Goal: Transaction & Acquisition: Book appointment/travel/reservation

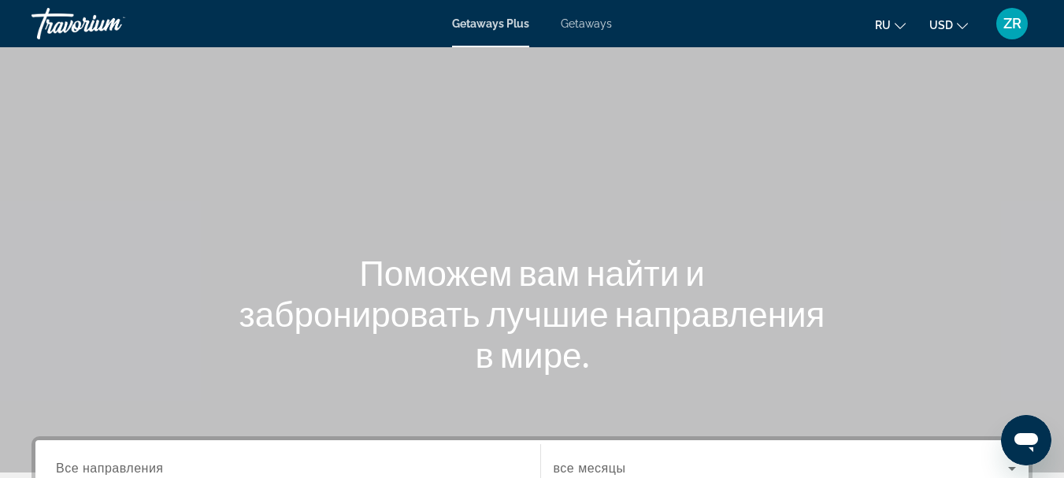
click at [963, 20] on icon "Change currency" at bounding box center [962, 25] width 11 height 11
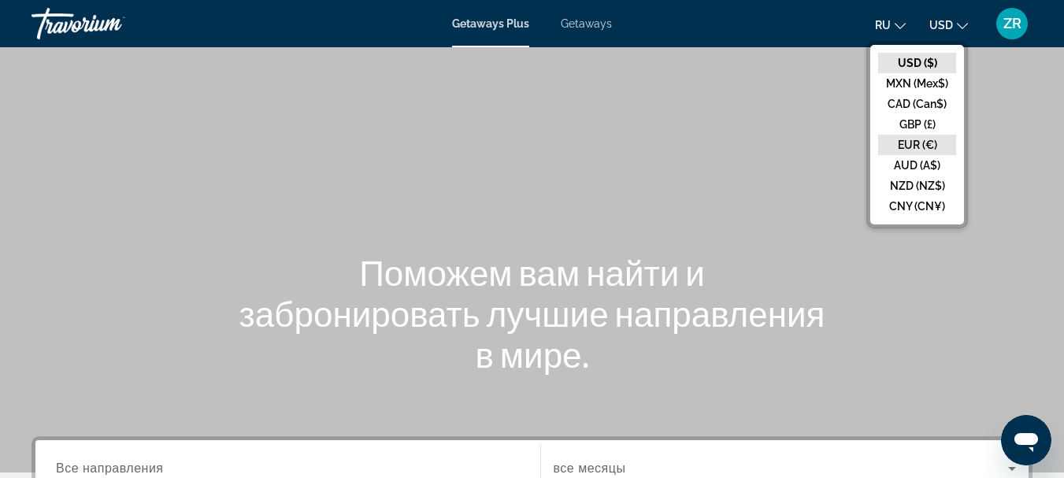
click at [906, 140] on button "EUR (€)" at bounding box center [917, 145] width 78 height 20
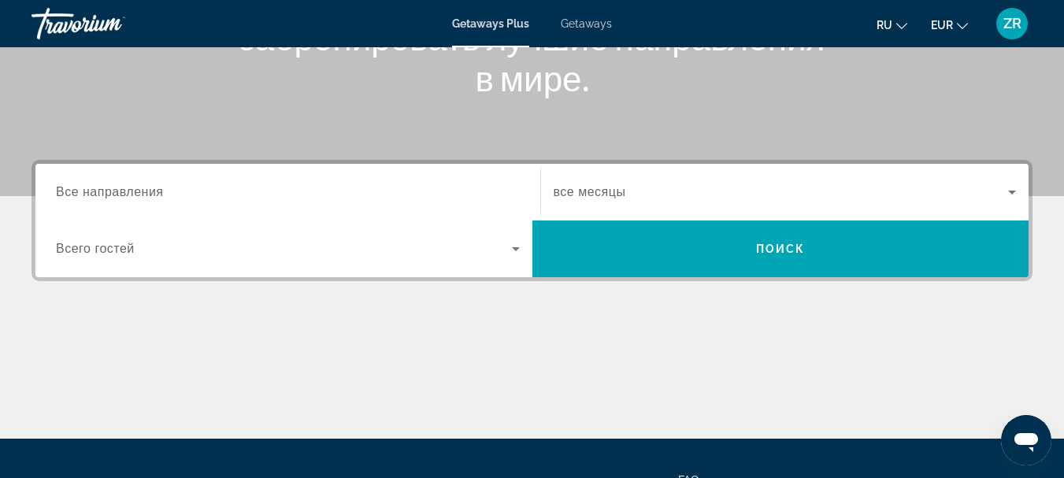
scroll to position [315, 0]
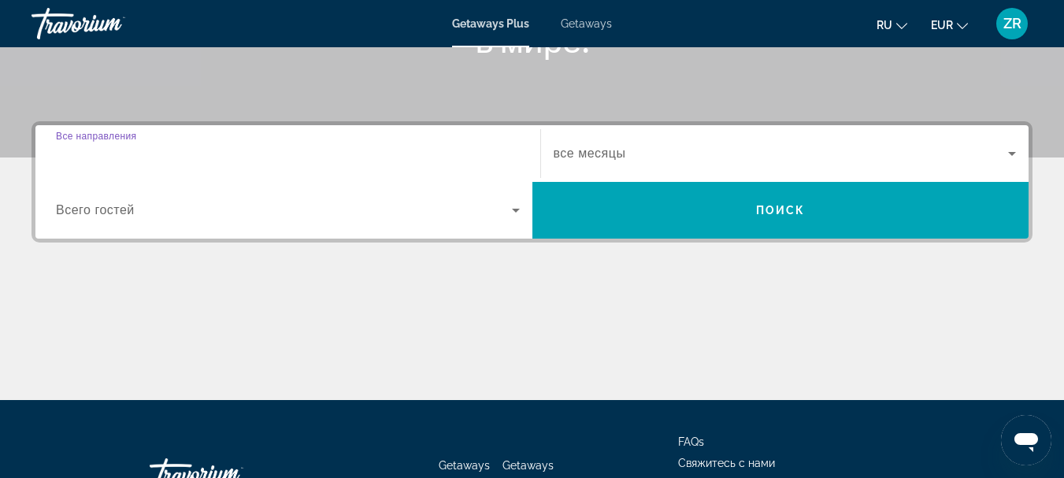
click at [336, 157] on input "Destination Все направления" at bounding box center [288, 154] width 464 height 19
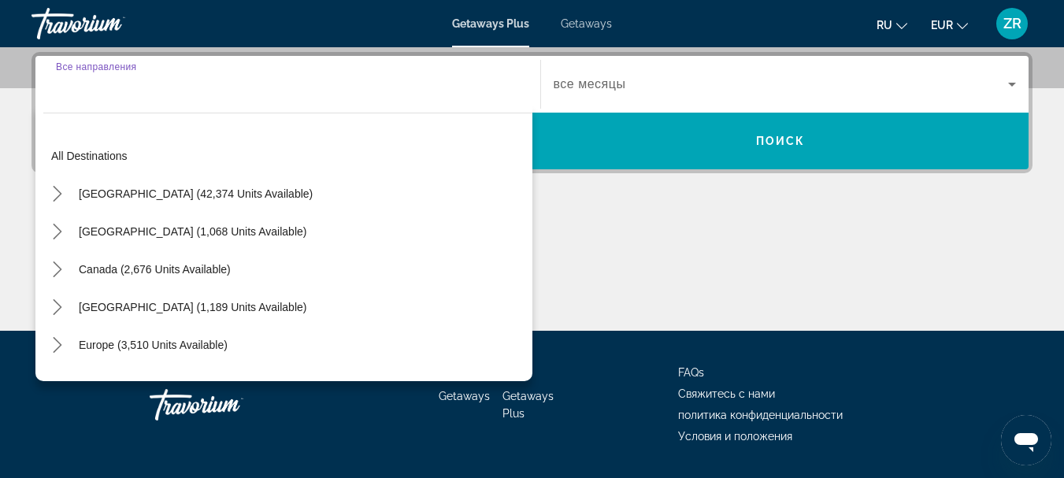
scroll to position [385, 0]
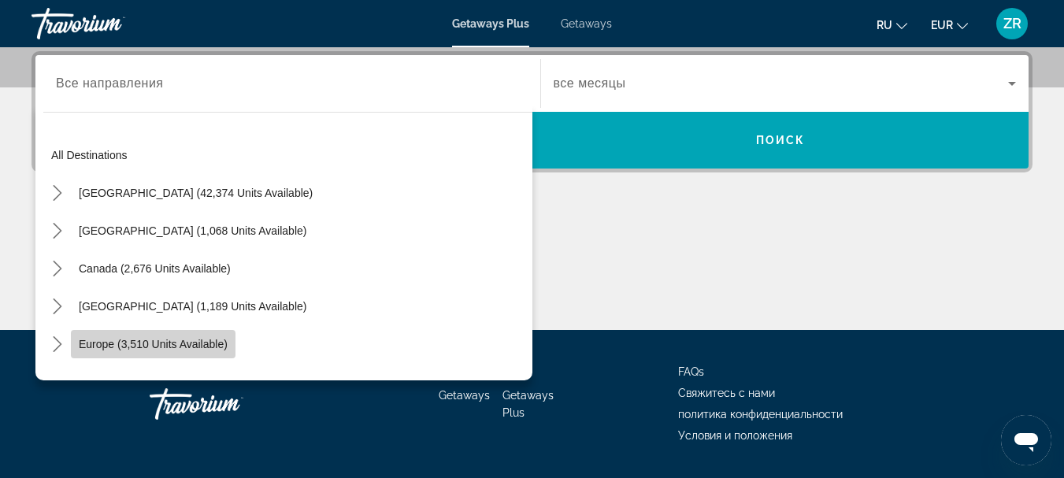
click at [81, 349] on span "Europe (3,510 units available)" at bounding box center [153, 344] width 149 height 13
type input "**********"
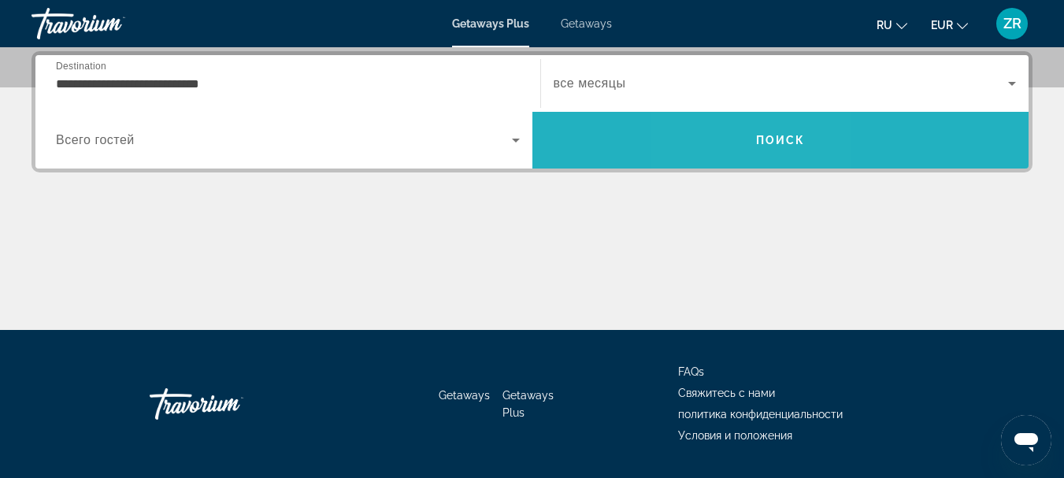
click at [741, 147] on span "Search" at bounding box center [781, 140] width 497 height 38
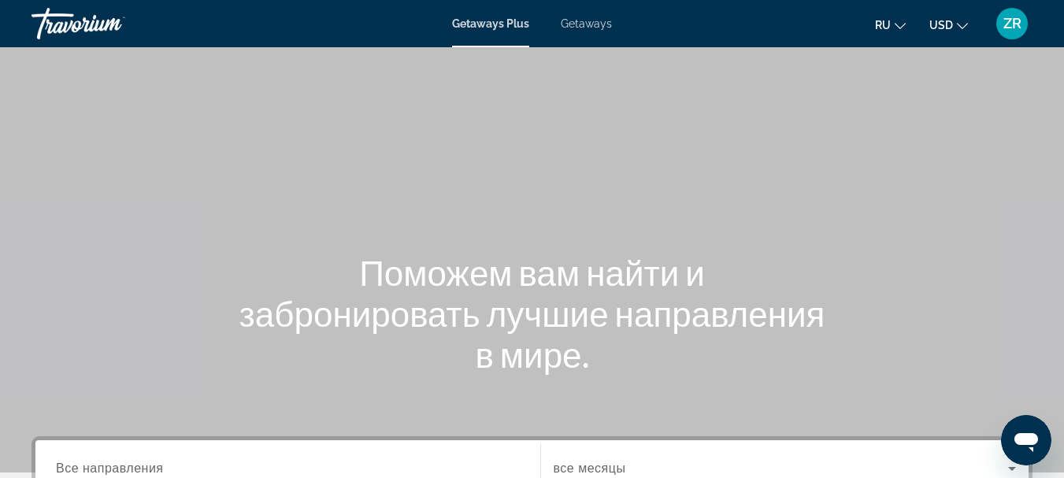
click at [961, 27] on icon "Change currency" at bounding box center [962, 26] width 11 height 6
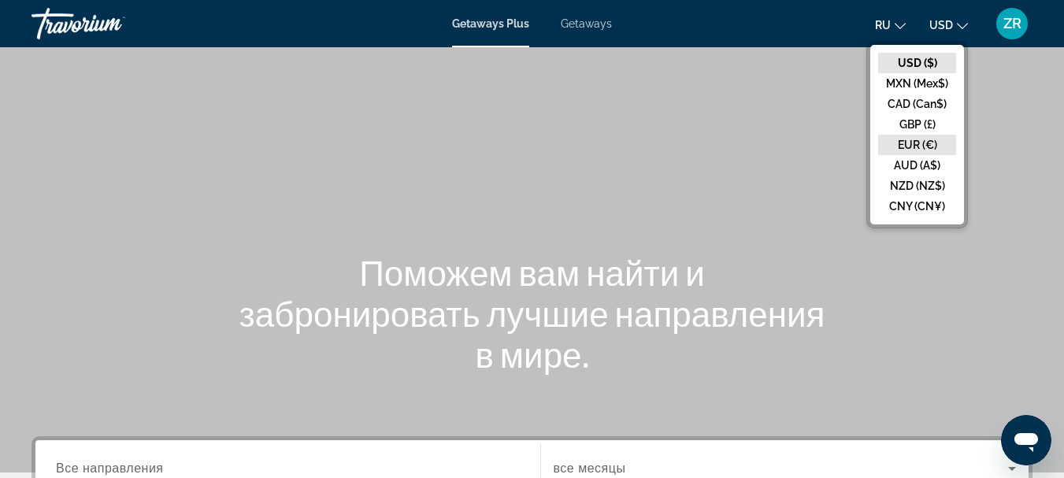
click at [913, 143] on button "EUR (€)" at bounding box center [917, 145] width 78 height 20
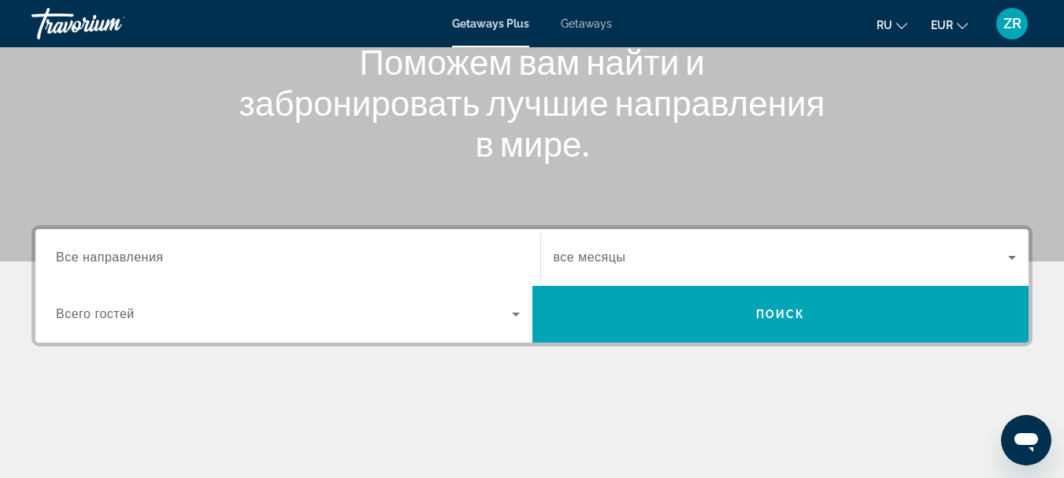
scroll to position [194, 0]
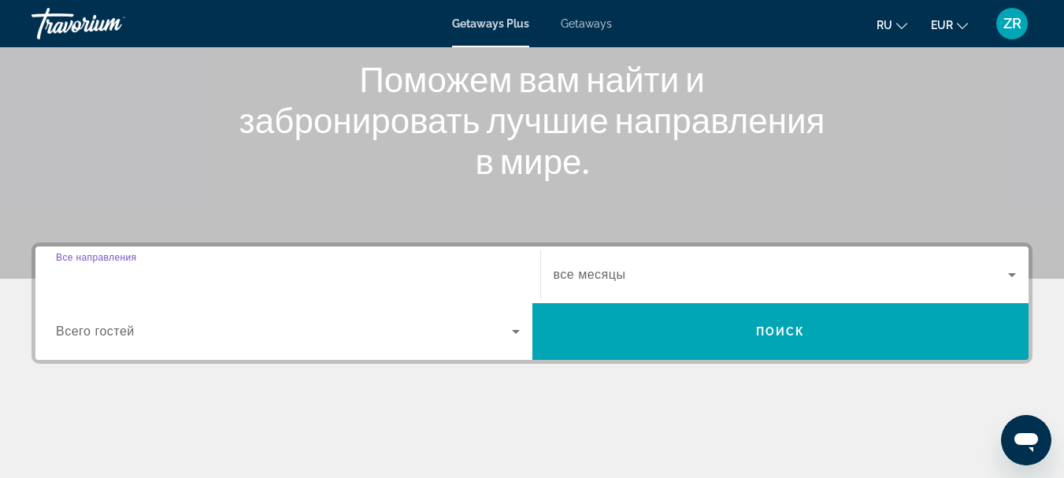
click at [310, 277] on input "Destination Все направления" at bounding box center [288, 275] width 464 height 19
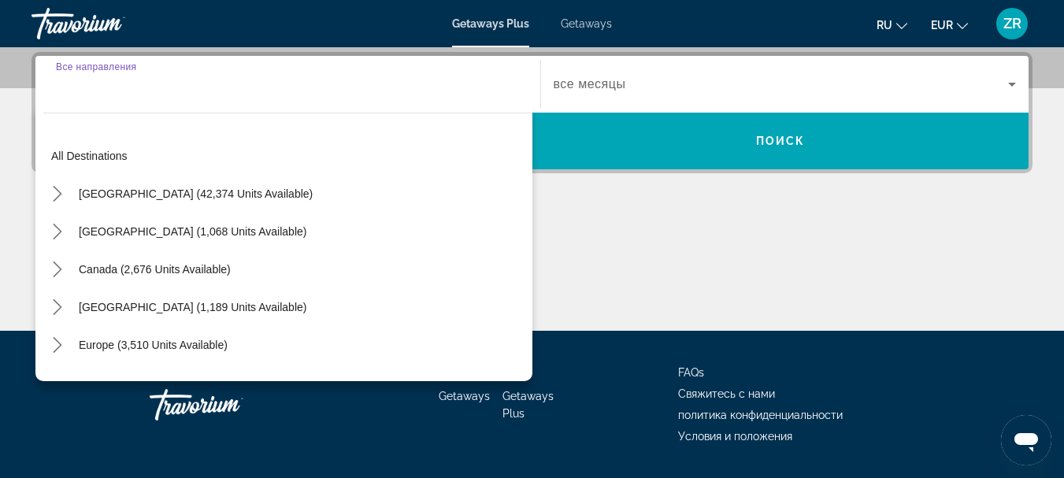
scroll to position [385, 0]
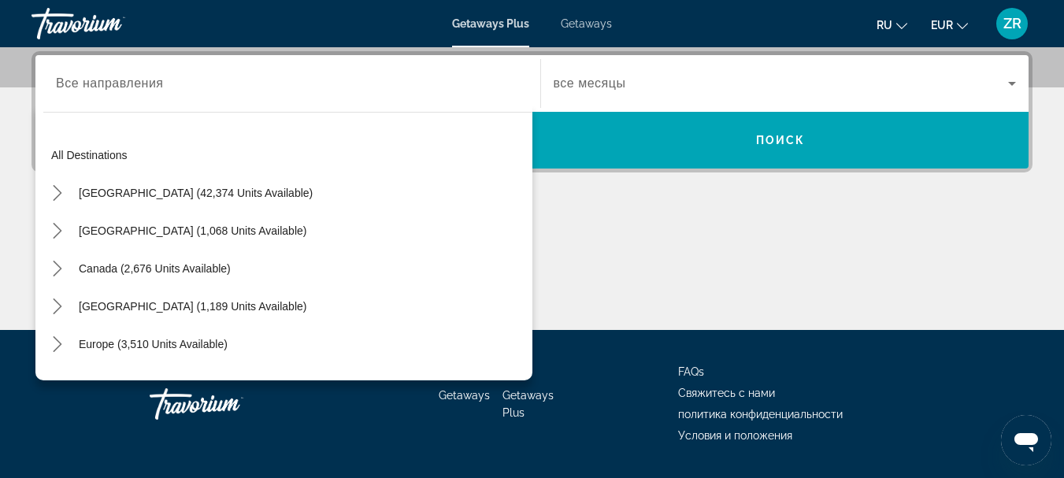
click at [199, 94] on div "Search widget" at bounding box center [288, 83] width 464 height 45
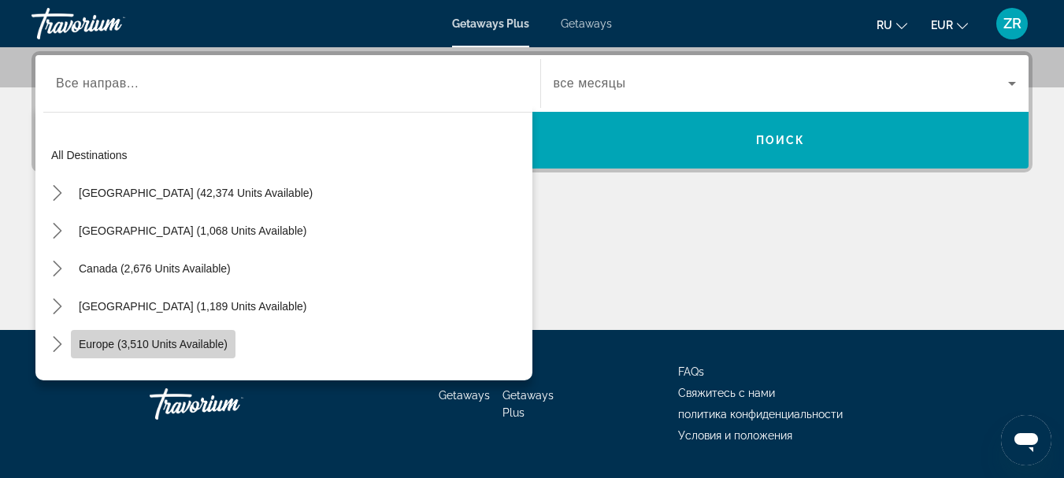
click at [158, 340] on span "Europe (3,510 units available)" at bounding box center [153, 344] width 149 height 13
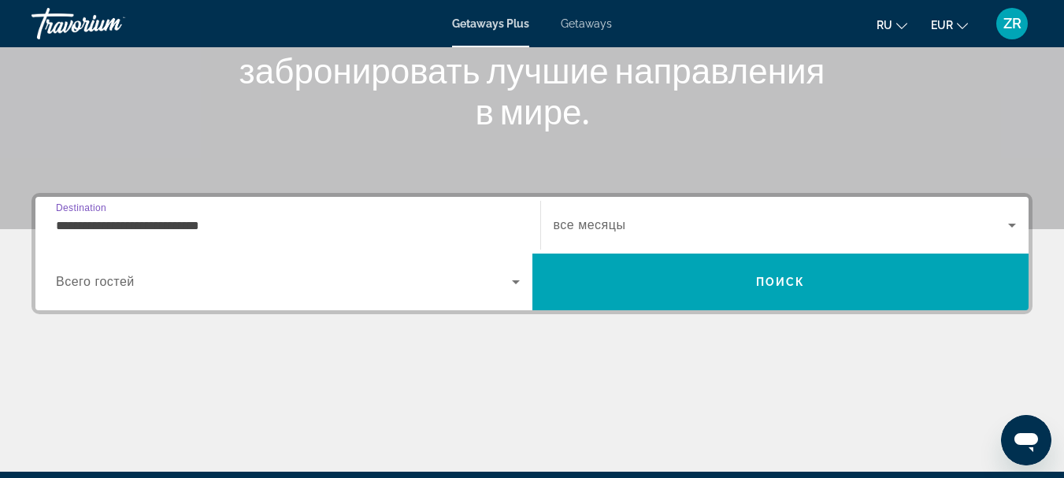
scroll to position [228, 0]
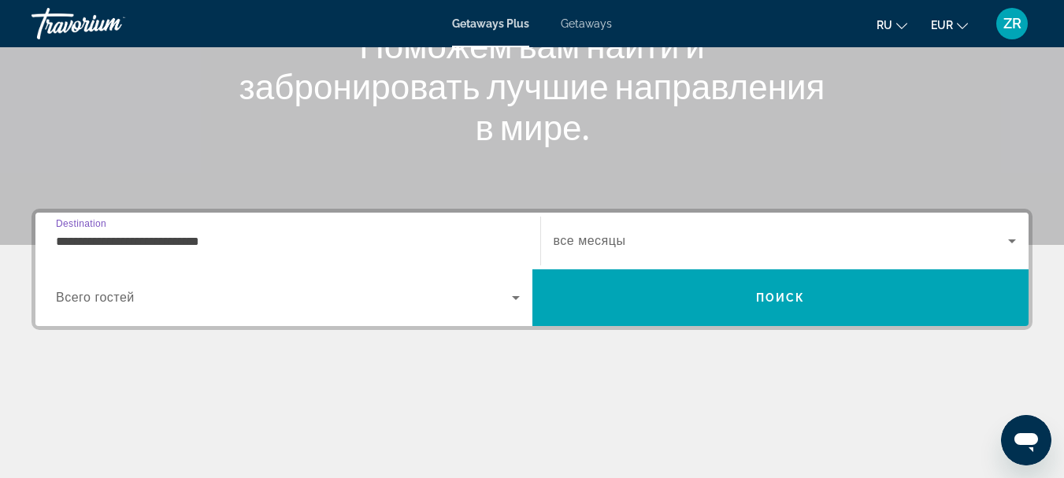
click at [240, 235] on input "**********" at bounding box center [288, 241] width 464 height 19
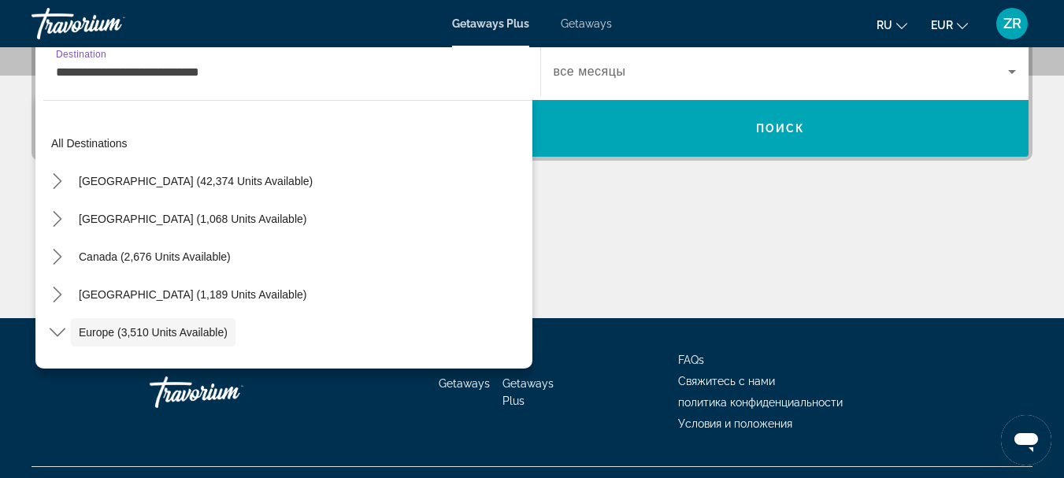
scroll to position [94, 0]
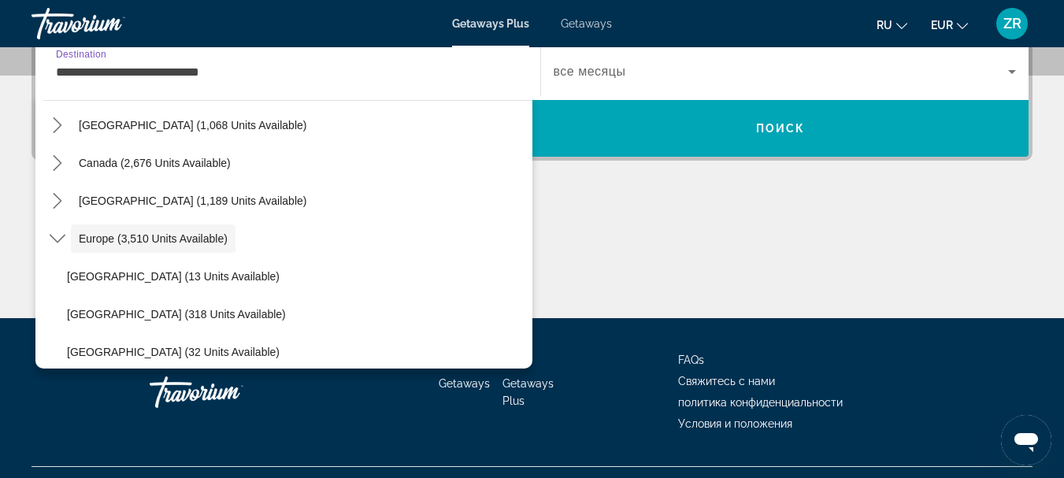
click at [311, 76] on input "**********" at bounding box center [288, 72] width 464 height 19
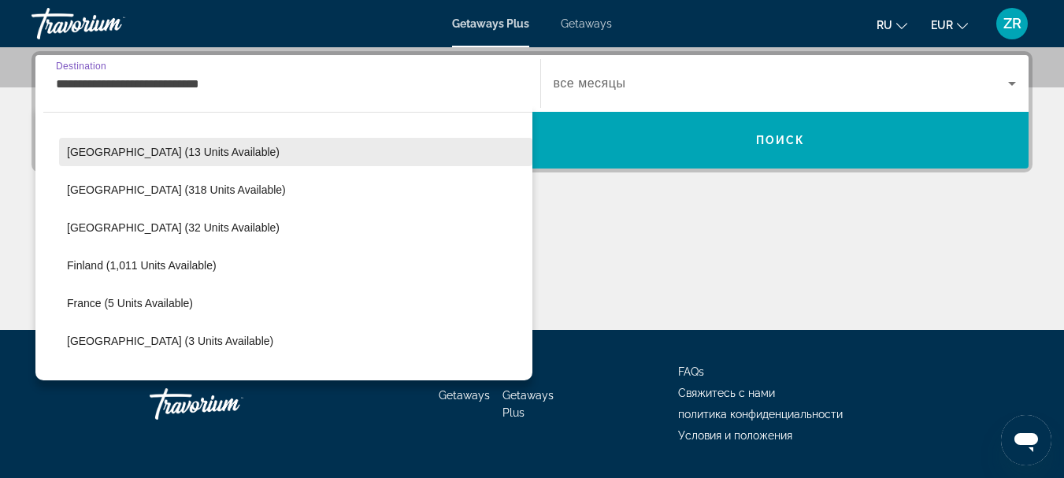
scroll to position [251, 0]
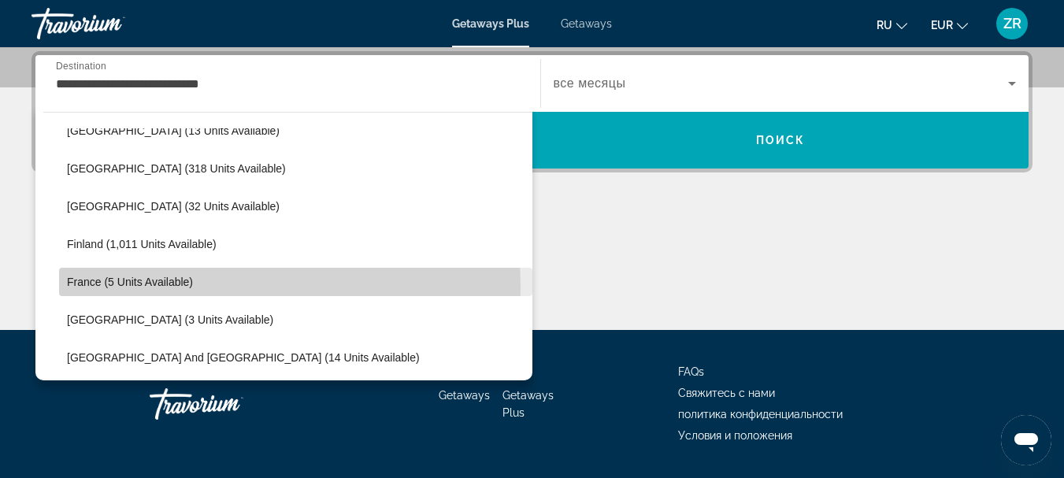
click at [149, 288] on span "France (5 units available)" at bounding box center [130, 282] width 126 height 13
type input "**********"
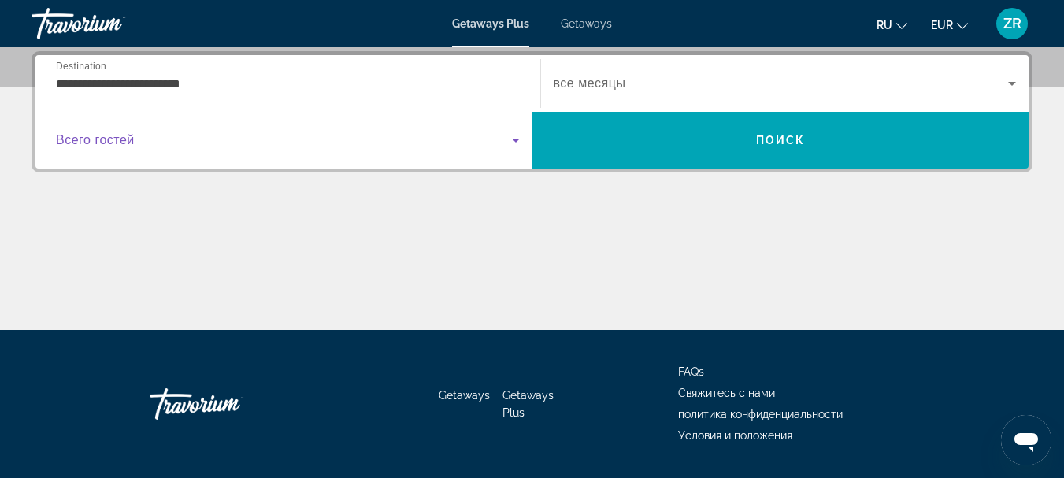
click at [512, 141] on icon "Search widget" at bounding box center [516, 140] width 19 height 19
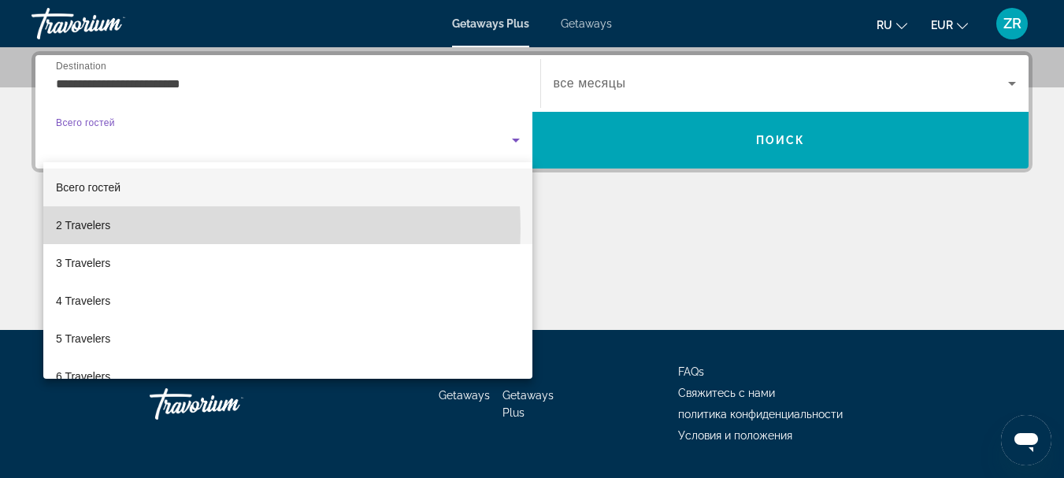
click at [161, 228] on mat-option "2 Travelers" at bounding box center [287, 225] width 489 height 38
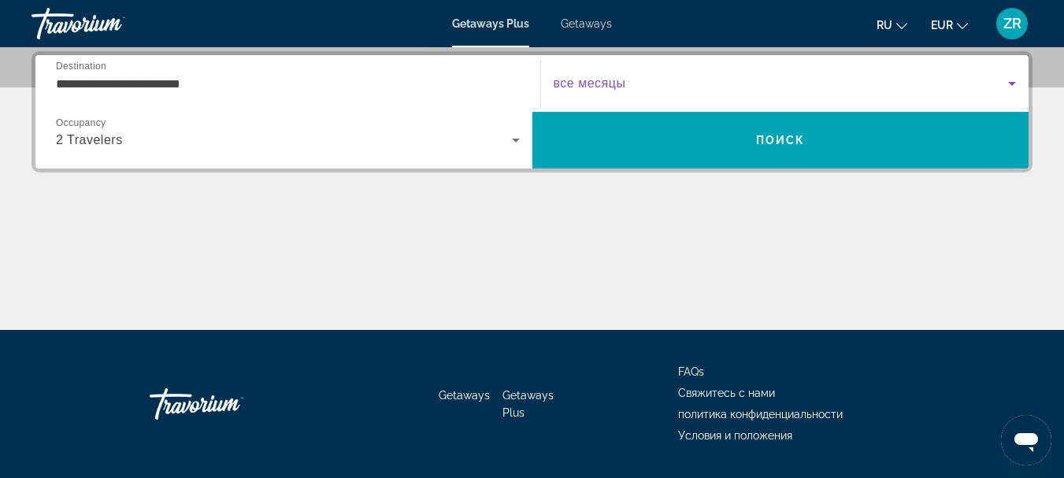
click at [1020, 84] on icon "Search widget" at bounding box center [1012, 83] width 19 height 19
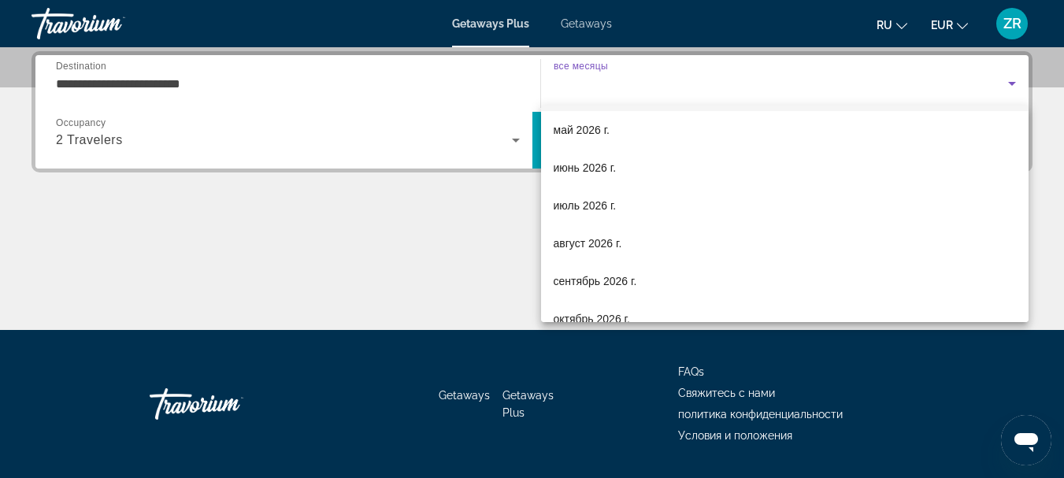
scroll to position [315, 0]
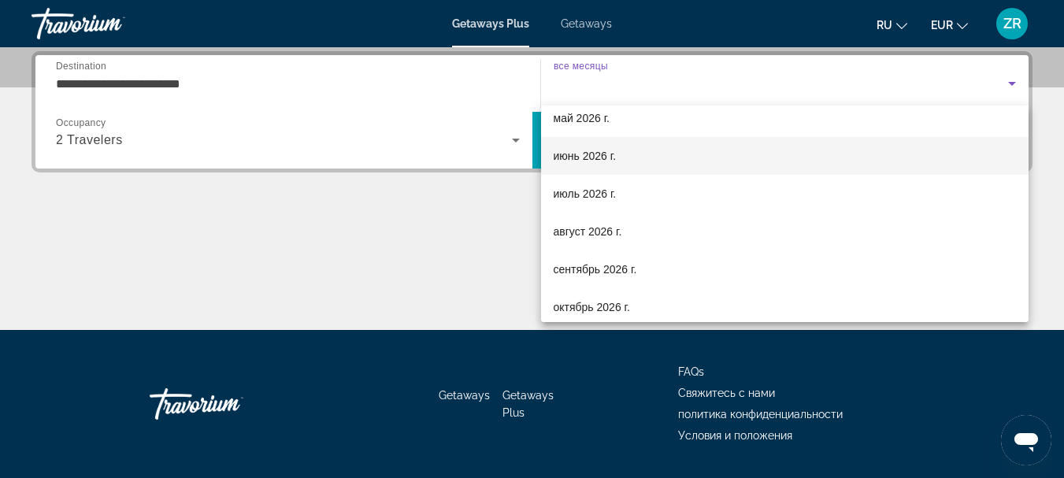
click at [600, 155] on span "июнь 2026 г." at bounding box center [585, 156] width 63 height 19
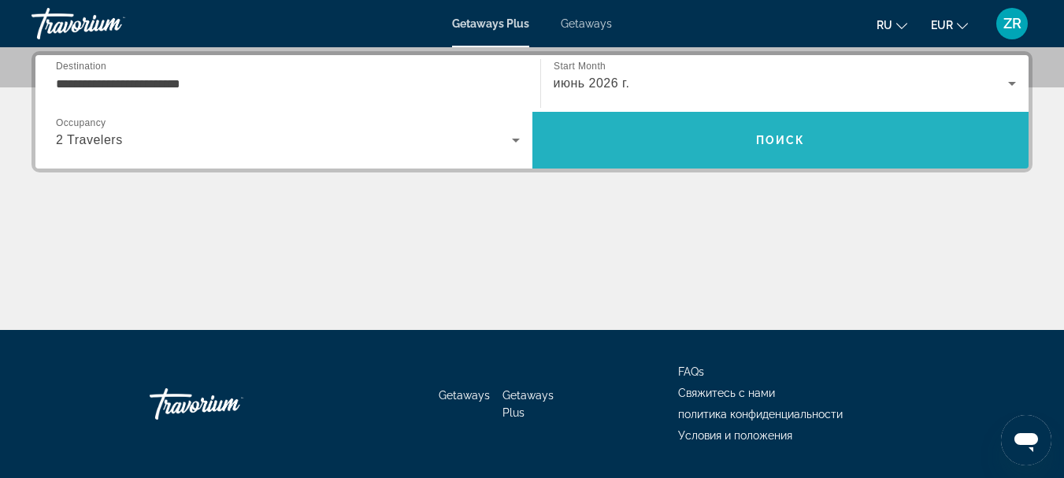
click at [695, 143] on span "Search" at bounding box center [781, 140] width 497 height 38
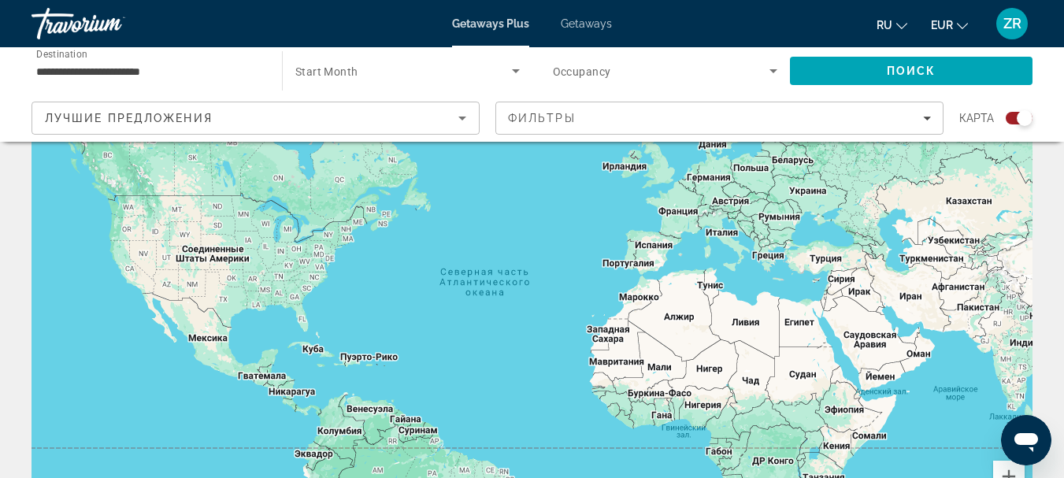
scroll to position [79, 0]
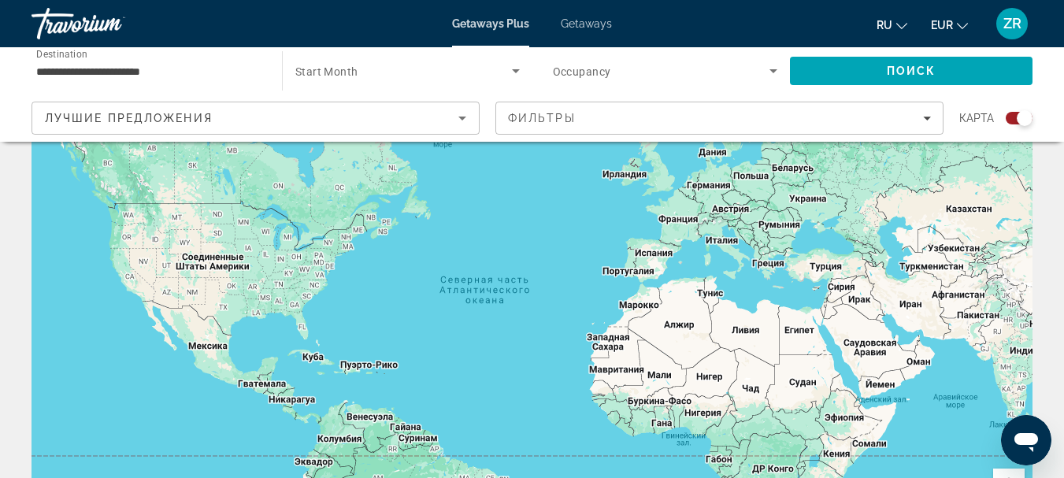
click at [678, 221] on div "Main content" at bounding box center [532, 315] width 1001 height 473
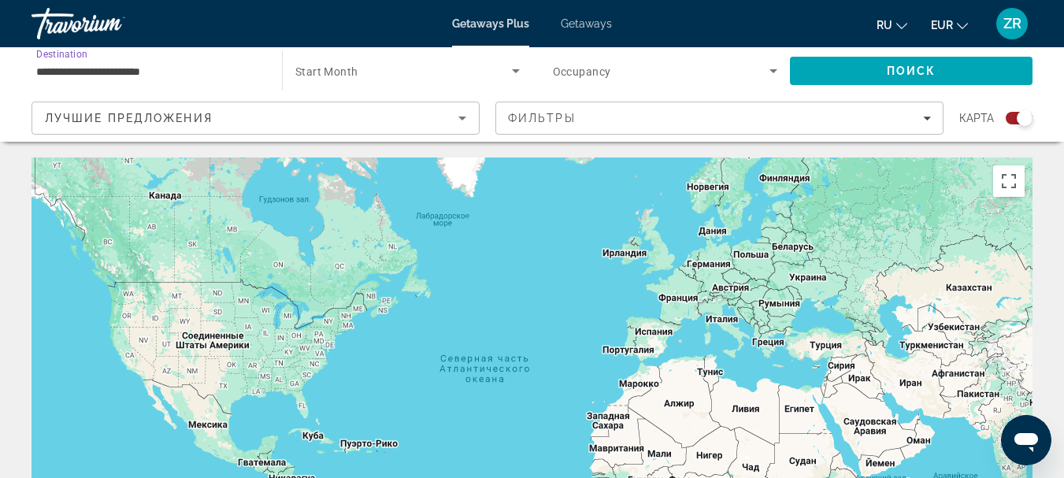
click at [152, 73] on input "**********" at bounding box center [148, 71] width 225 height 19
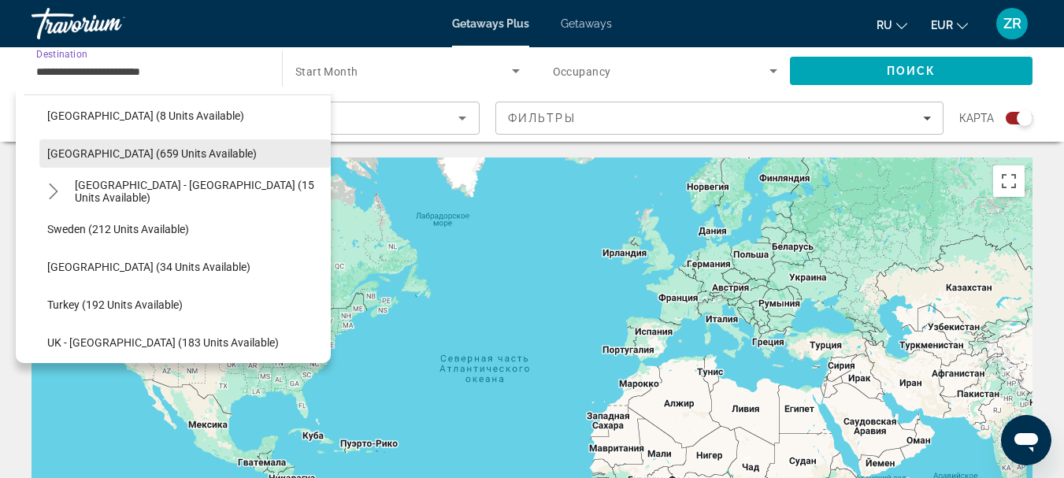
scroll to position [677, 0]
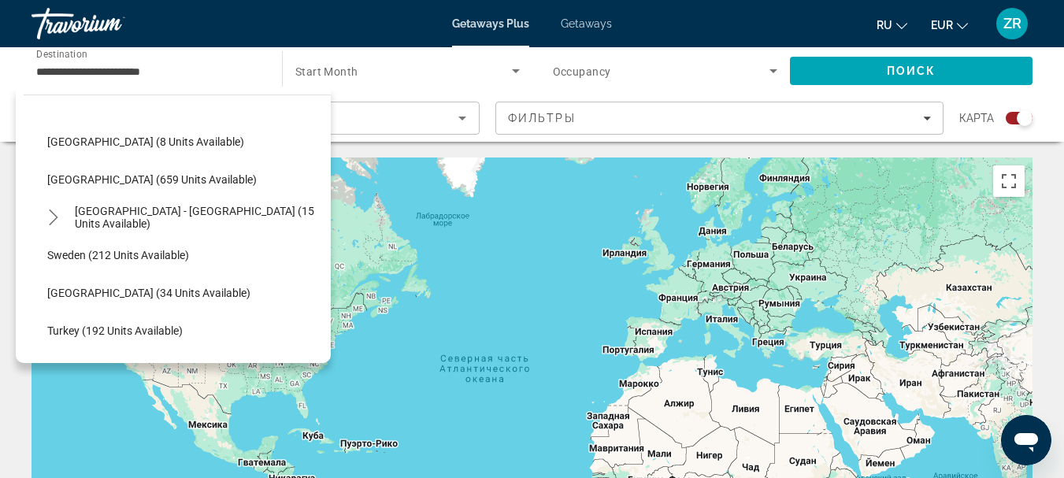
click at [581, 20] on span "Getaways" at bounding box center [586, 23] width 51 height 13
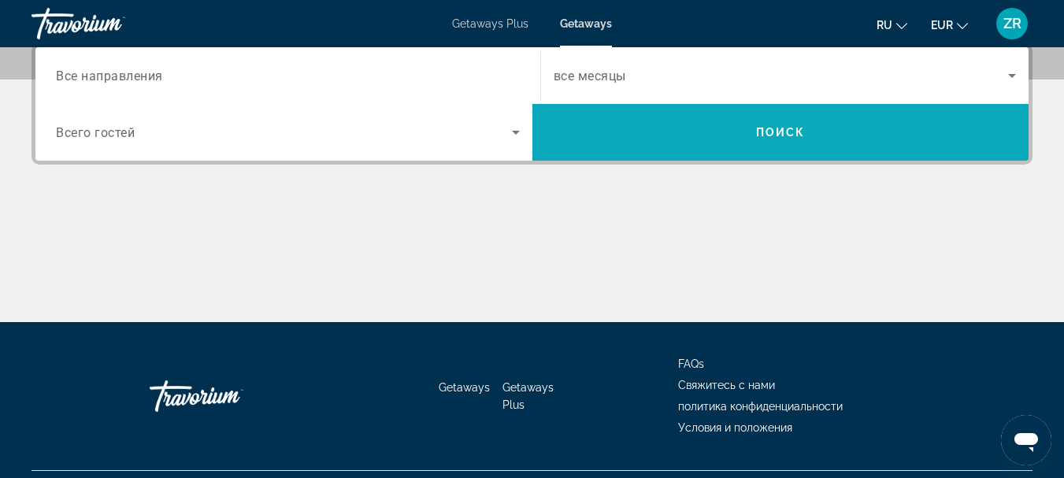
scroll to position [394, 0]
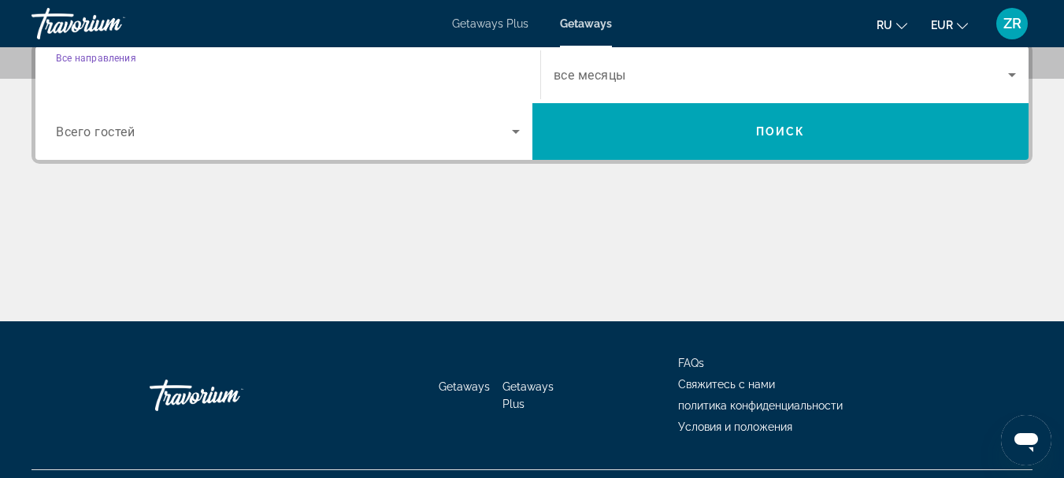
click at [319, 72] on input "Destination Все направления" at bounding box center [288, 75] width 464 height 19
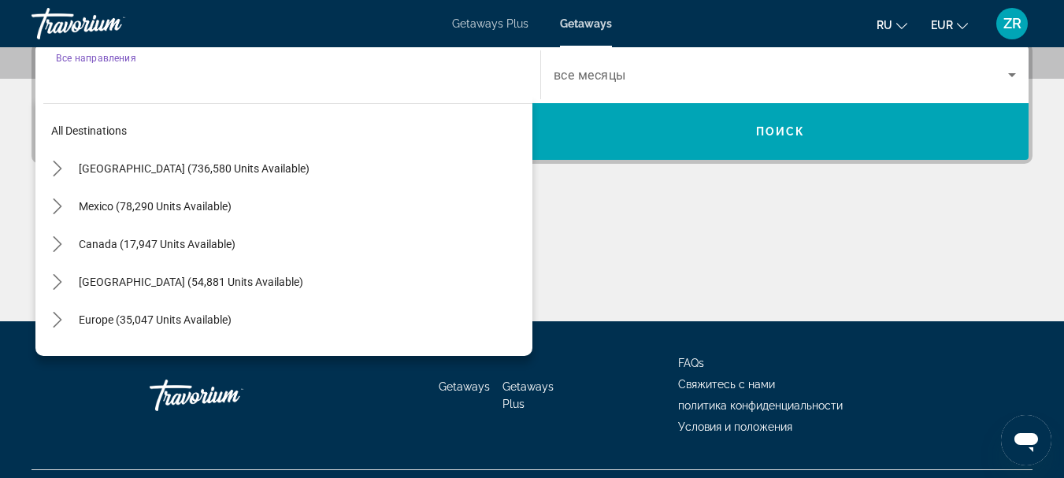
scroll to position [385, 0]
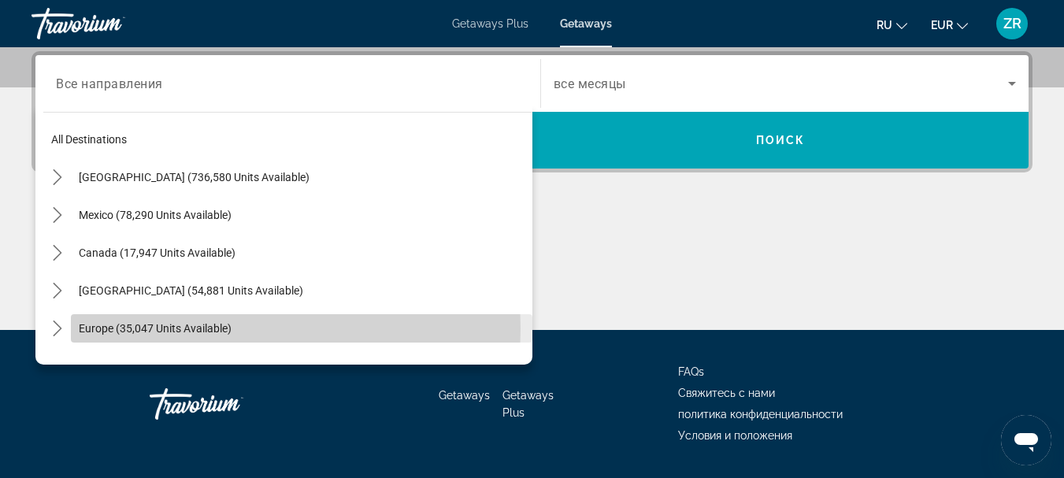
click at [184, 329] on span "Europe (35,047 units available)" at bounding box center [155, 328] width 153 height 13
type input "**********"
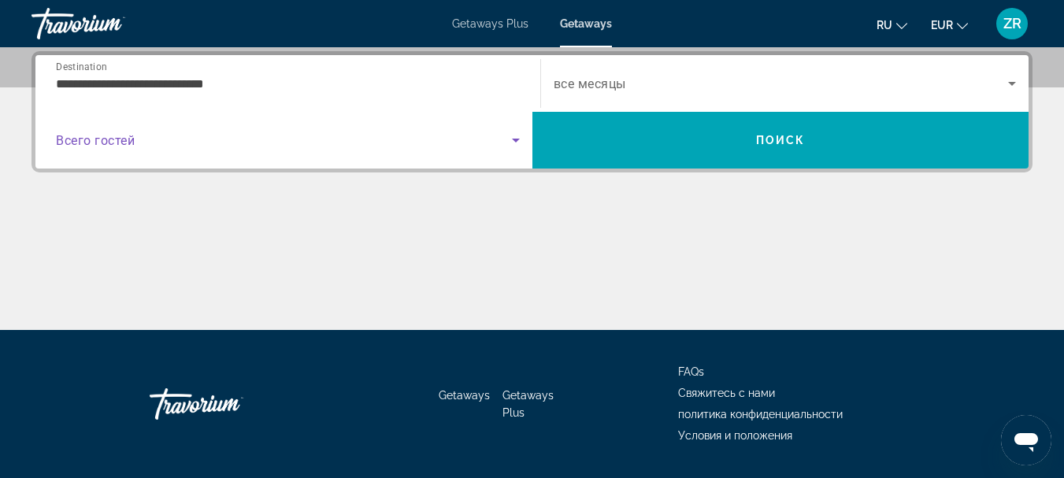
click at [283, 147] on span "Search widget" at bounding box center [284, 140] width 456 height 19
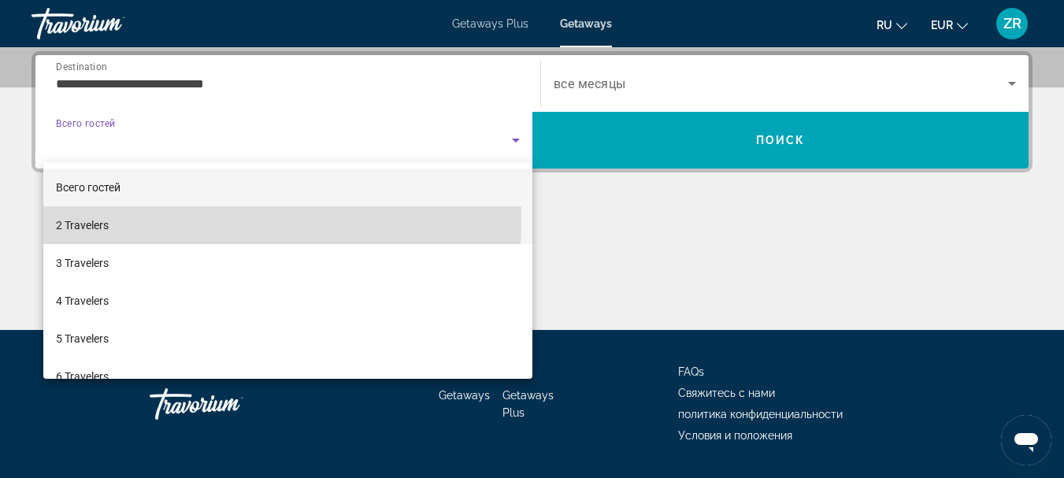
click at [116, 219] on mat-option "2 Travelers" at bounding box center [287, 225] width 489 height 38
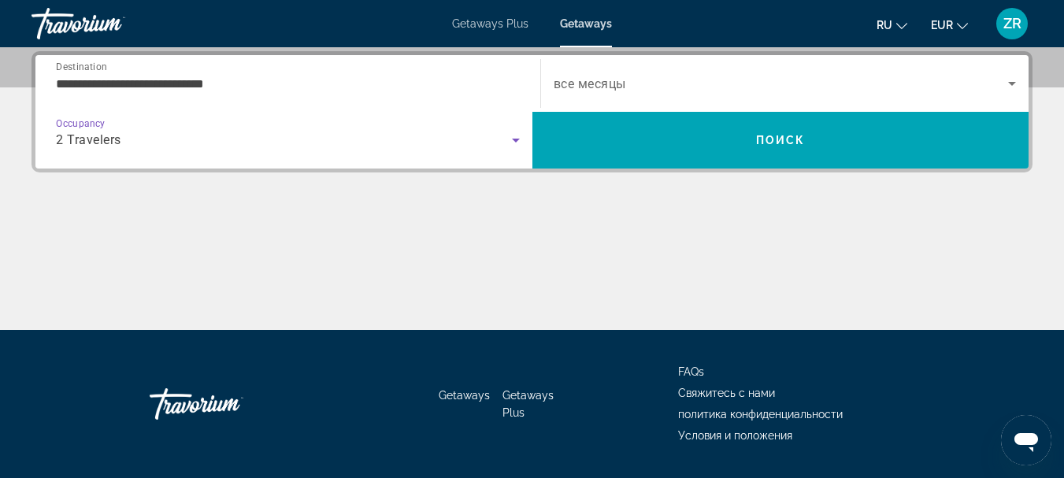
click at [661, 75] on span "Search widget" at bounding box center [781, 83] width 455 height 19
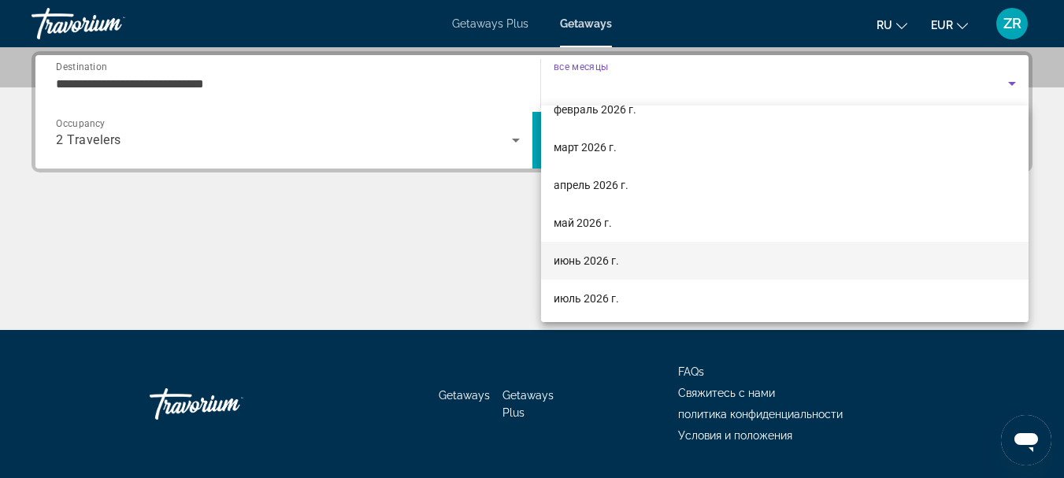
scroll to position [236, 0]
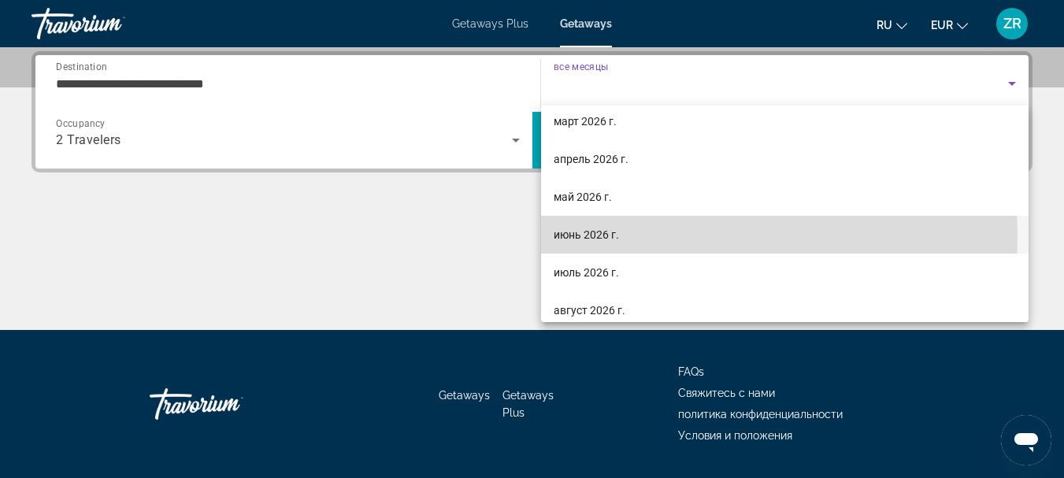
click at [578, 236] on span "июнь 2026 г." at bounding box center [586, 234] width 65 height 19
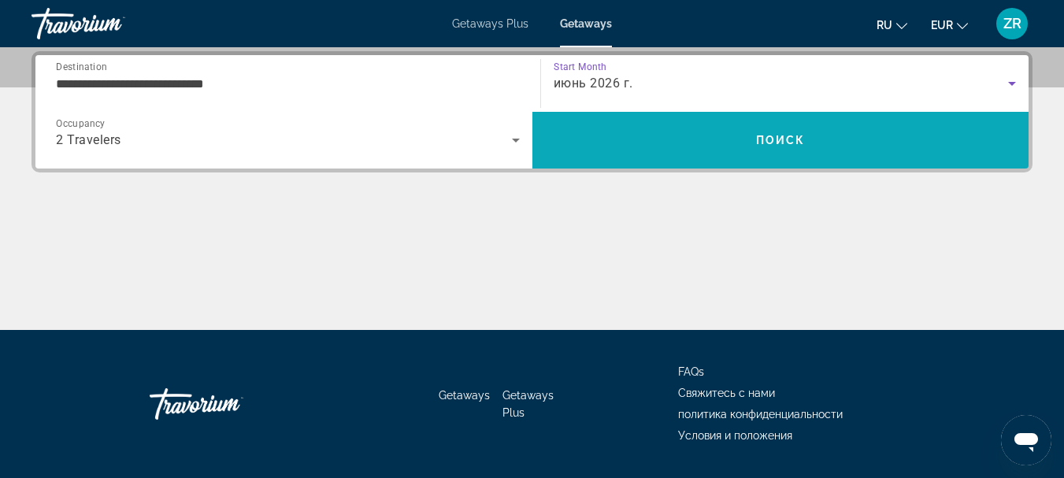
click at [663, 150] on span "Search" at bounding box center [781, 140] width 497 height 38
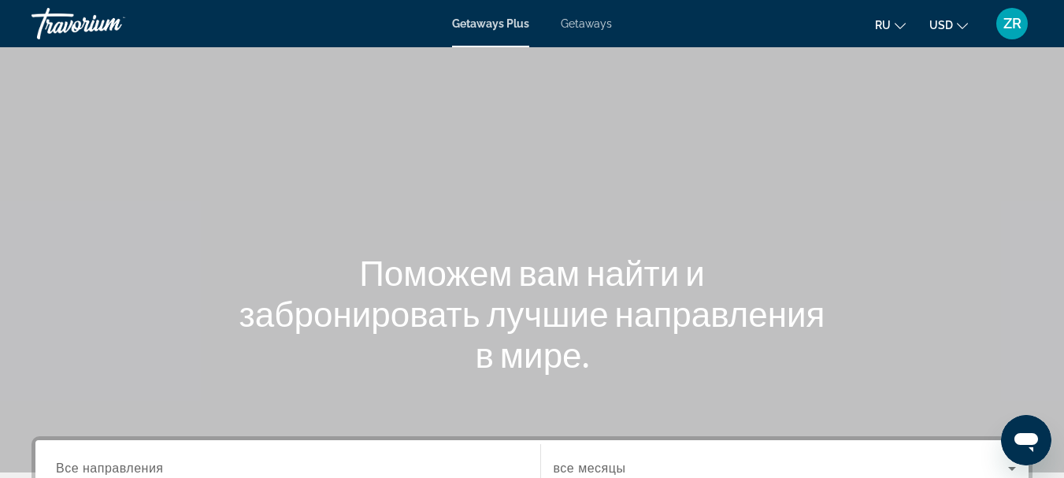
click at [961, 20] on mat-icon "Change currency" at bounding box center [962, 23] width 11 height 11
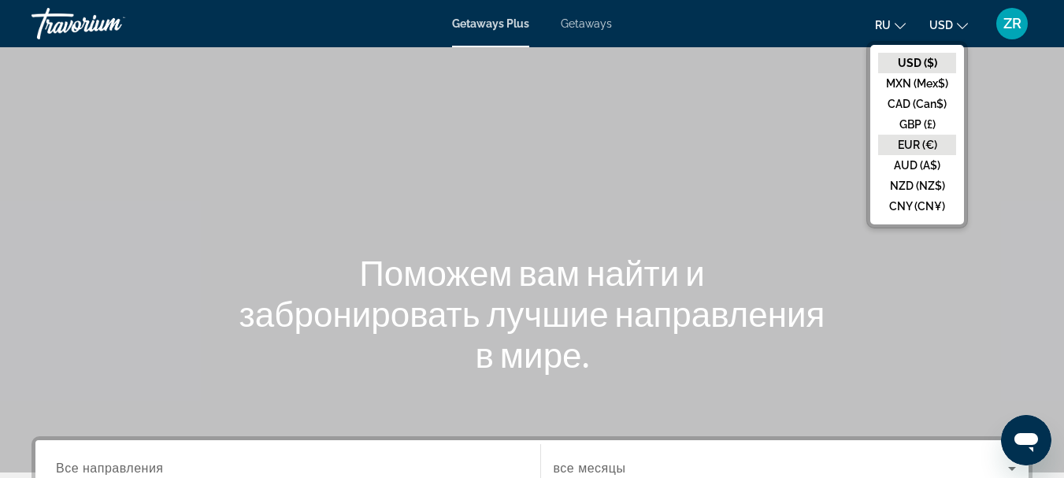
click at [916, 139] on button "EUR (€)" at bounding box center [917, 145] width 78 height 20
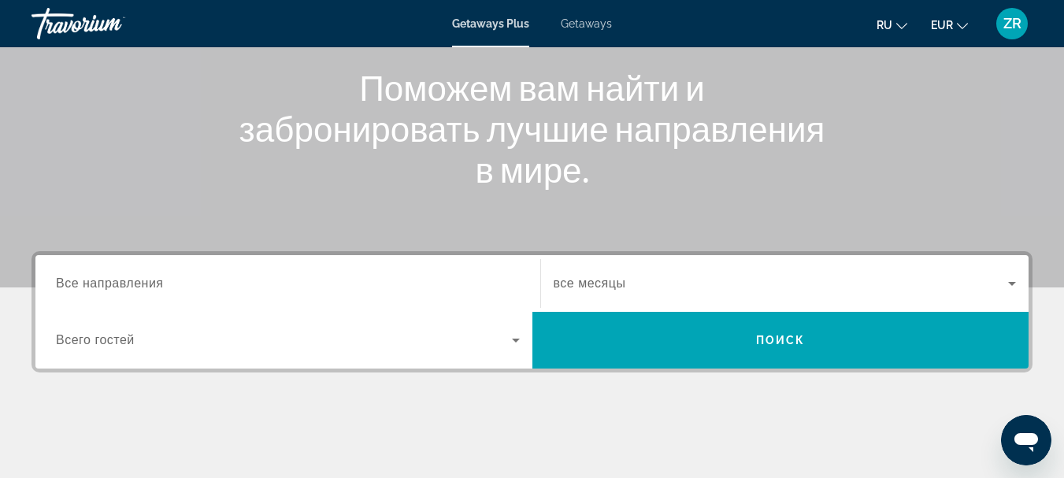
scroll to position [236, 0]
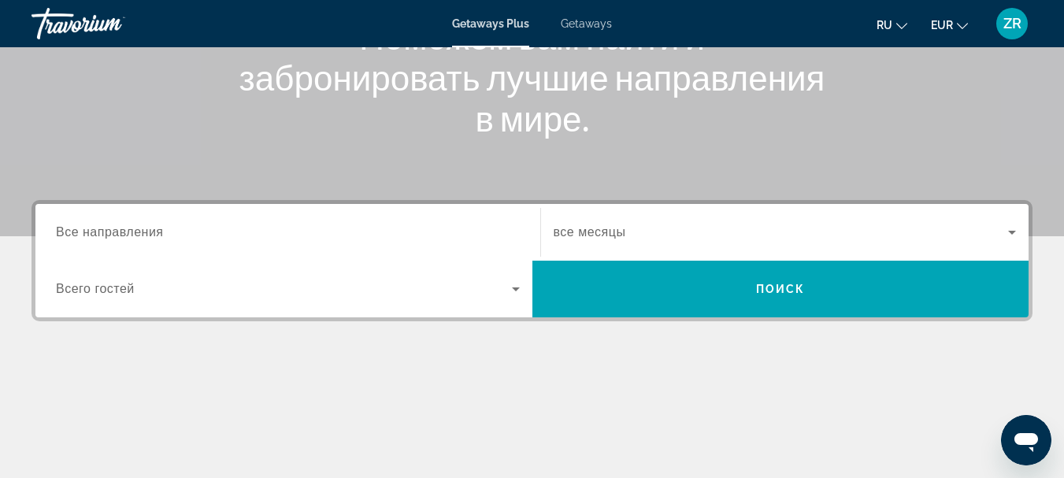
click at [474, 236] on input "Destination Все направления" at bounding box center [288, 233] width 464 height 19
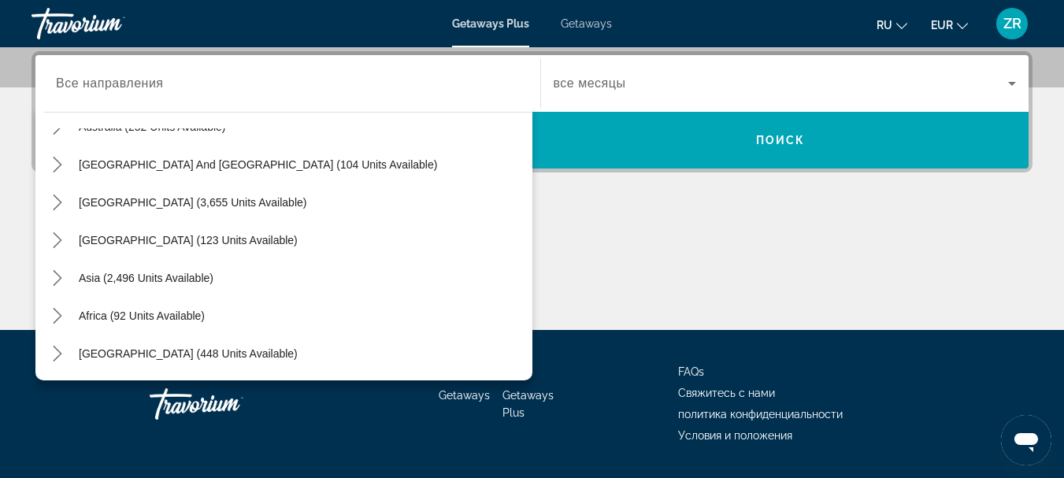
scroll to position [430, 0]
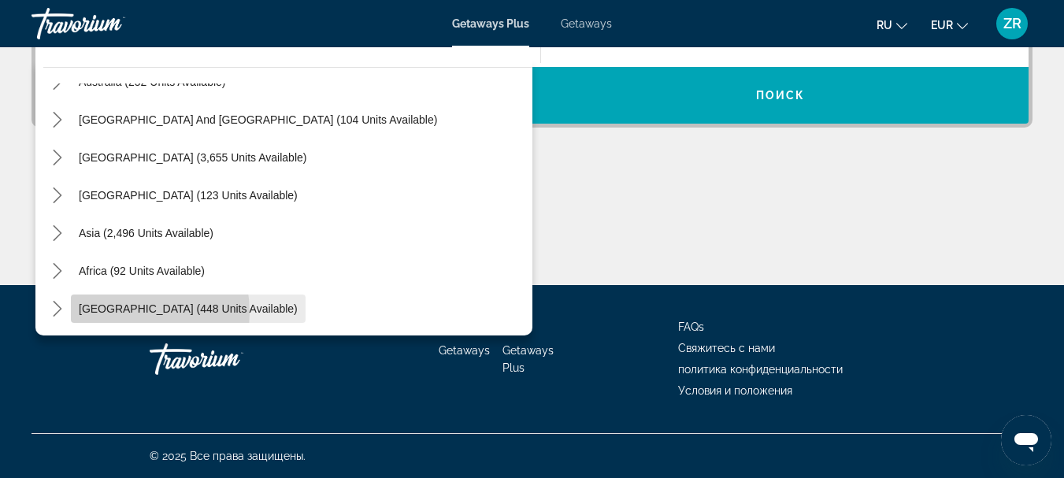
click at [117, 313] on span "[GEOGRAPHIC_DATA] (448 units available)" at bounding box center [188, 309] width 219 height 13
type input "**********"
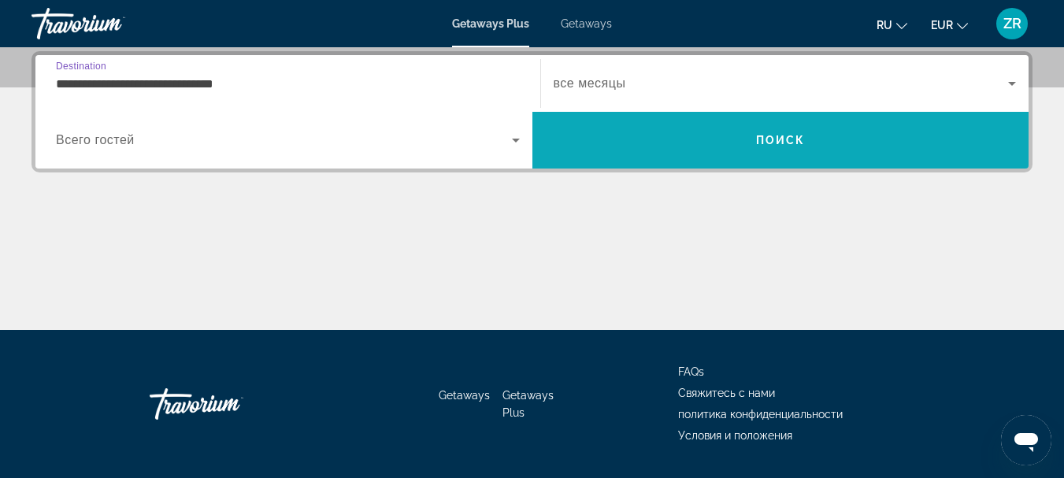
click at [648, 131] on span "Search" at bounding box center [781, 140] width 497 height 38
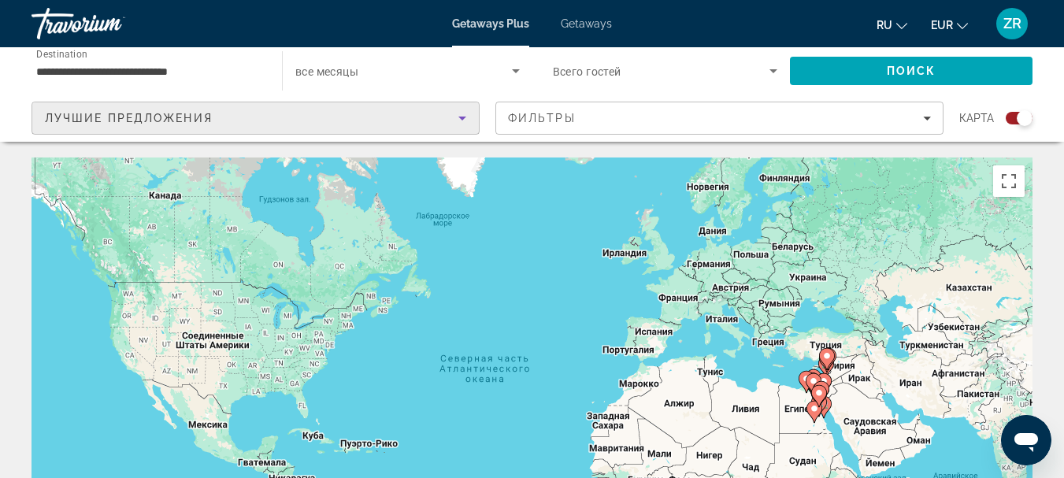
click at [460, 117] on icon "Sort by" at bounding box center [463, 119] width 8 height 4
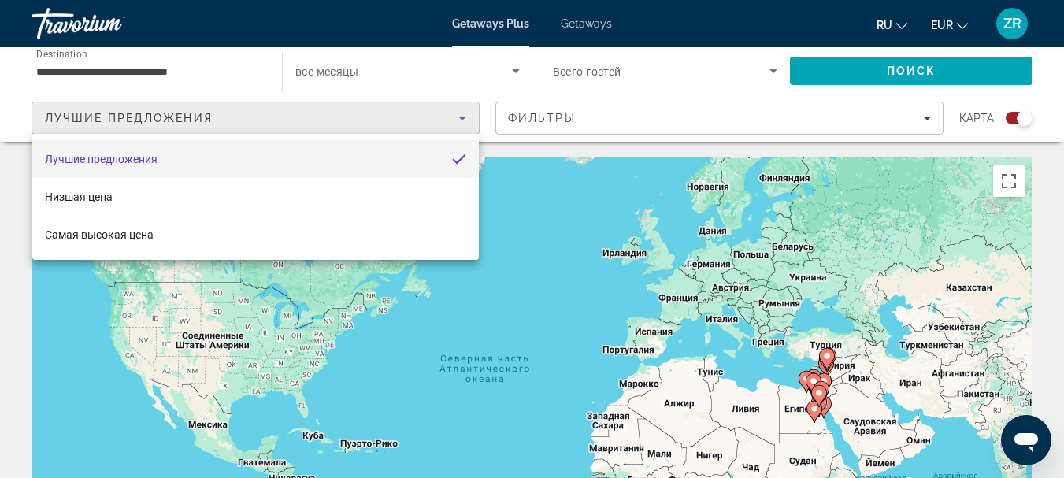
click at [460, 117] on div at bounding box center [532, 239] width 1064 height 478
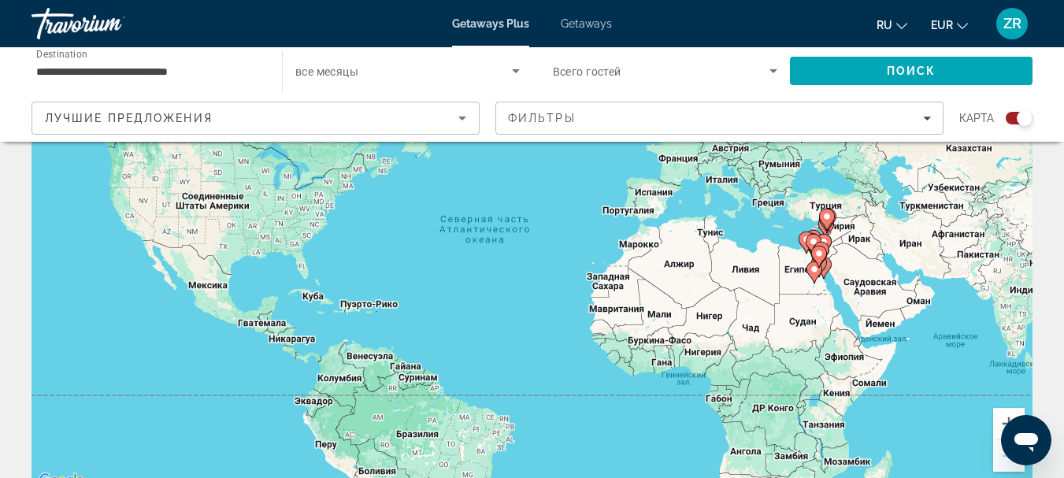
scroll to position [158, 0]
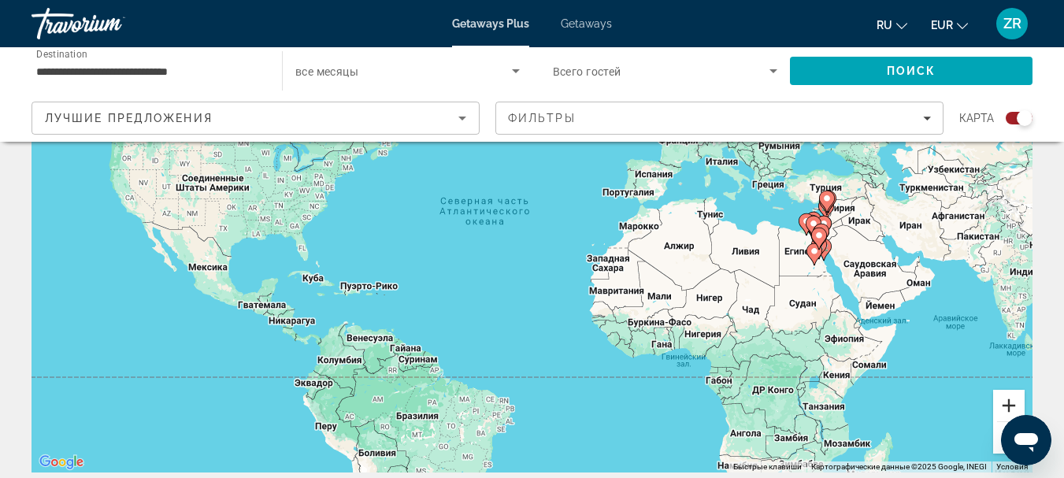
click at [1008, 400] on button "Увеличить" at bounding box center [1010, 406] width 32 height 32
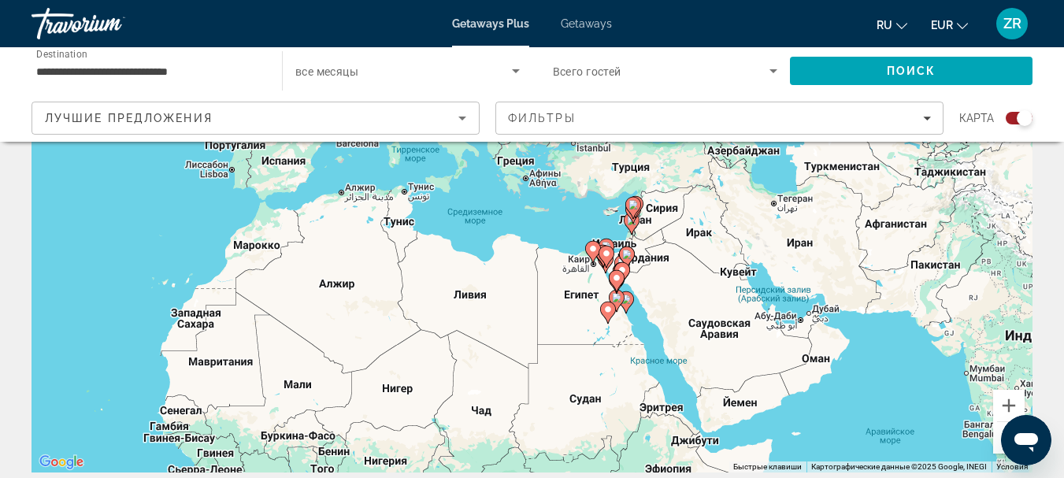
drag, startPoint x: 908, startPoint y: 356, endPoint x: 419, endPoint y: 384, distance: 489.3
click at [415, 384] on div "Чтобы активировать перетаскивание с помощью клавиатуры, нажмите Alt + Ввод. Пос…" at bounding box center [532, 236] width 1001 height 473
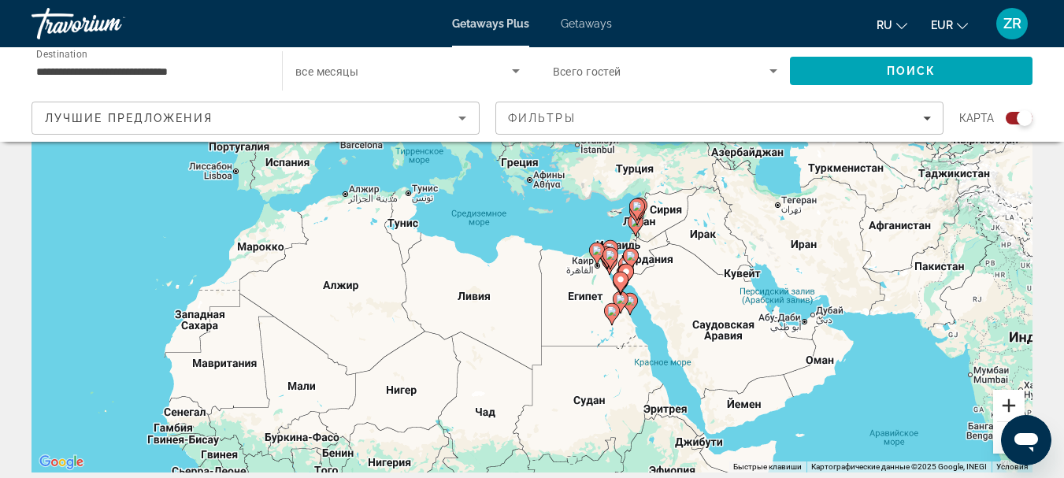
click at [1013, 406] on button "Увеличить" at bounding box center [1010, 406] width 32 height 32
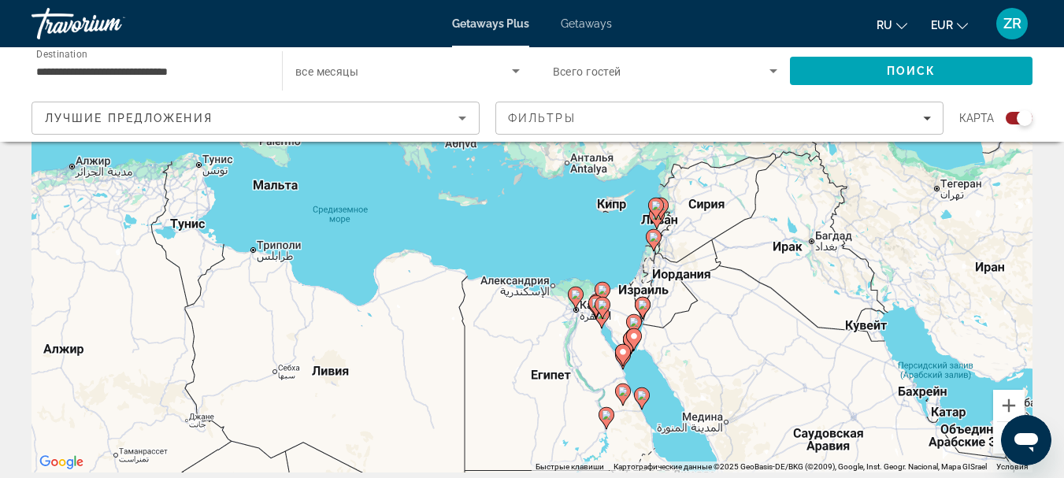
drag, startPoint x: 936, startPoint y: 363, endPoint x: 848, endPoint y: 379, distance: 89.6
click at [848, 379] on div "Чтобы активировать перетаскивание с помощью клавиатуры, нажмите Alt + Ввод. Пос…" at bounding box center [532, 236] width 1001 height 473
click at [1006, 400] on button "Увеличить" at bounding box center [1010, 406] width 32 height 32
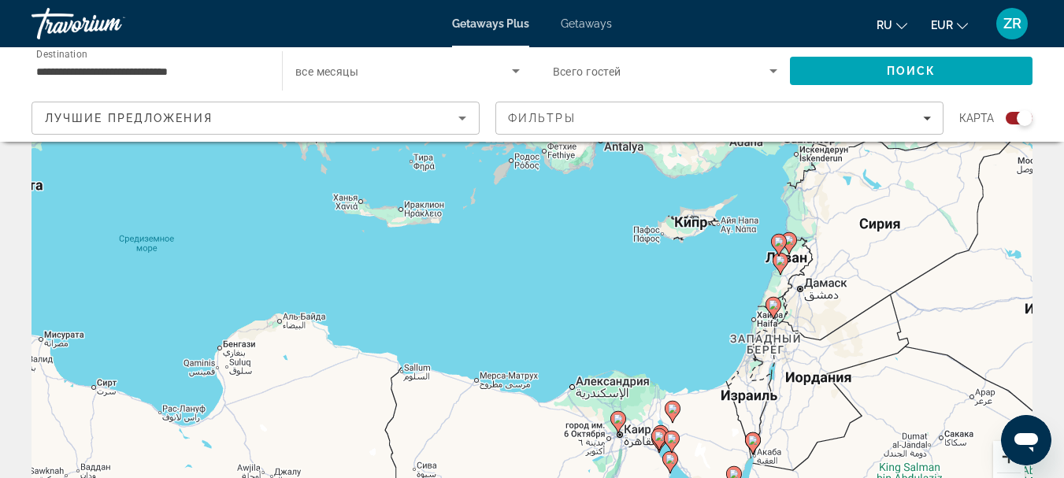
scroll to position [79, 0]
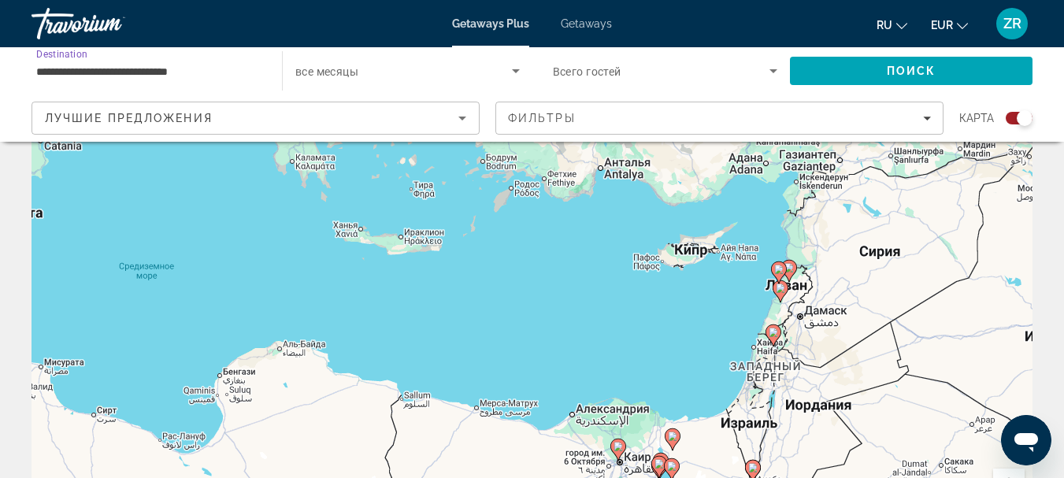
click at [220, 69] on input "**********" at bounding box center [148, 71] width 225 height 19
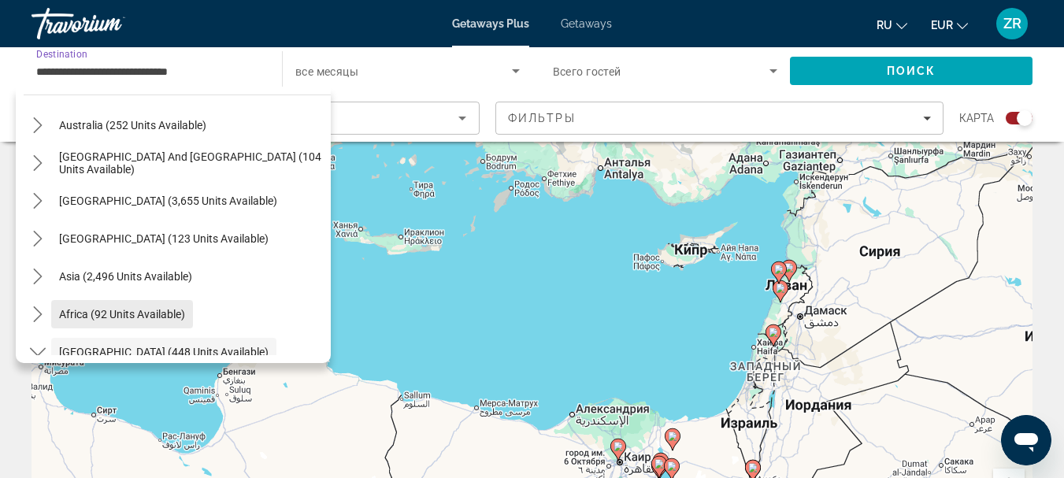
scroll to position [211, 0]
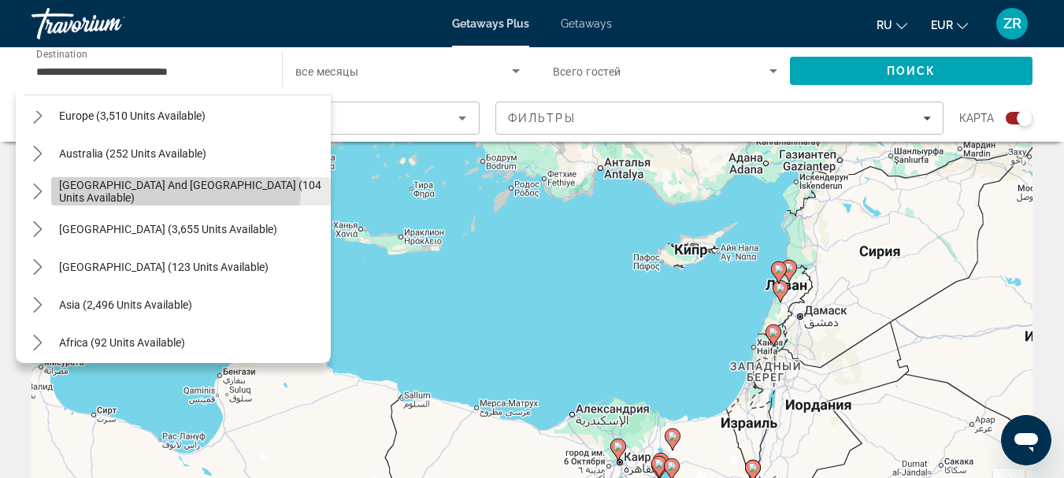
click at [149, 191] on span "[GEOGRAPHIC_DATA] and [GEOGRAPHIC_DATA] (104 units available)" at bounding box center [191, 191] width 264 height 25
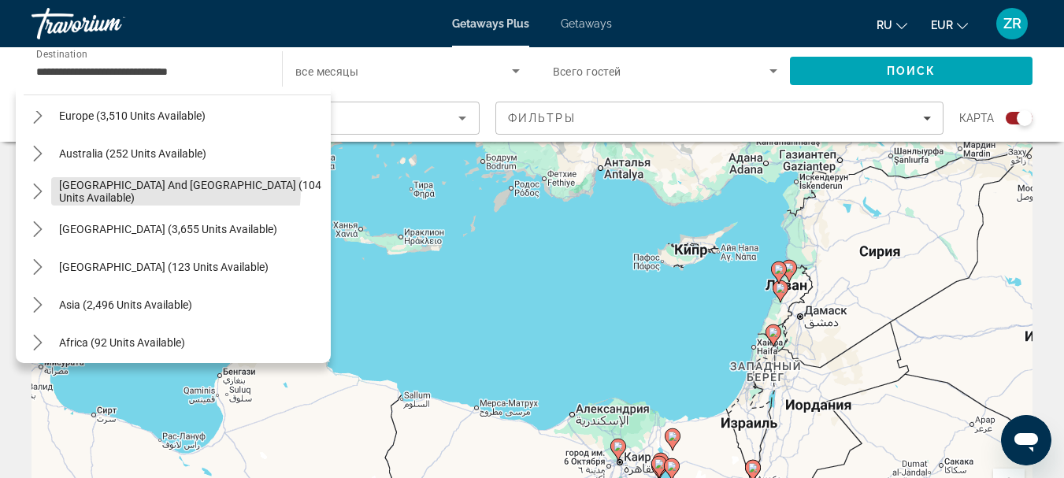
type input "**********"
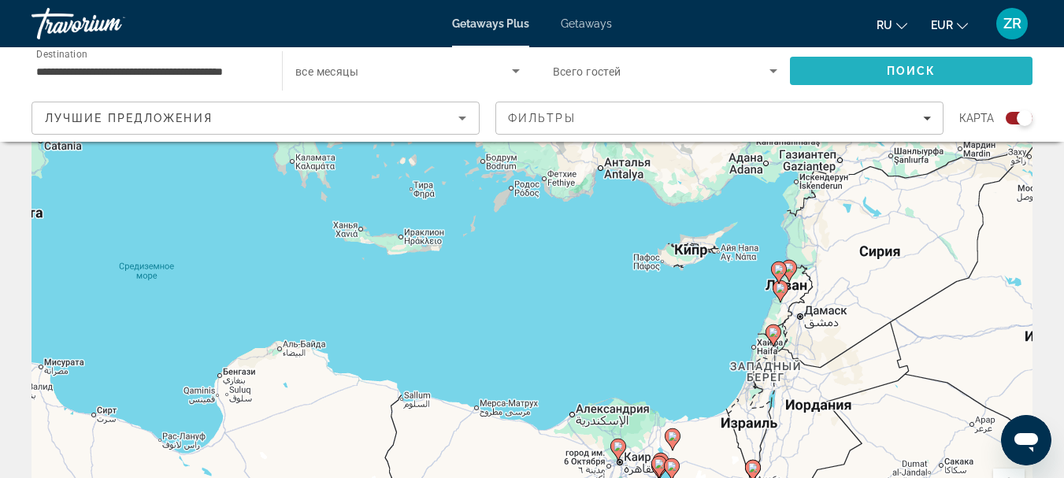
click at [824, 80] on span "Search" at bounding box center [911, 71] width 243 height 38
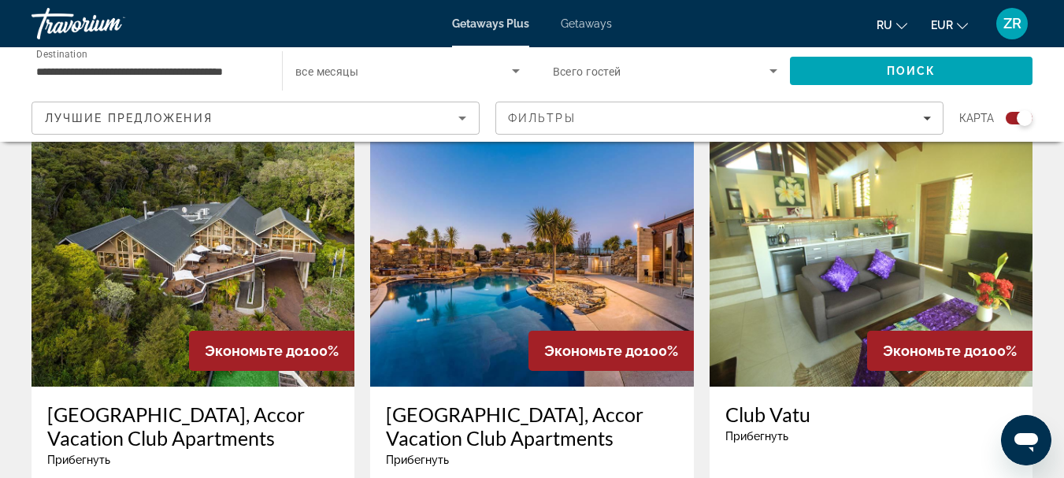
scroll to position [552, 0]
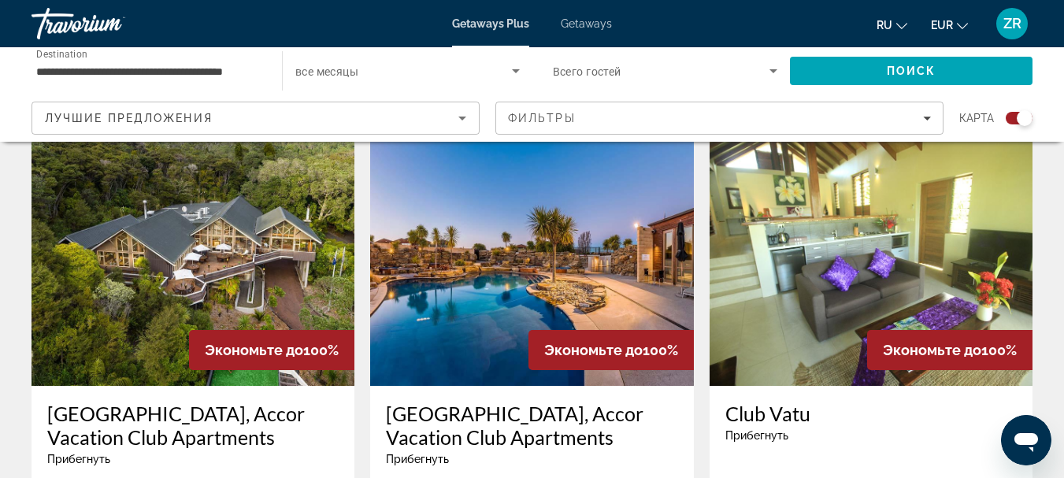
click at [576, 419] on h3 "Oakridge Resort, Accor Vacation Club Apartments" at bounding box center [532, 425] width 292 height 47
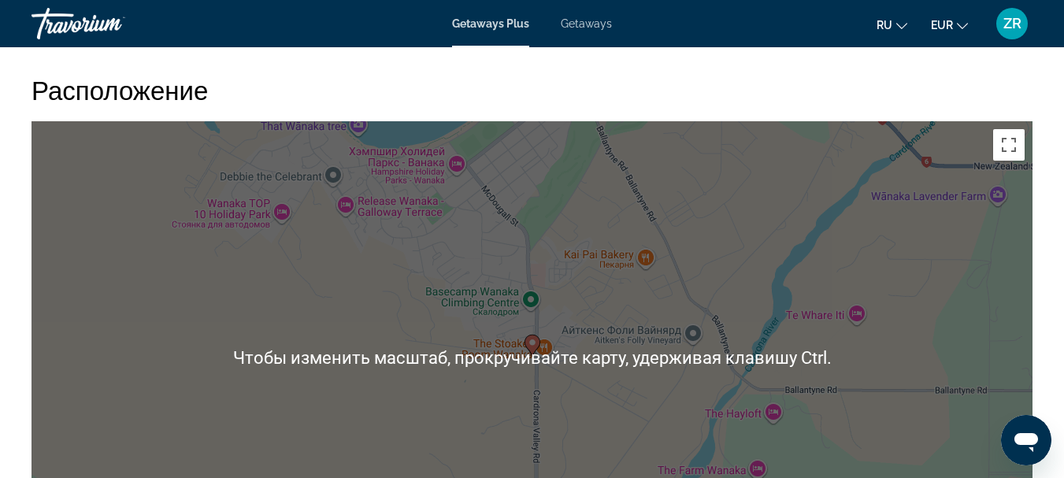
scroll to position [2364, 0]
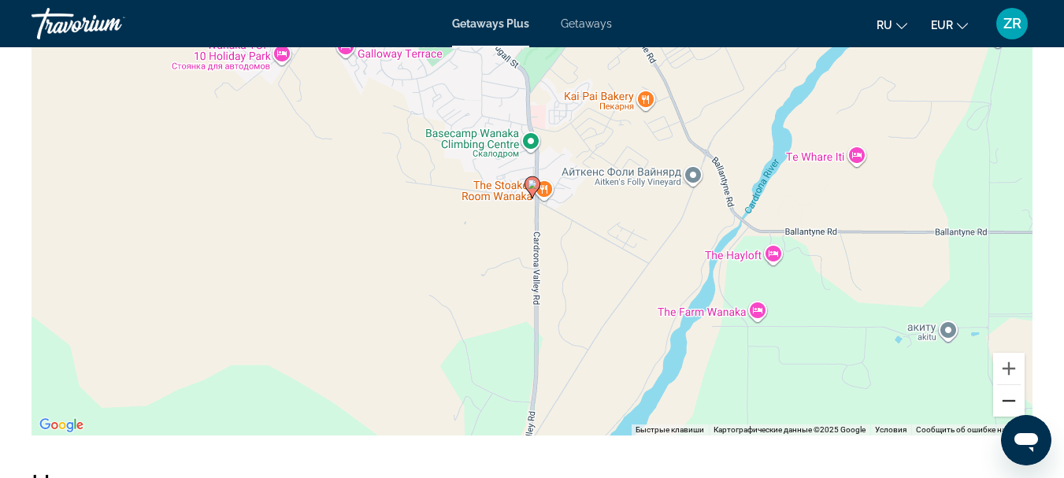
click at [1005, 406] on button "Уменьшить" at bounding box center [1010, 401] width 32 height 32
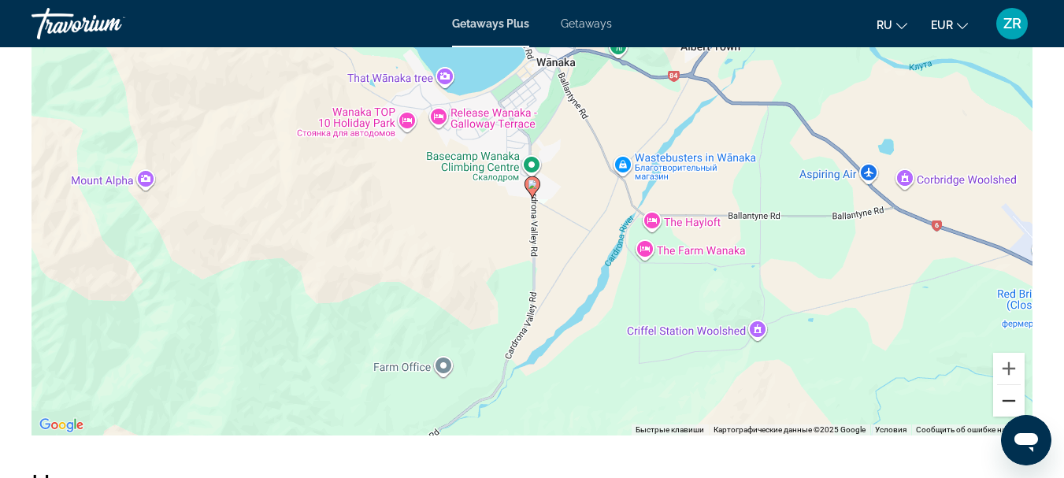
click at [1005, 406] on button "Уменьшить" at bounding box center [1010, 401] width 32 height 32
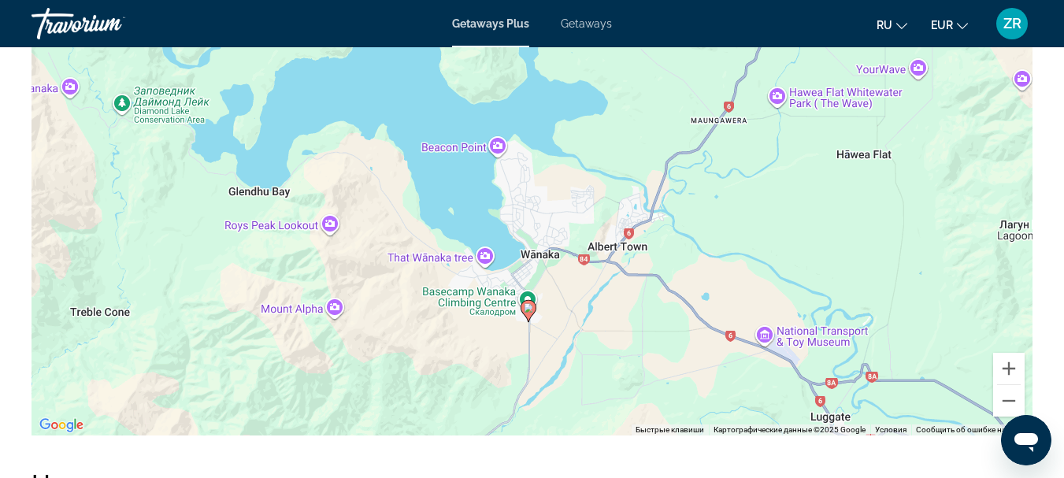
drag, startPoint x: 729, startPoint y: 329, endPoint x: 723, endPoint y: 455, distance: 125.4
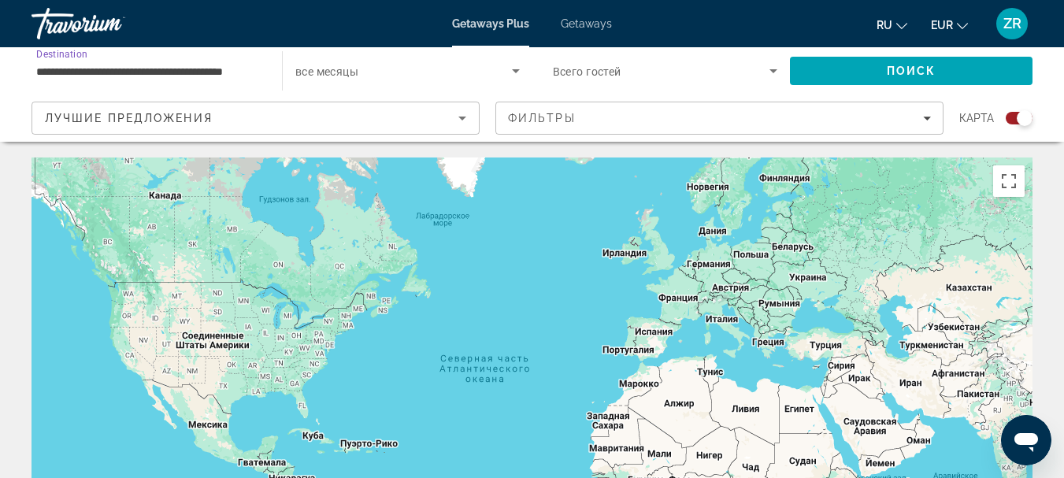
click at [259, 74] on input "**********" at bounding box center [148, 71] width 225 height 19
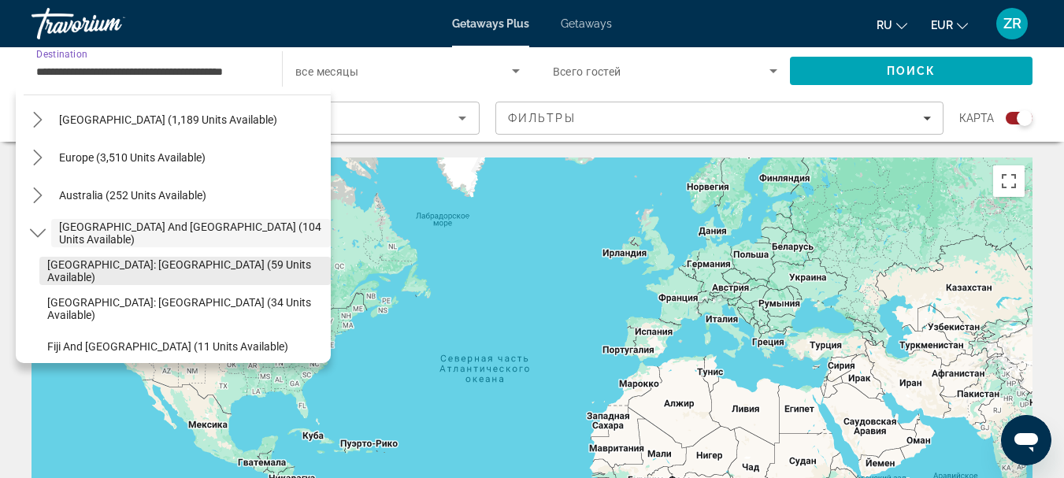
scroll to position [248, 0]
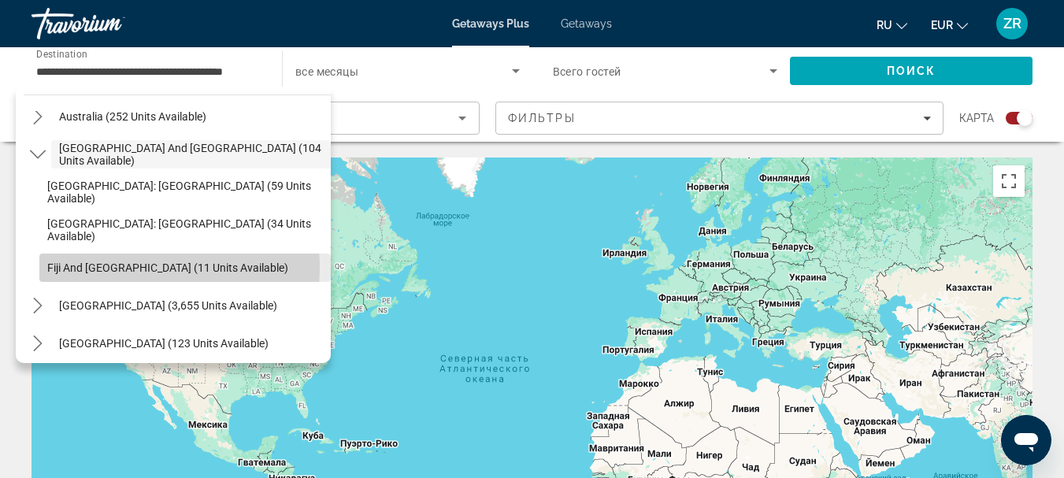
click at [128, 268] on span "Fiji and Cook Islands (11 units available)" at bounding box center [167, 268] width 241 height 13
type input "**********"
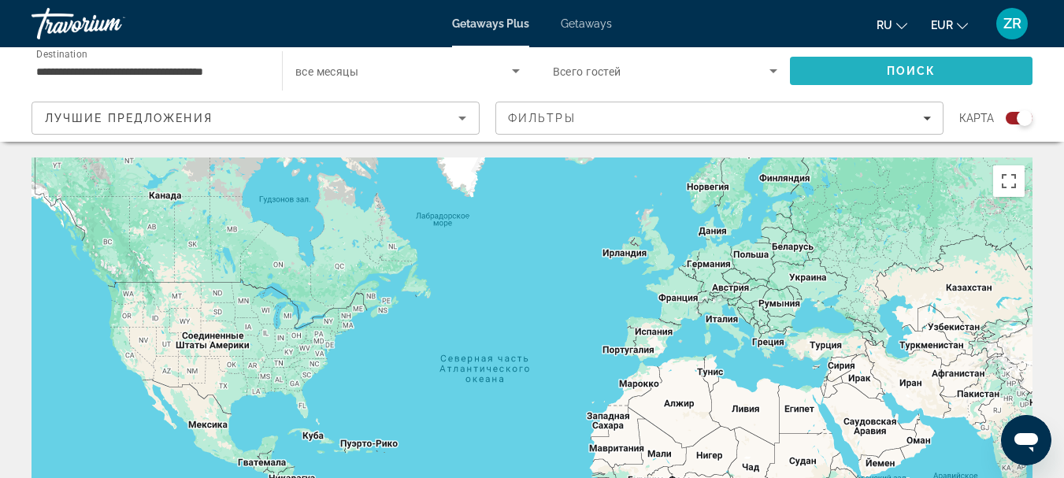
click at [956, 69] on span "Search" at bounding box center [911, 71] width 243 height 38
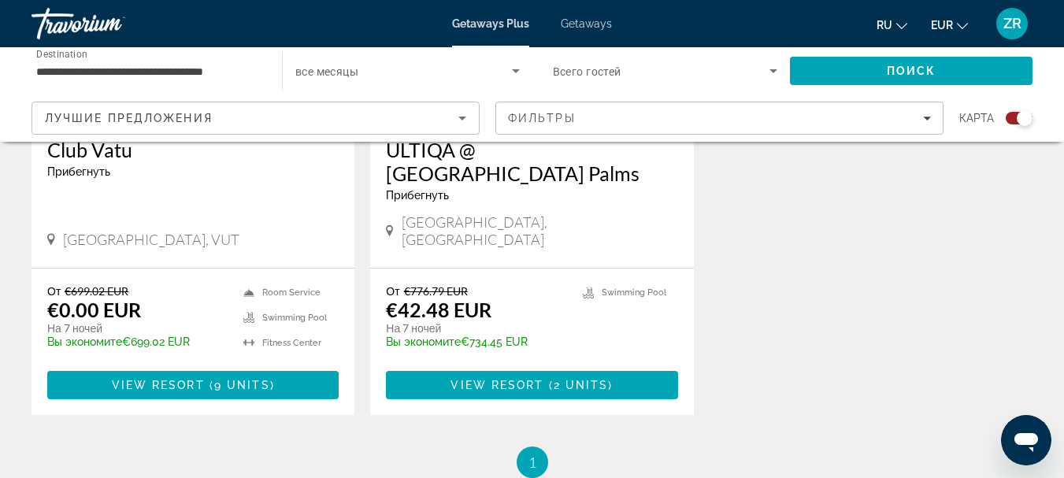
scroll to position [788, 0]
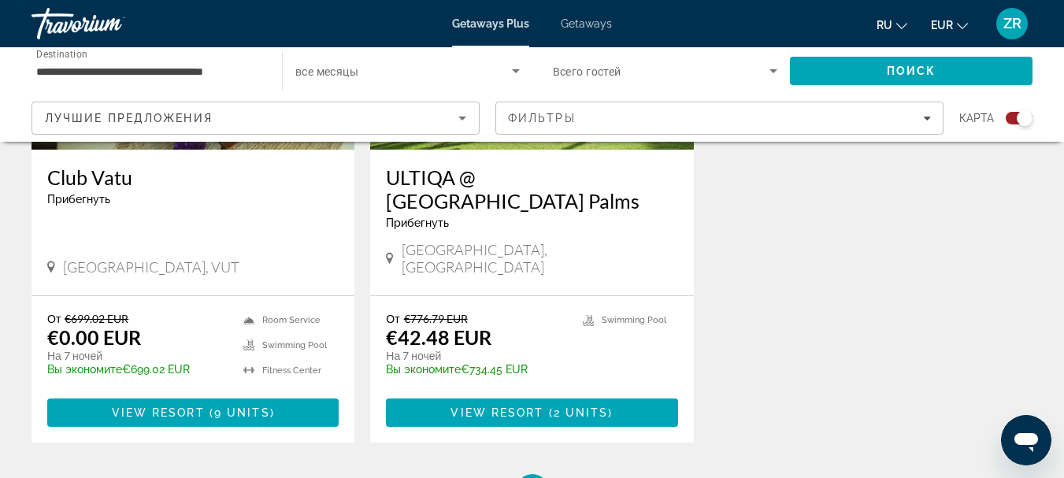
click at [489, 174] on h3 "ULTIQA @ Fiji Palms" at bounding box center [532, 188] width 292 height 47
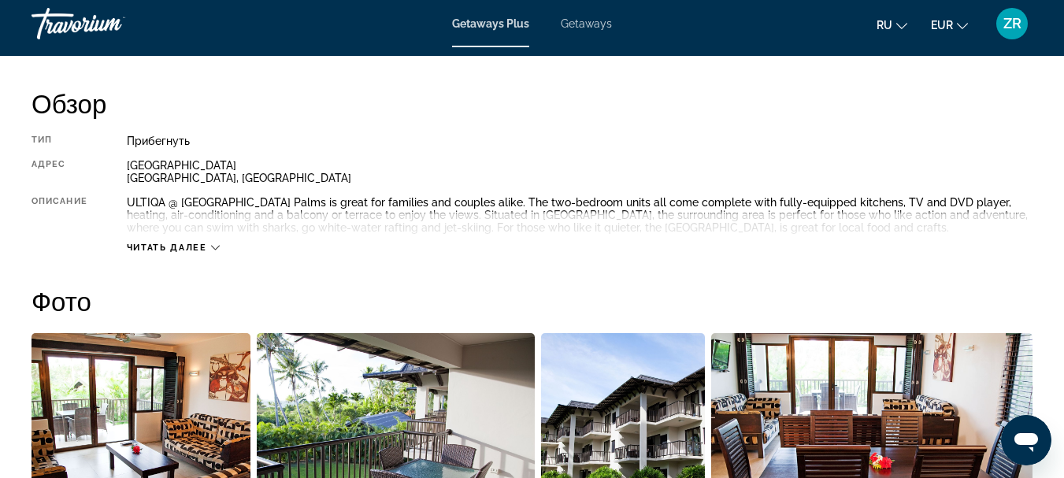
scroll to position [788, 0]
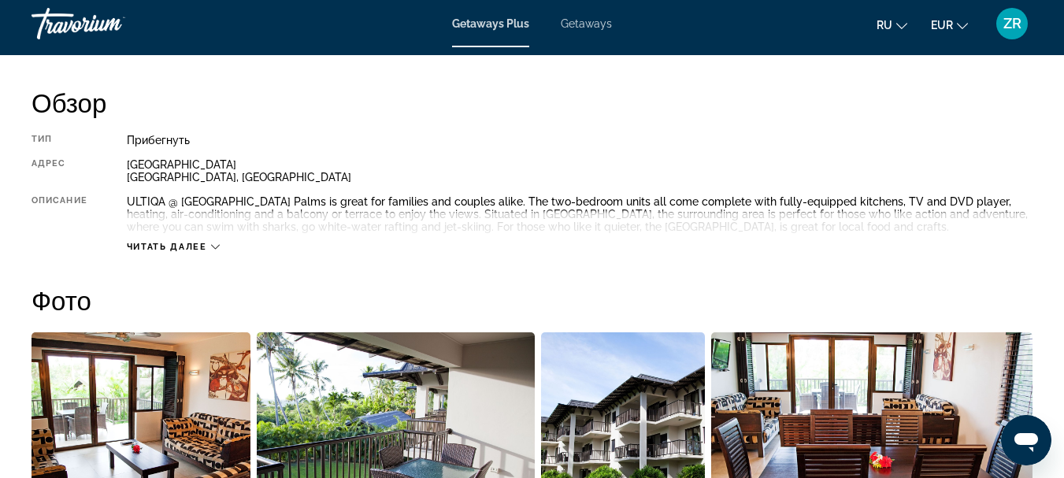
click at [217, 246] on icon "Main content" at bounding box center [215, 247] width 9 height 9
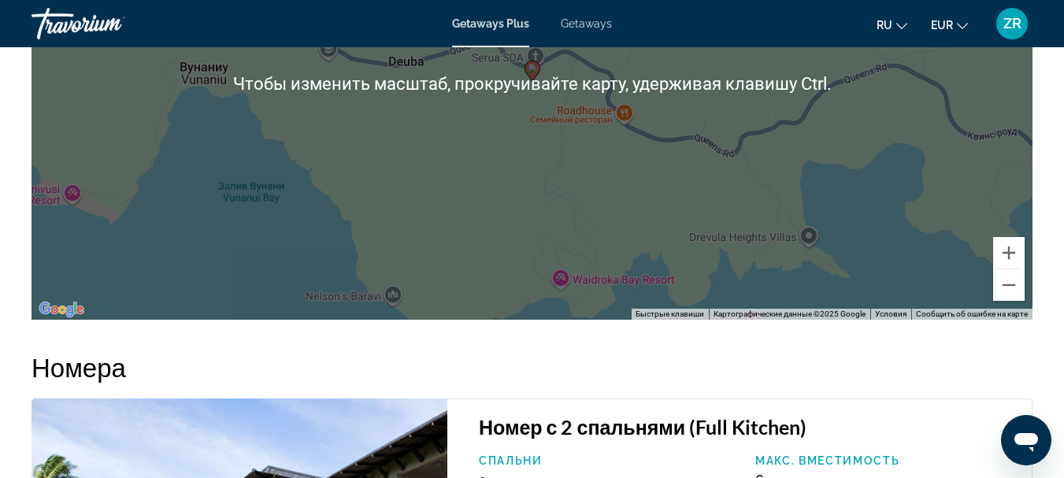
scroll to position [2679, 0]
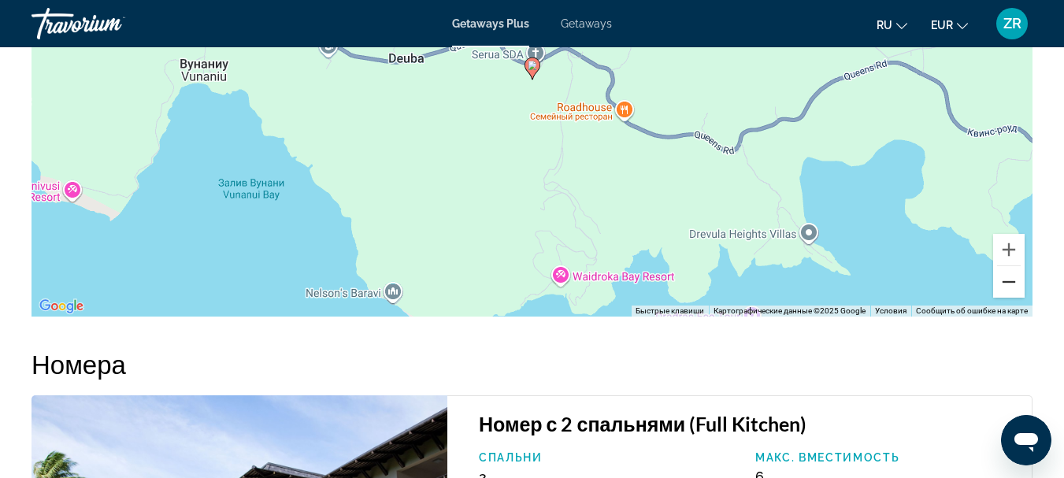
click at [1011, 292] on button "Уменьшить" at bounding box center [1010, 282] width 32 height 32
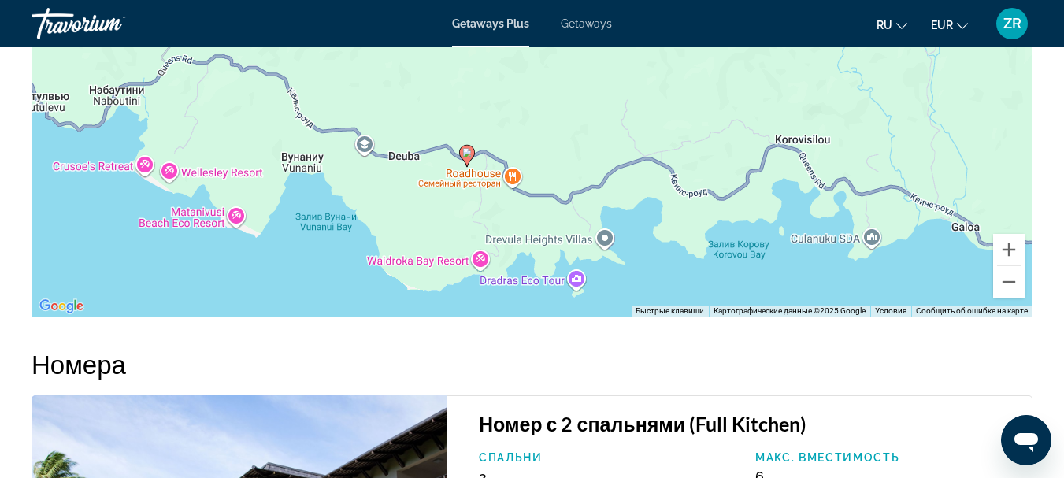
drag, startPoint x: 834, startPoint y: 228, endPoint x: 767, endPoint y: 315, distance: 110.1
click at [767, 315] on div "Чтобы активировать перетаскивание с помощью клавиатуры, нажмите Alt + Ввод. Пос…" at bounding box center [532, 80] width 1001 height 473
click at [1008, 292] on button "Уменьшить" at bounding box center [1010, 282] width 32 height 32
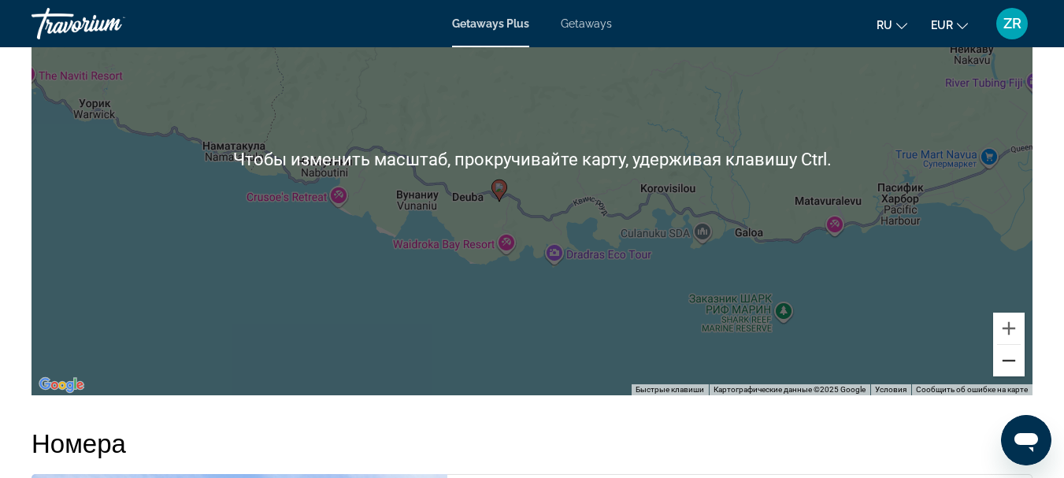
scroll to position [2521, 0]
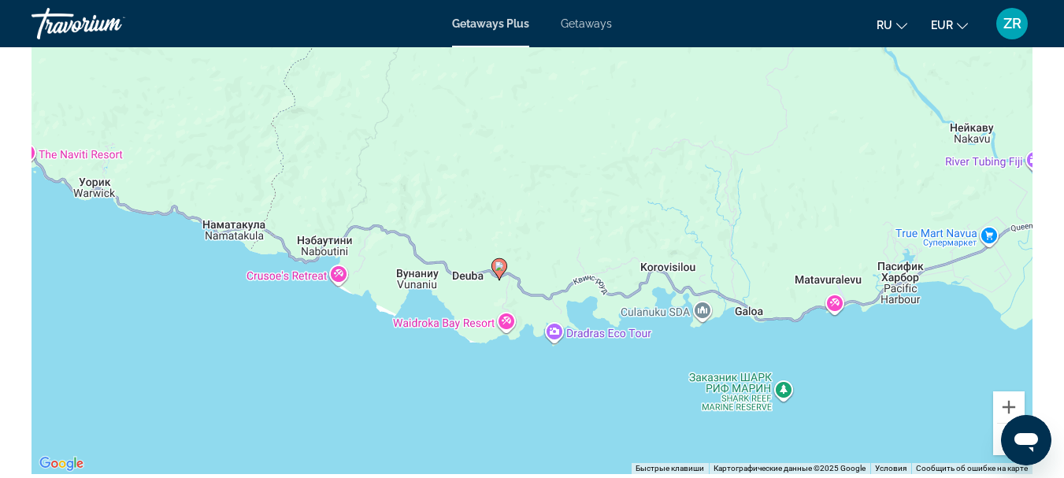
click at [502, 325] on div "Чтобы активировать перетаскивание с помощью клавиатуры, нажмите Alt + Ввод. Пос…" at bounding box center [532, 238] width 1001 height 473
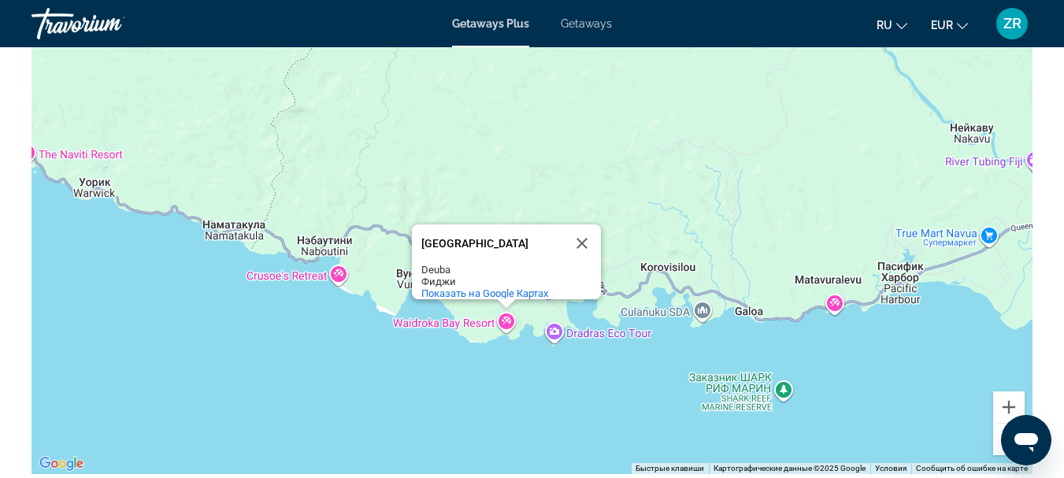
click at [511, 226] on div "Waidroka Bay Resort" at bounding box center [493, 244] width 142 height 38
click at [504, 320] on div "Чтобы активировать перетаскивание с помощью клавиатуры, нажмите Alt + Ввод. Пос…" at bounding box center [532, 238] width 1001 height 473
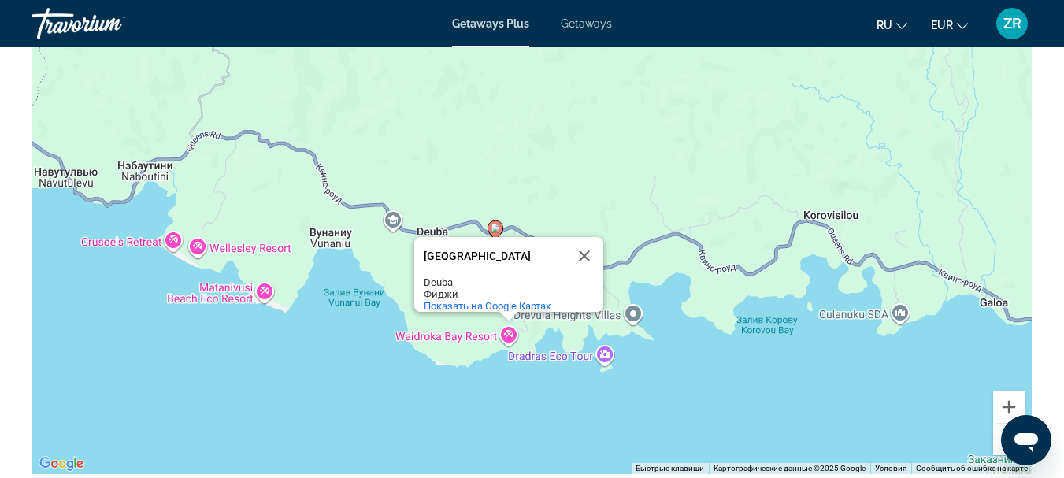
click at [508, 337] on div "Чтобы активировать перетаскивание с помощью клавиатуры, нажмите Alt + Ввод. Пос…" at bounding box center [532, 238] width 1001 height 473
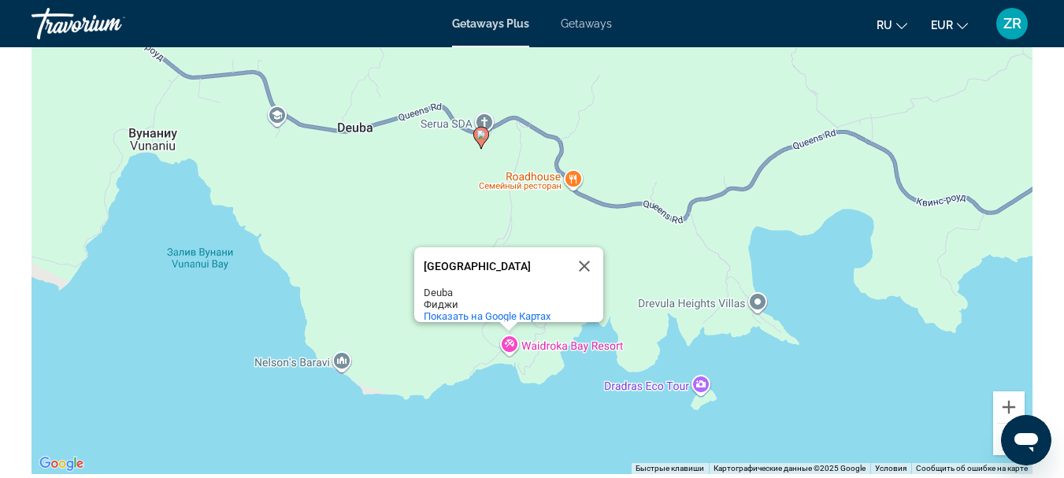
click at [508, 337] on div "Чтобы активировать перетаскивание с помощью клавиатуры, нажмите Alt + Ввод. Пос…" at bounding box center [532, 238] width 1001 height 473
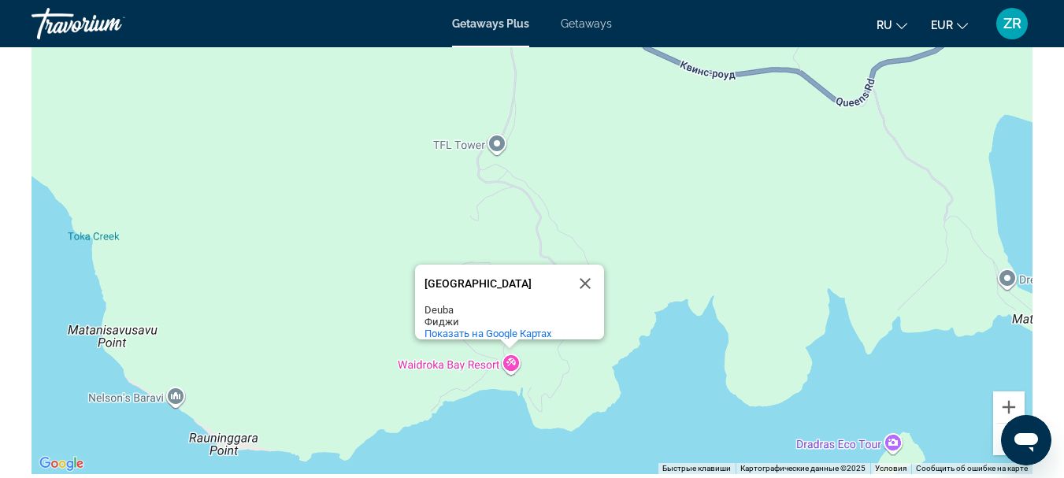
click at [511, 369] on div "Чтобы активировать перетаскивание с помощью клавиатуры, нажмите Alt + Ввод. Пос…" at bounding box center [532, 238] width 1001 height 473
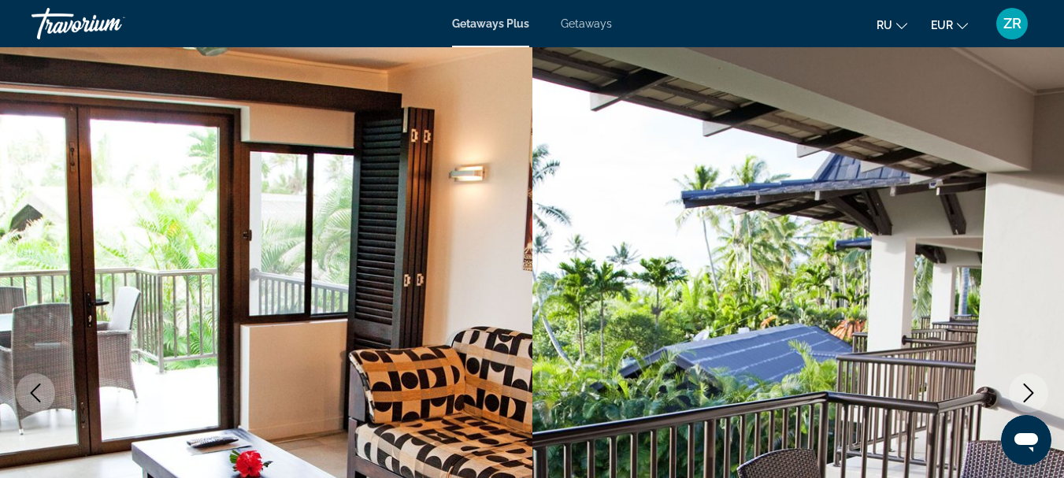
scroll to position [0, 0]
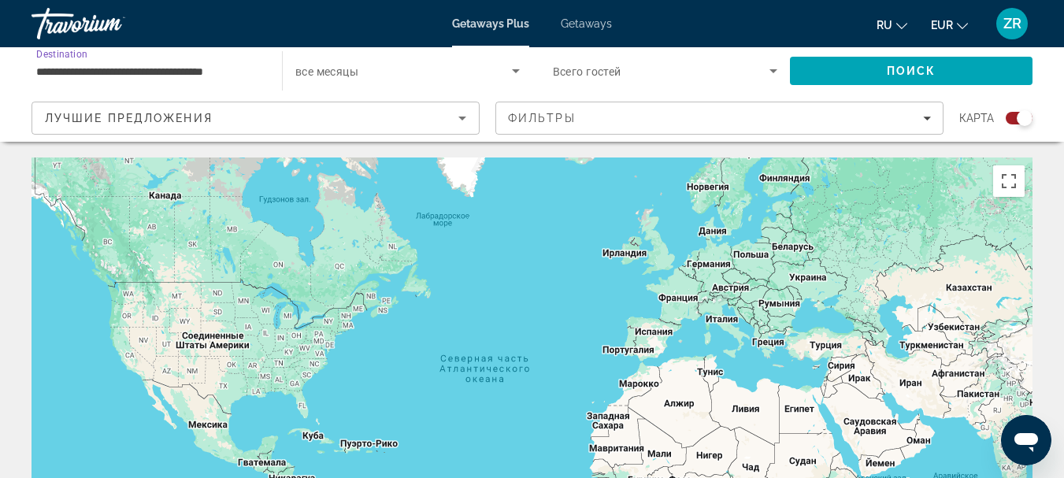
click at [184, 65] on input "**********" at bounding box center [148, 71] width 225 height 19
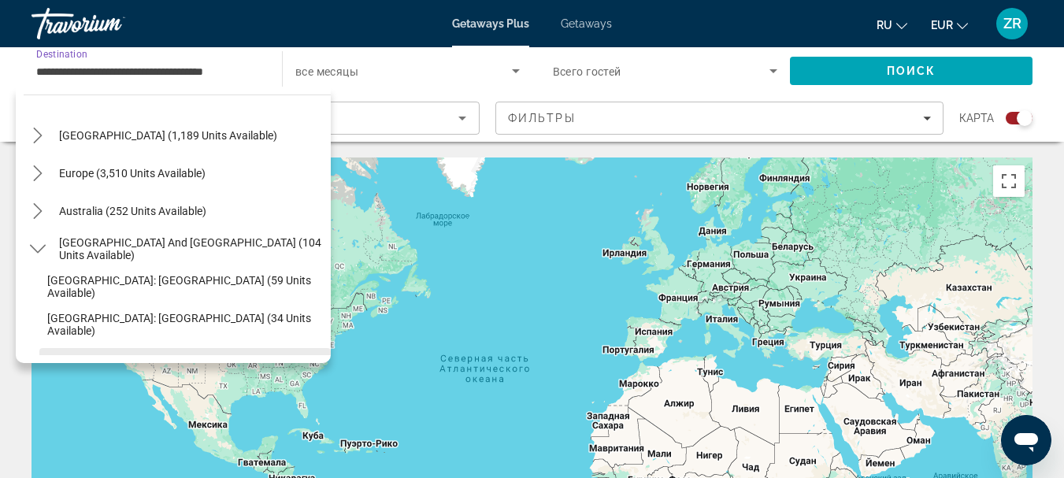
scroll to position [125, 0]
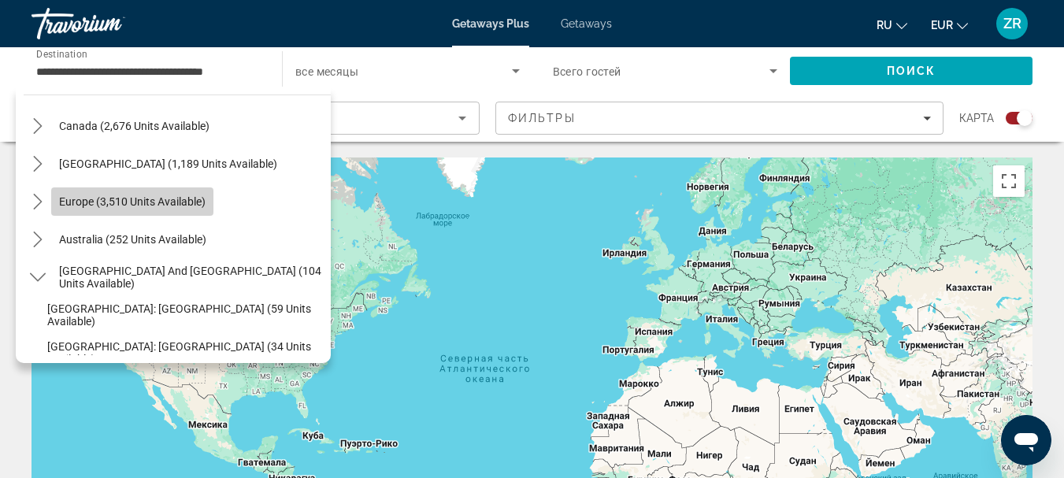
click at [139, 196] on span "Europe (3,510 units available)" at bounding box center [132, 201] width 147 height 13
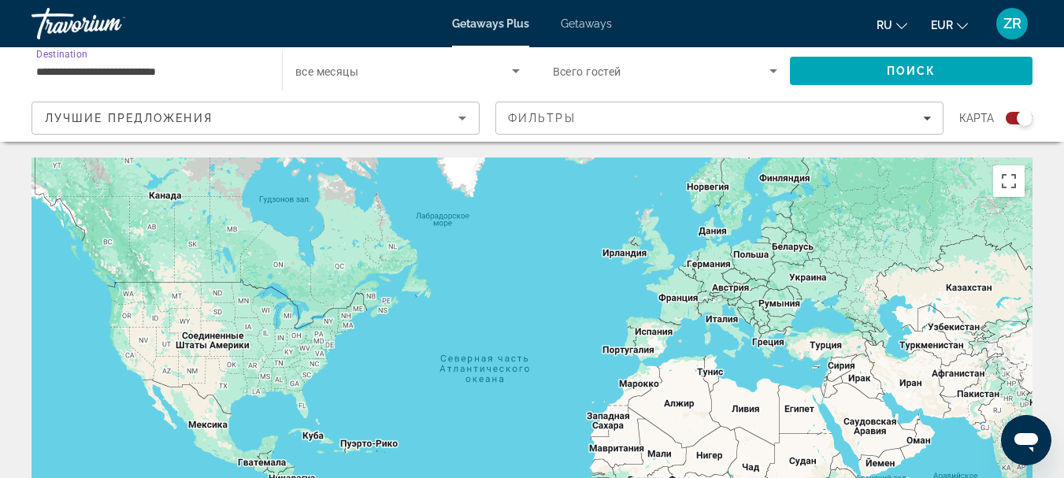
click at [188, 67] on input "**********" at bounding box center [148, 71] width 225 height 19
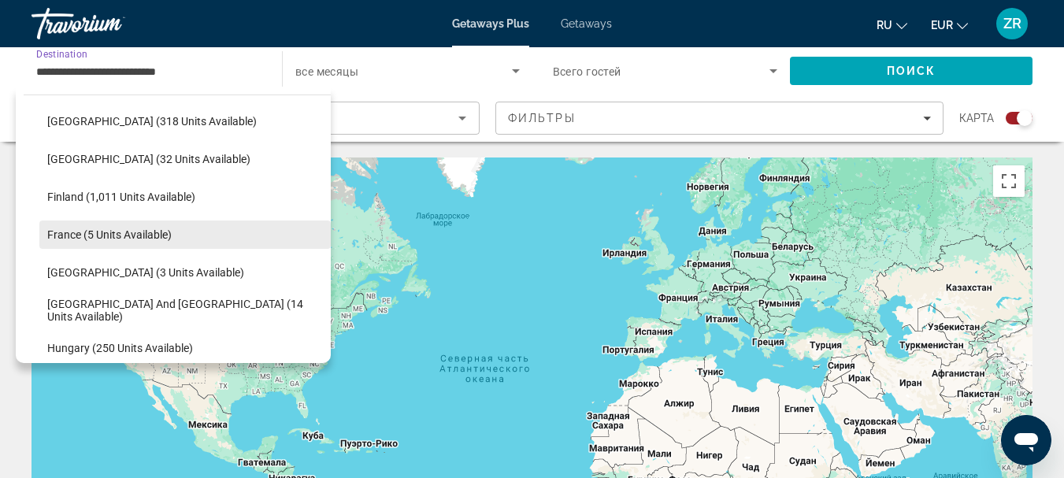
scroll to position [330, 0]
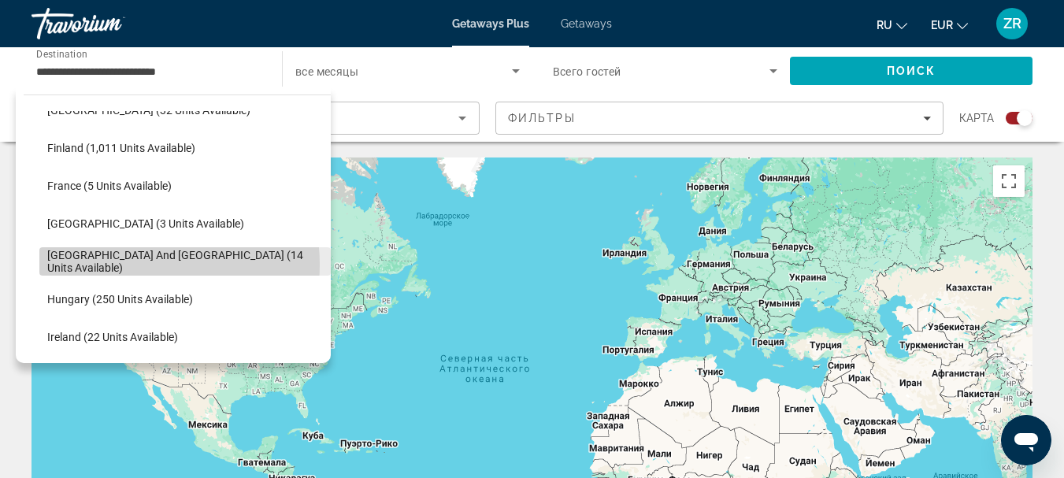
click at [132, 265] on span "[GEOGRAPHIC_DATA] and [GEOGRAPHIC_DATA] (14 units available)" at bounding box center [185, 261] width 276 height 25
type input "**********"
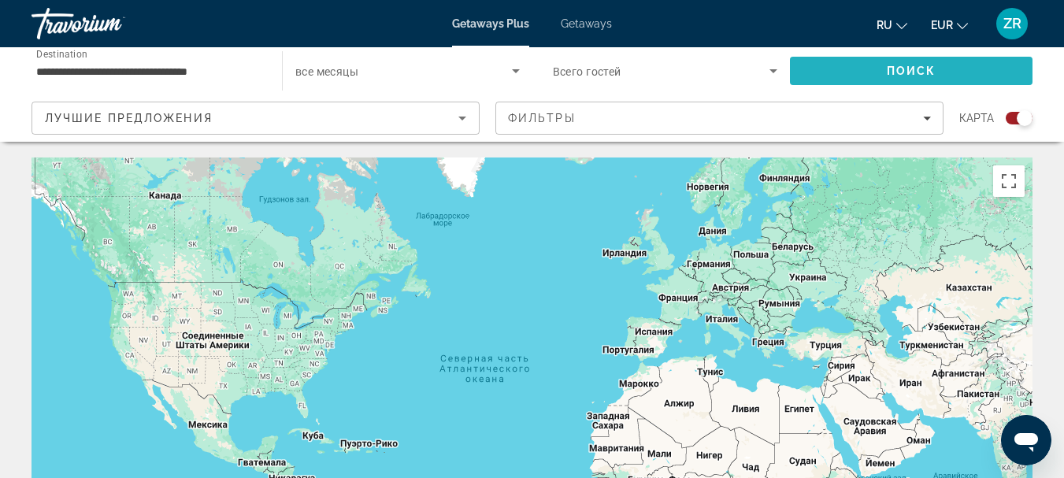
click at [877, 68] on span "Search" at bounding box center [911, 71] width 243 height 38
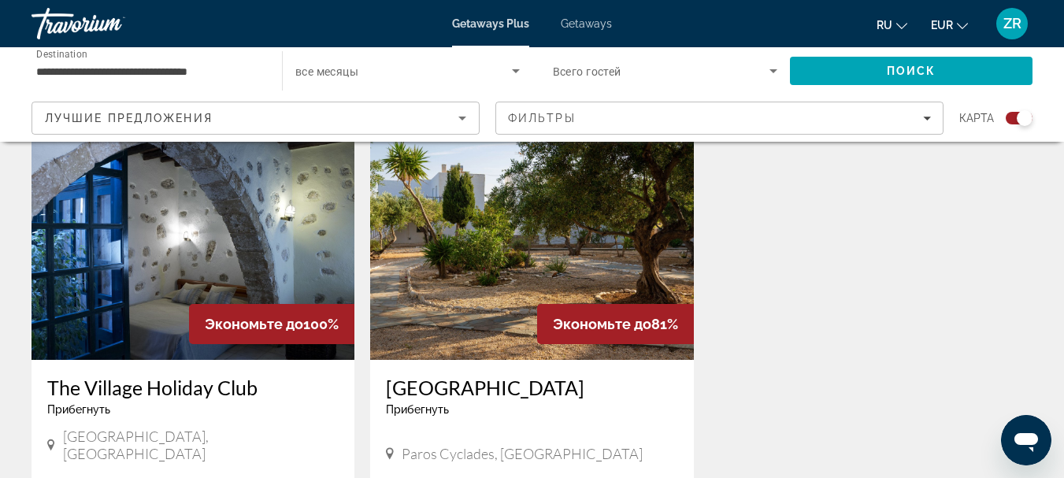
scroll to position [1103, 0]
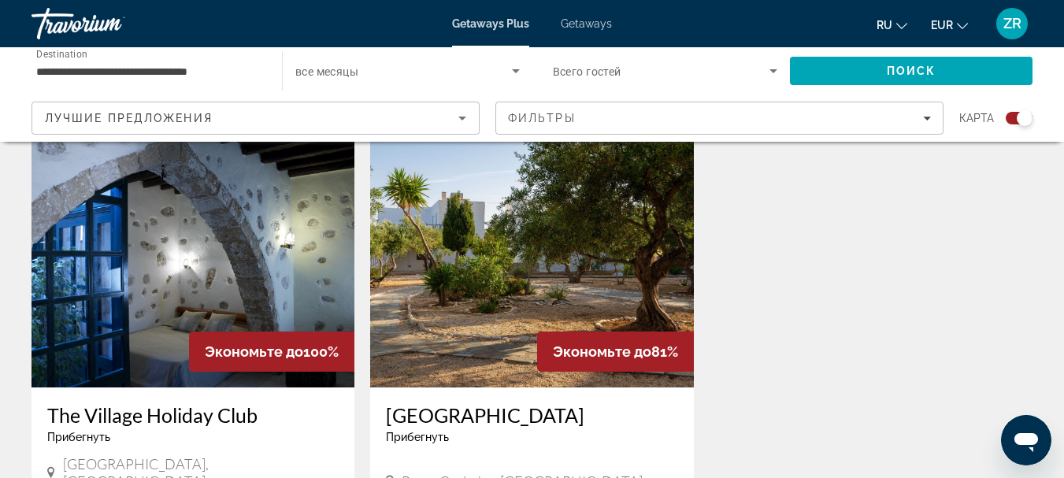
click at [167, 301] on img "Main content" at bounding box center [193, 262] width 323 height 252
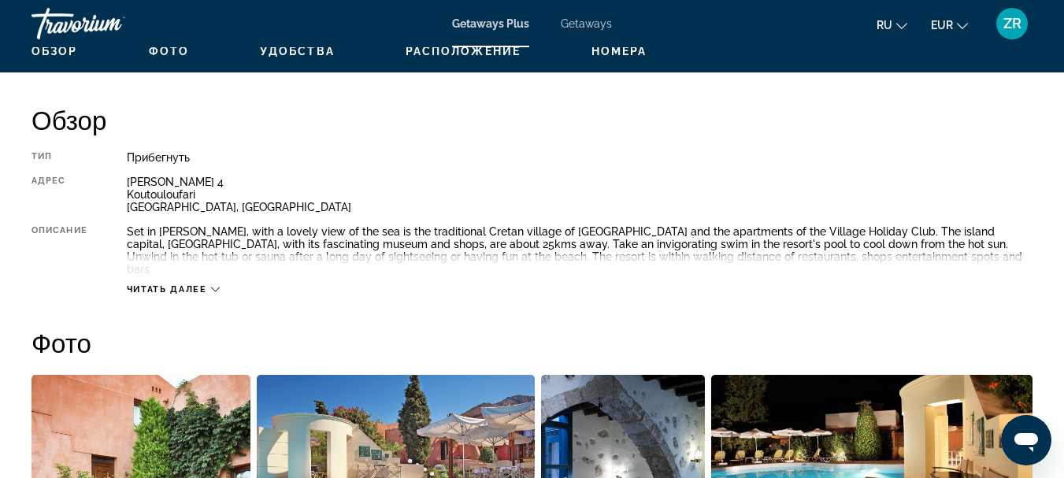
scroll to position [788, 0]
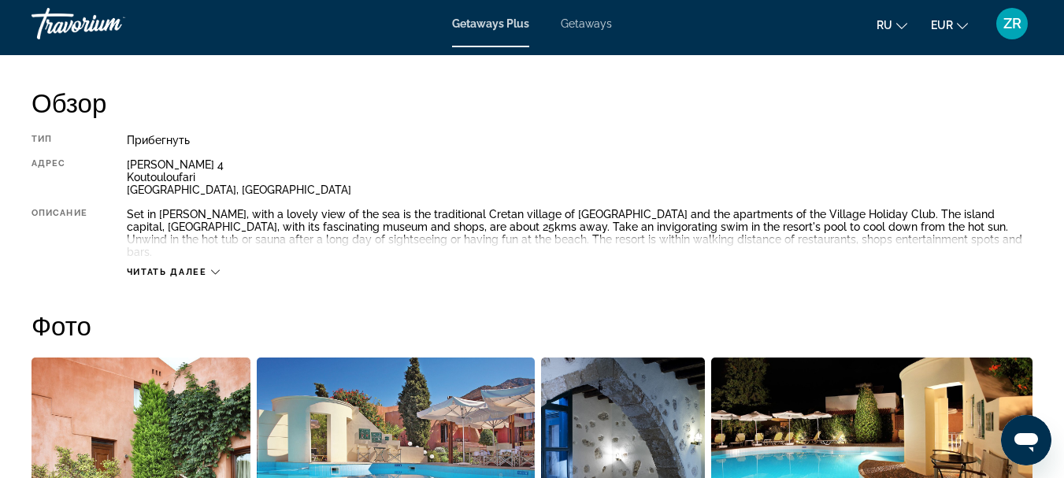
click at [210, 267] on div "Читать далее" at bounding box center [173, 272] width 93 height 10
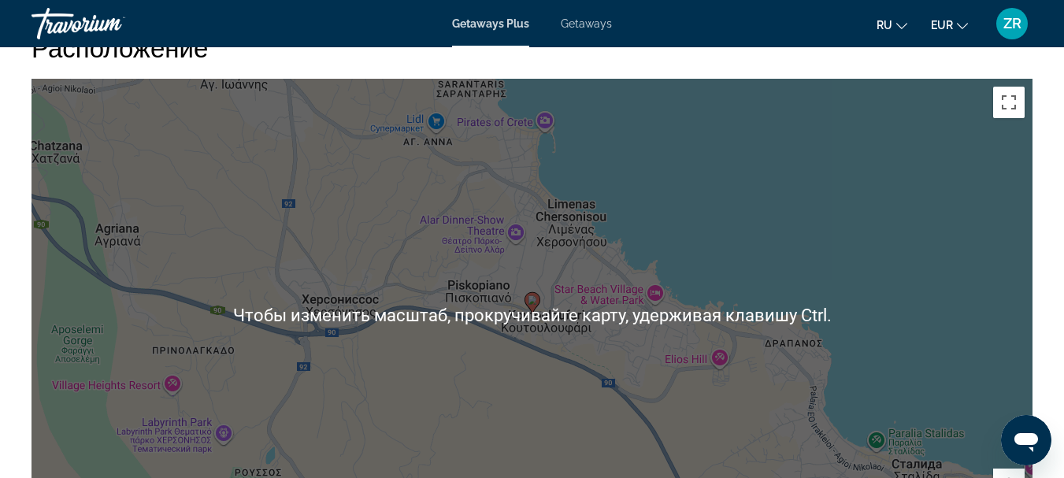
scroll to position [2442, 0]
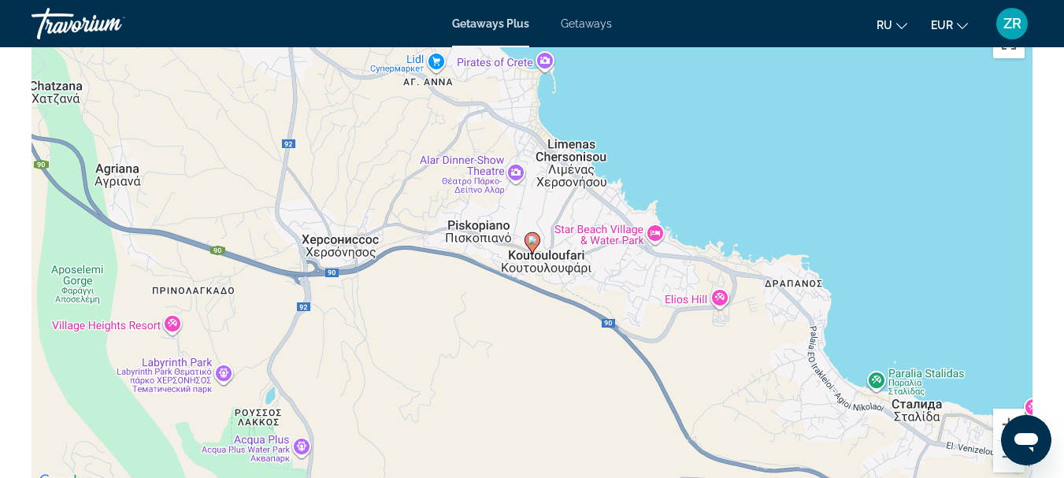
click at [530, 236] on image "Main content" at bounding box center [532, 240] width 9 height 9
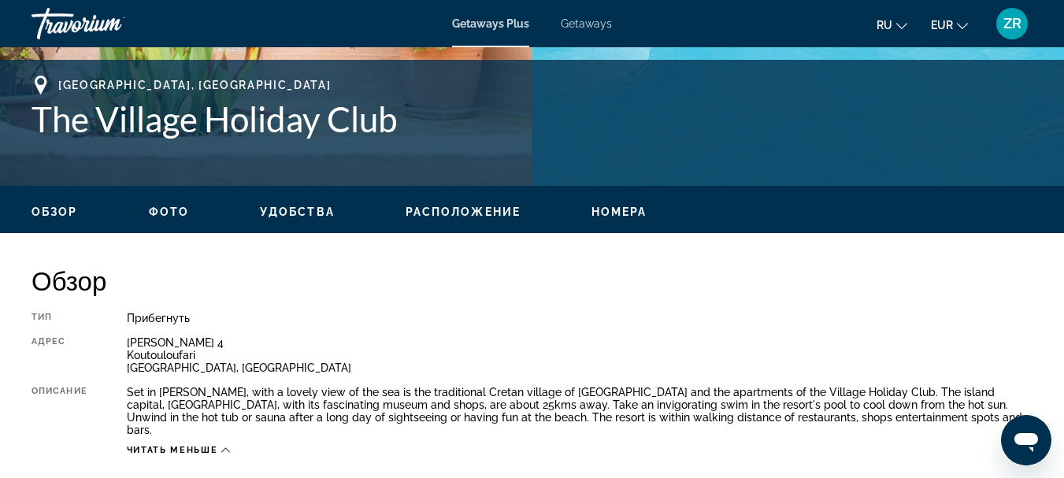
scroll to position [563, 0]
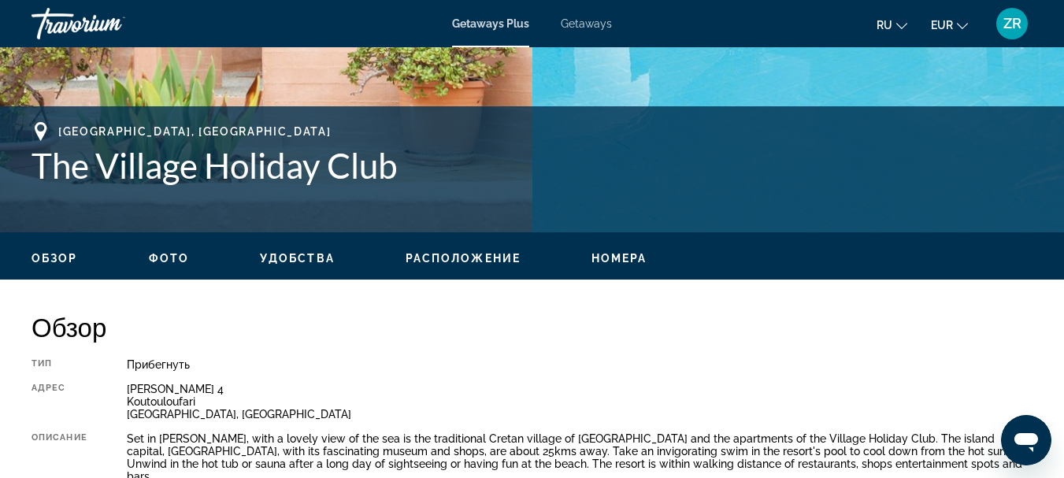
click at [158, 253] on span "Фото" at bounding box center [169, 258] width 40 height 13
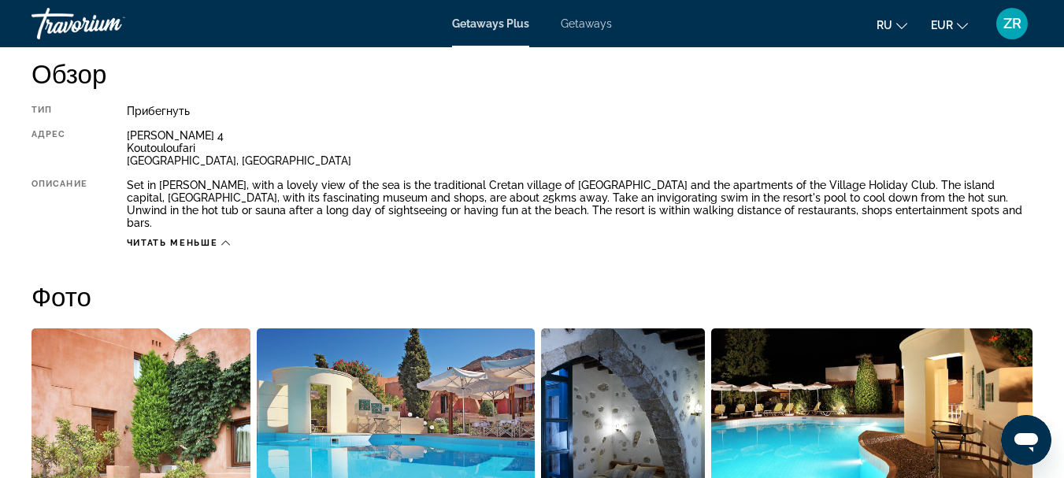
scroll to position [754, 0]
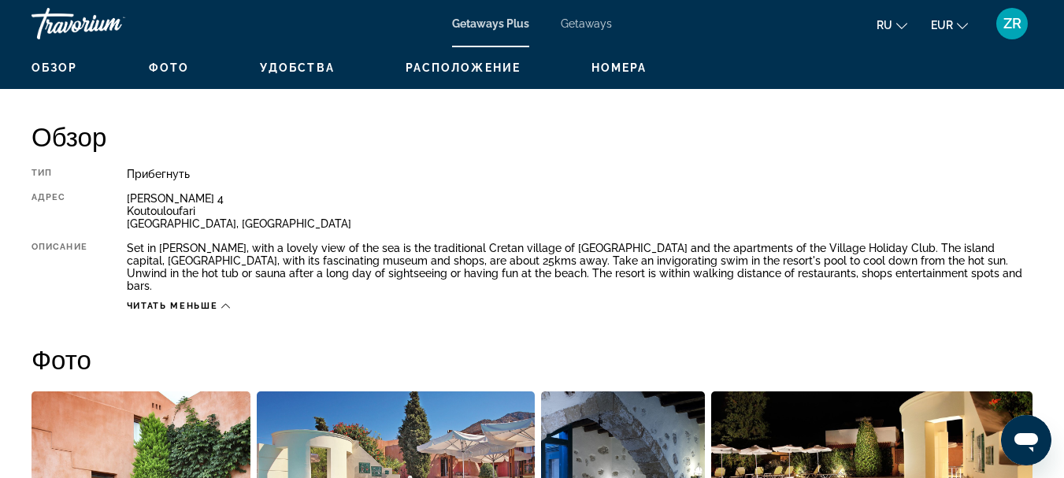
click at [455, 62] on span "Расположение" at bounding box center [463, 67] width 115 height 13
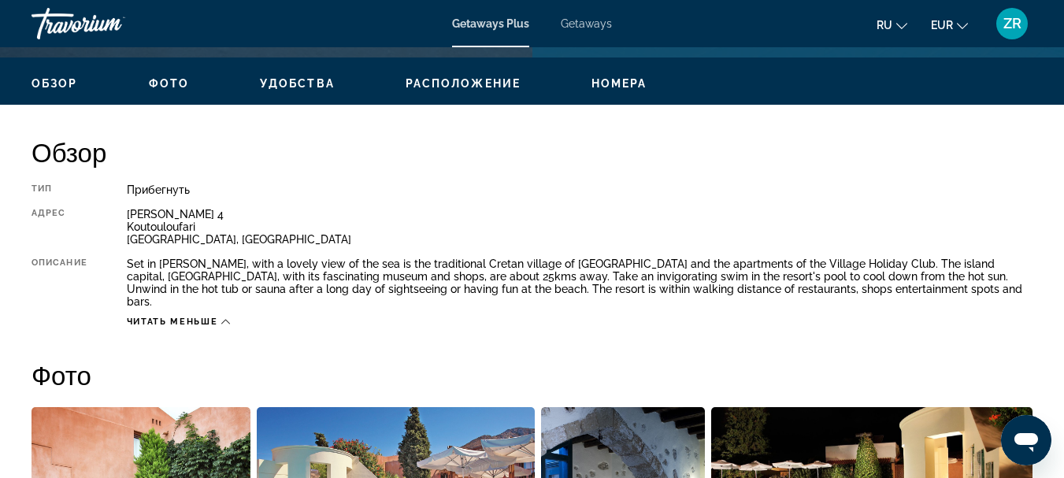
scroll to position [731, 0]
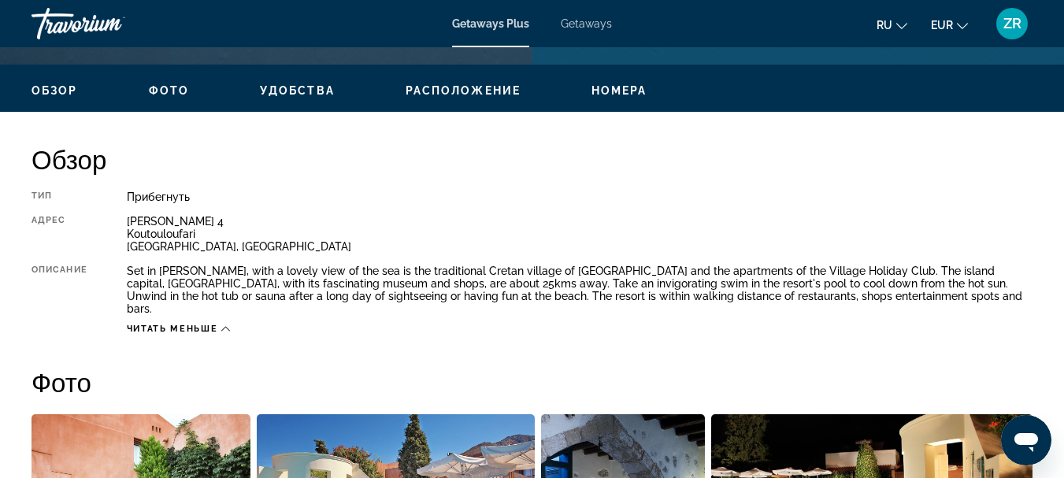
click at [593, 84] on span "Номера" at bounding box center [620, 90] width 56 height 13
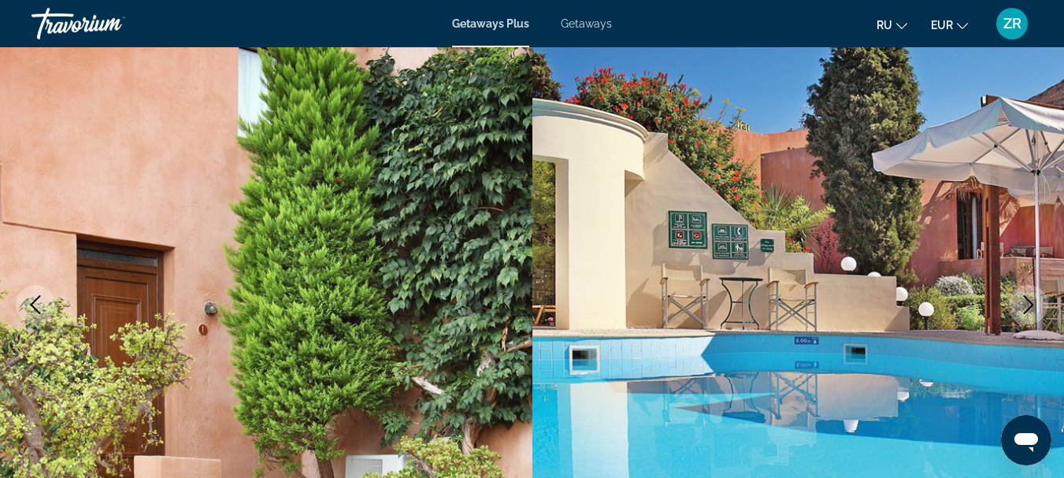
scroll to position [79, 0]
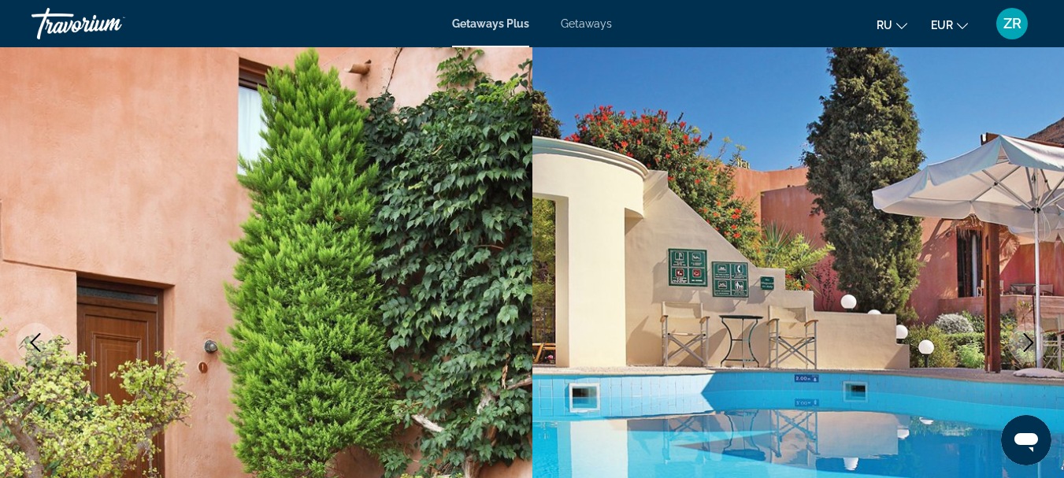
click at [488, 19] on span "Getaways Plus" at bounding box center [490, 23] width 77 height 13
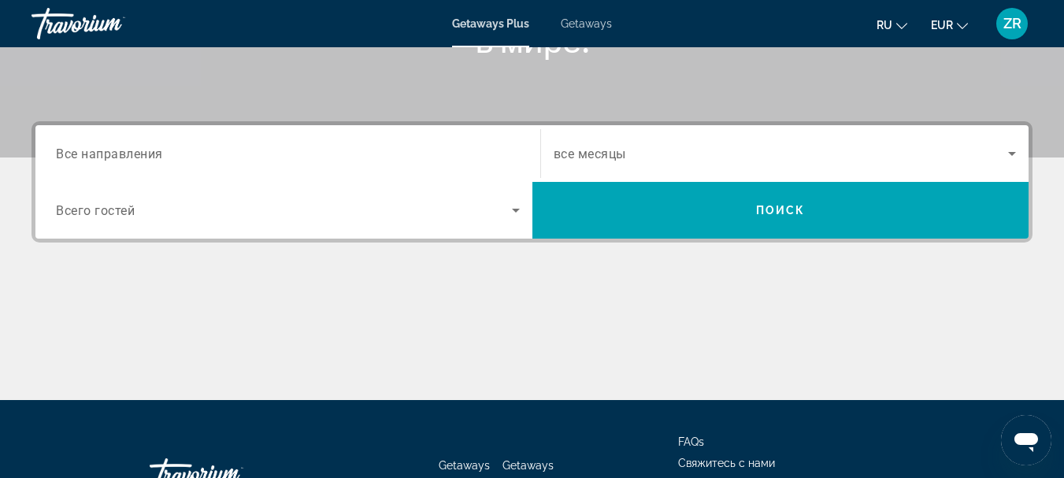
click at [377, 149] on input "Destination Все направления" at bounding box center [288, 154] width 464 height 19
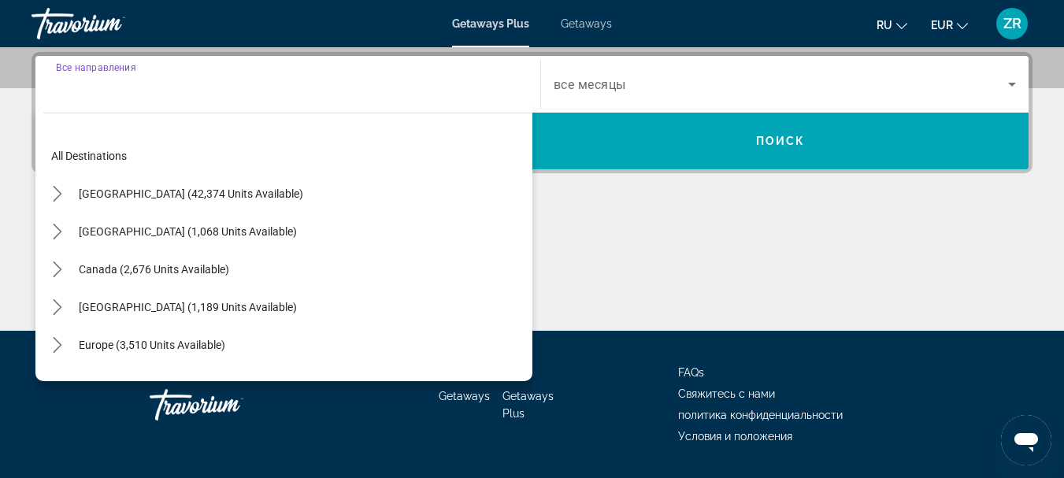
scroll to position [385, 0]
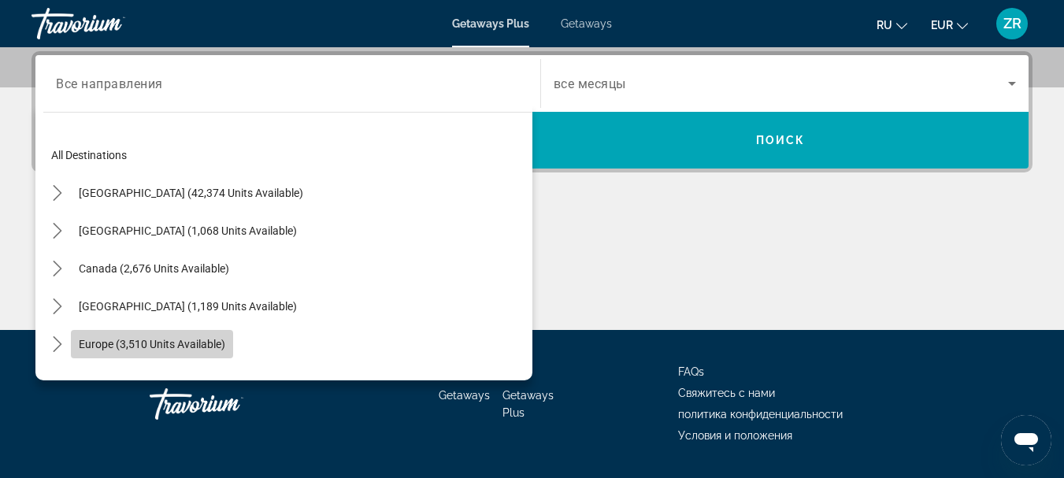
click at [177, 338] on span "Europe (3,510 units available)" at bounding box center [152, 344] width 147 height 13
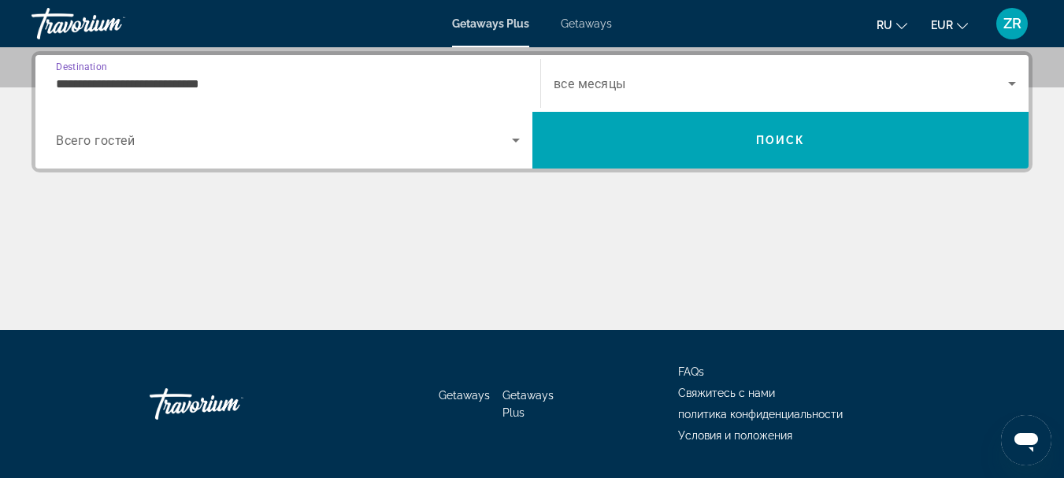
click at [184, 80] on input "**********" at bounding box center [288, 84] width 464 height 19
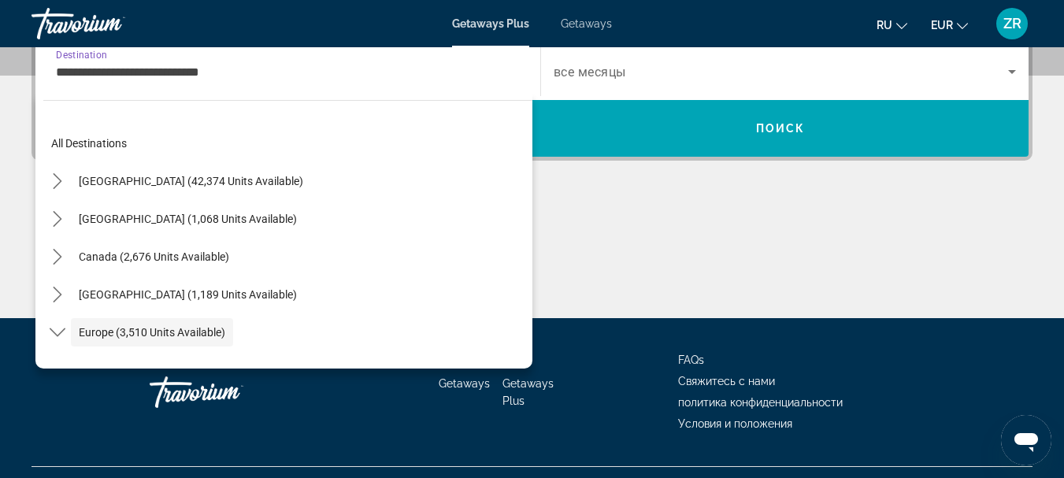
scroll to position [94, 0]
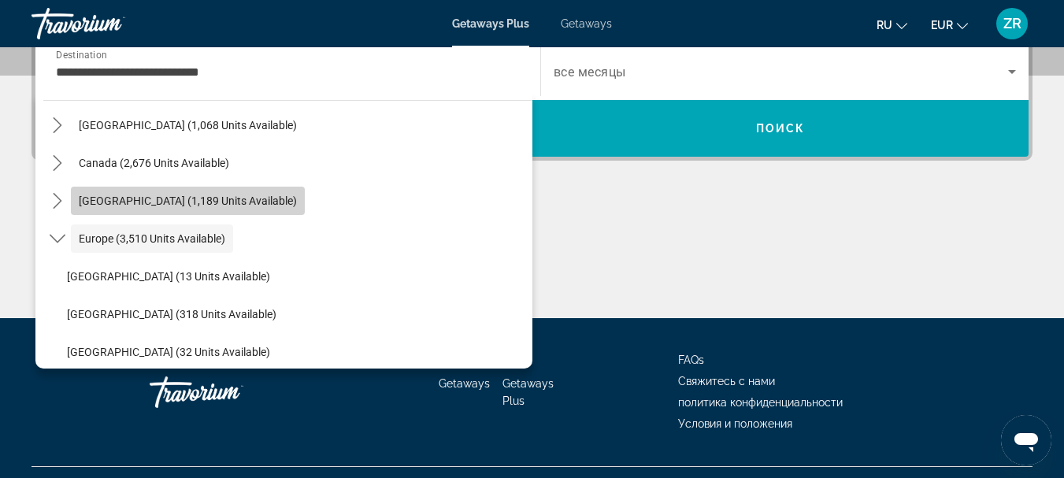
click at [216, 201] on span "[GEOGRAPHIC_DATA] (1,189 units available)" at bounding box center [188, 201] width 218 height 13
type input "**********"
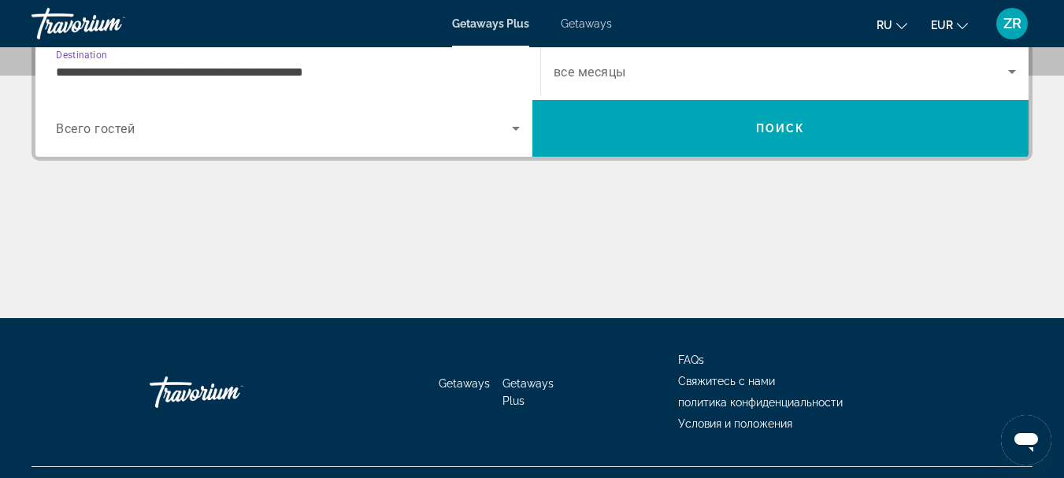
scroll to position [385, 0]
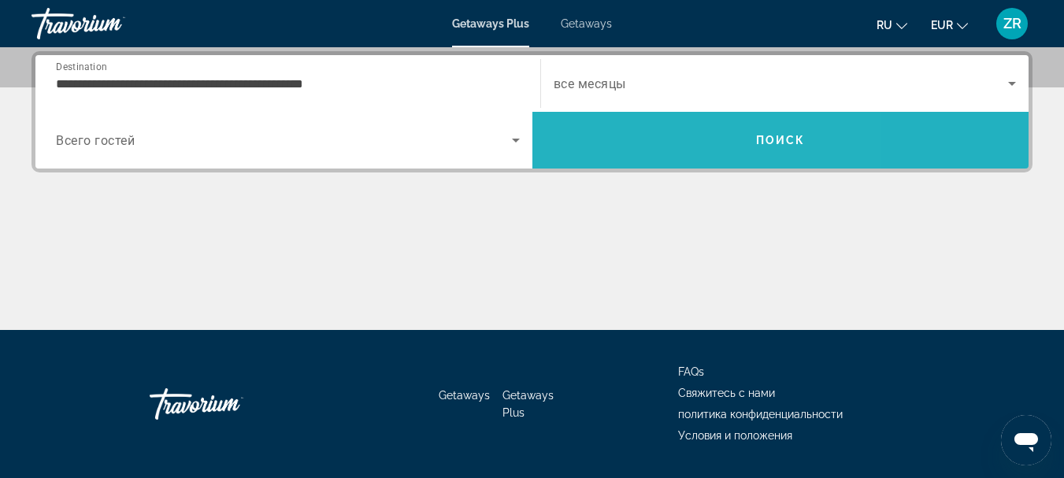
click at [656, 147] on span "Search" at bounding box center [781, 140] width 497 height 38
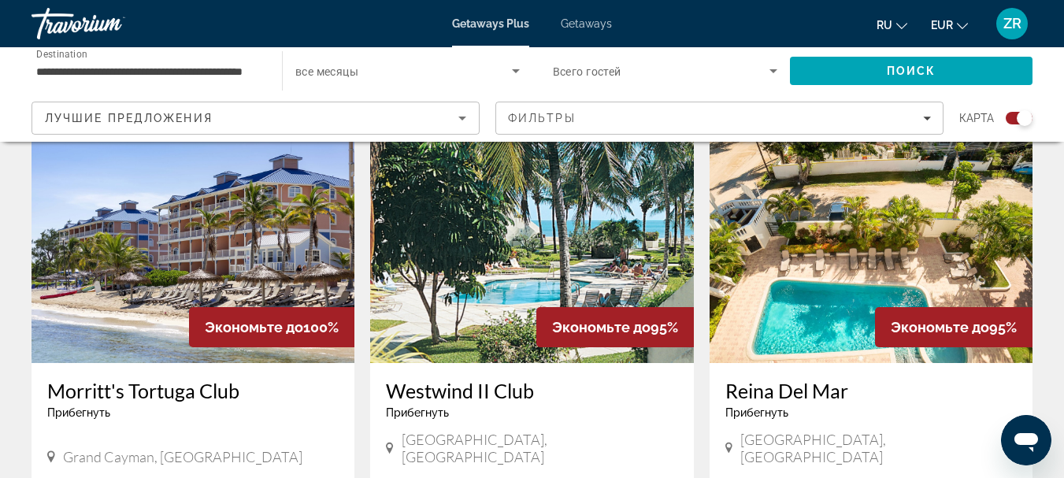
scroll to position [2364, 0]
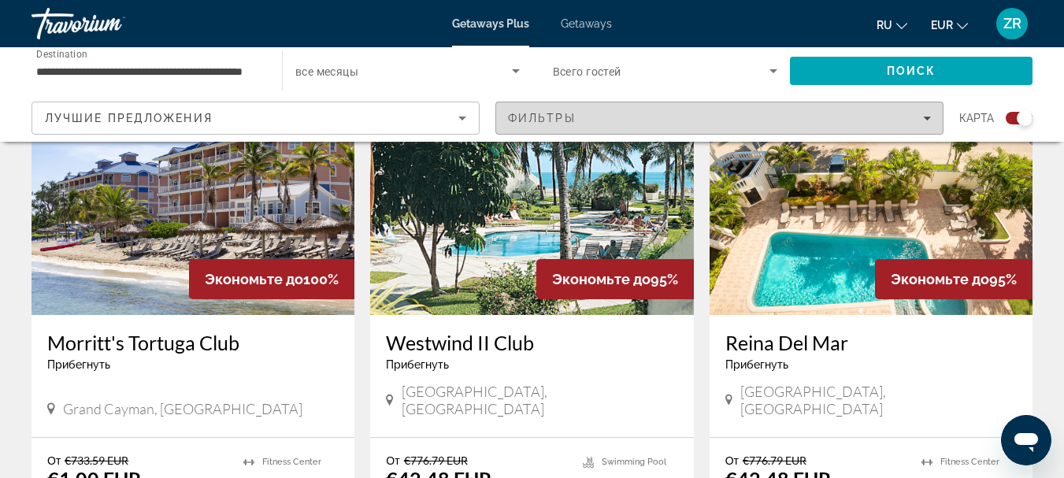
click at [927, 120] on icon "Filters" at bounding box center [927, 118] width 8 height 8
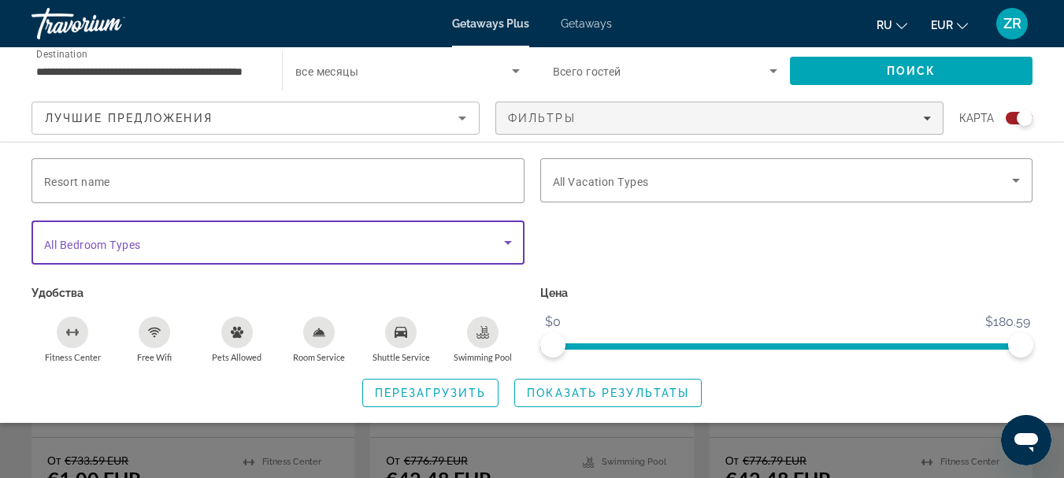
click at [506, 239] on icon "Search widget" at bounding box center [508, 242] width 19 height 19
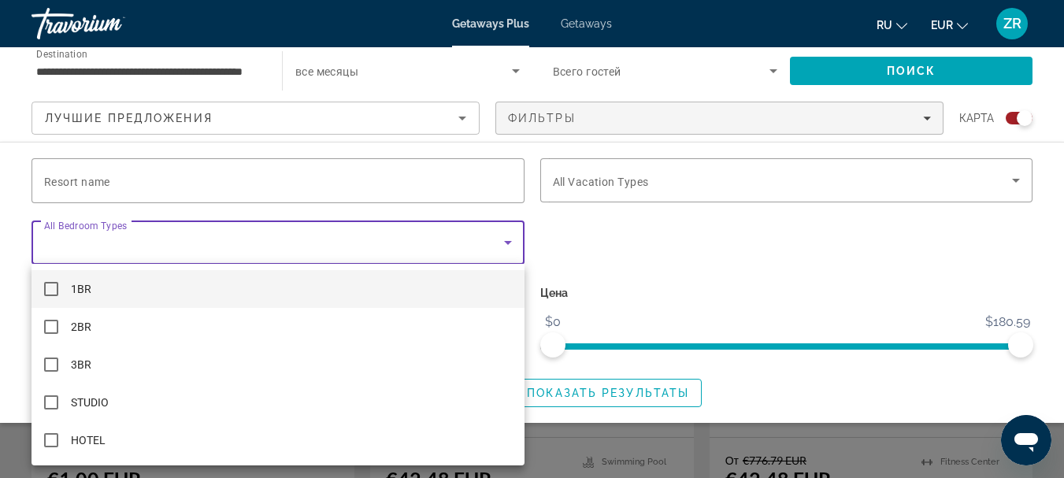
click at [505, 243] on div at bounding box center [532, 239] width 1064 height 478
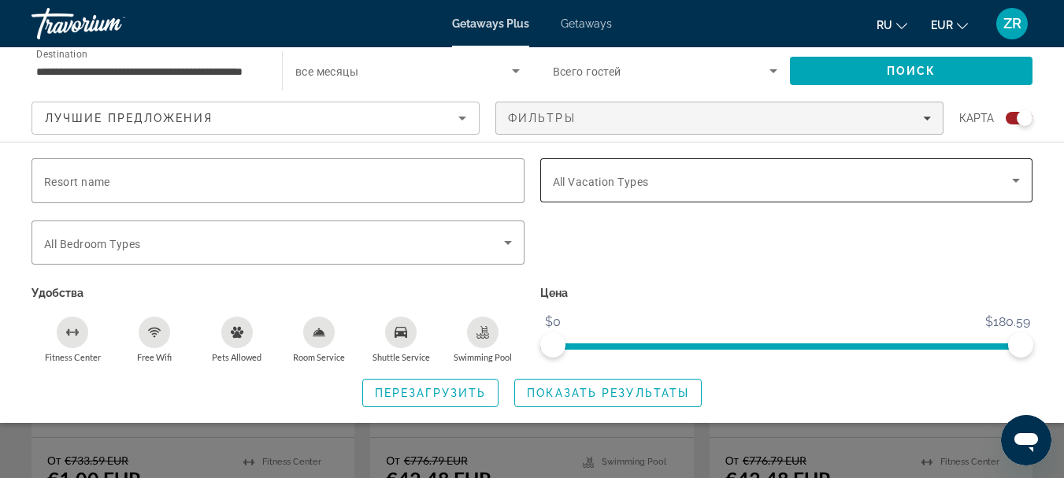
click at [1016, 180] on icon "Search widget" at bounding box center [1016, 181] width 8 height 4
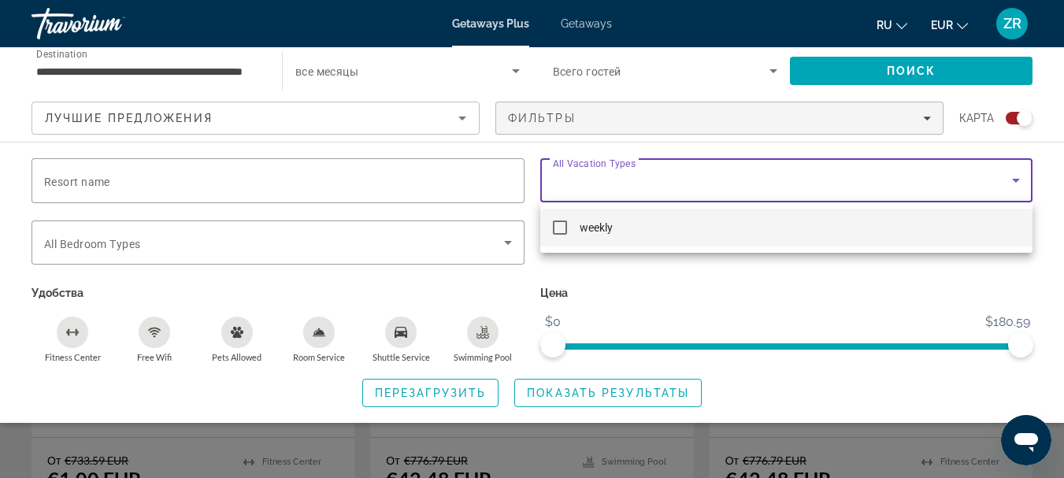
click at [1012, 182] on div at bounding box center [532, 239] width 1064 height 478
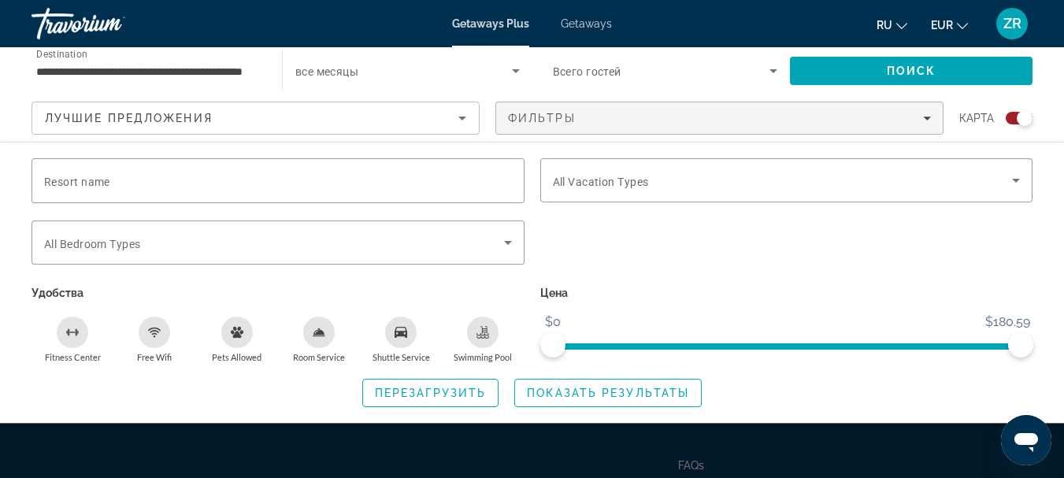
scroll to position [2630, 0]
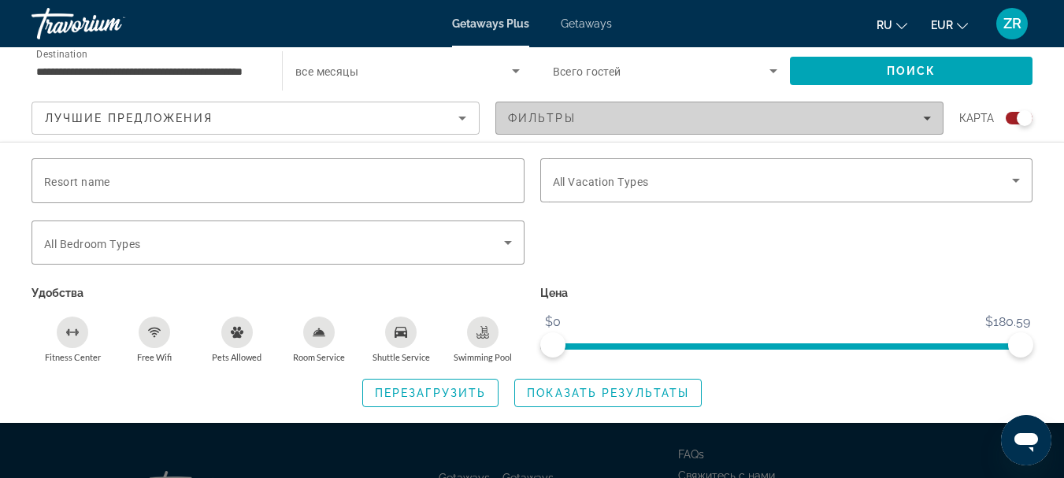
click at [927, 121] on icon "Filters" at bounding box center [927, 118] width 8 height 8
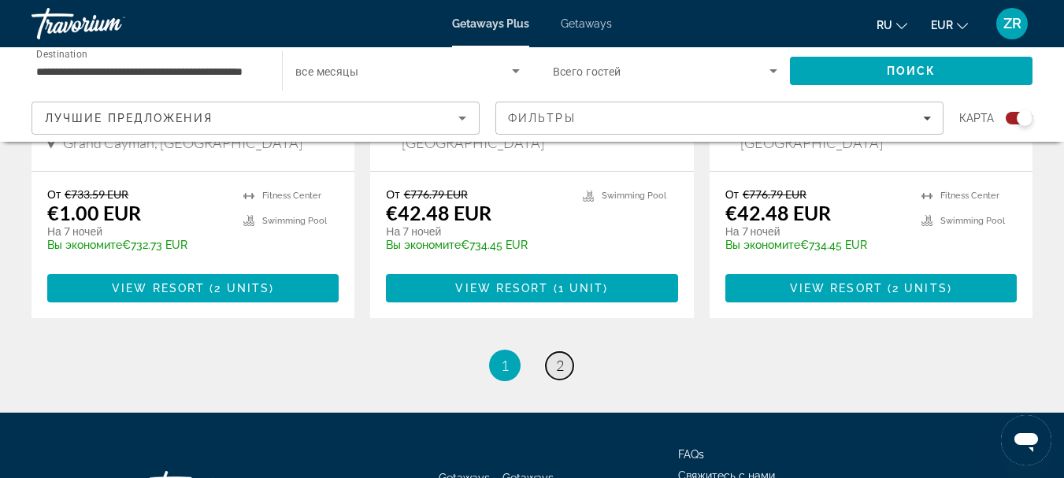
click at [561, 357] on span "2" at bounding box center [560, 365] width 8 height 17
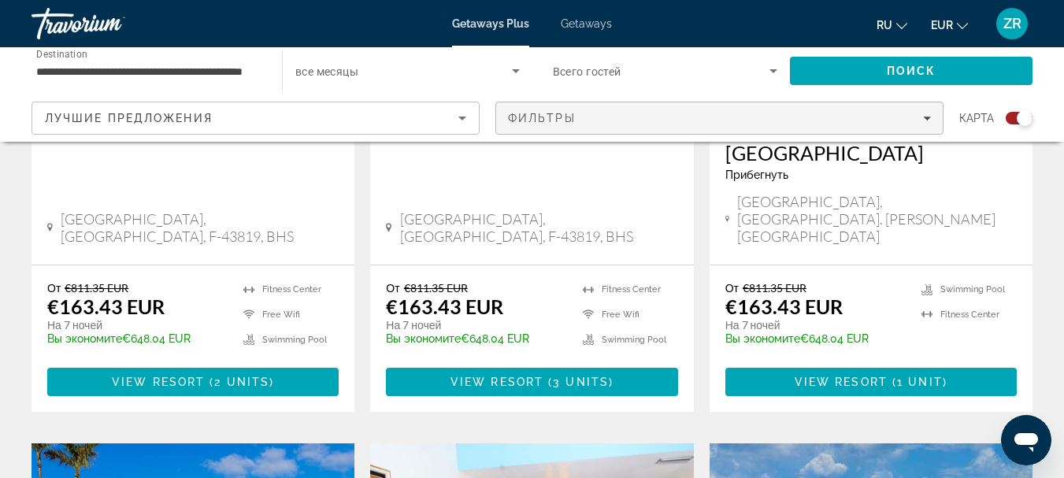
scroll to position [1418, 0]
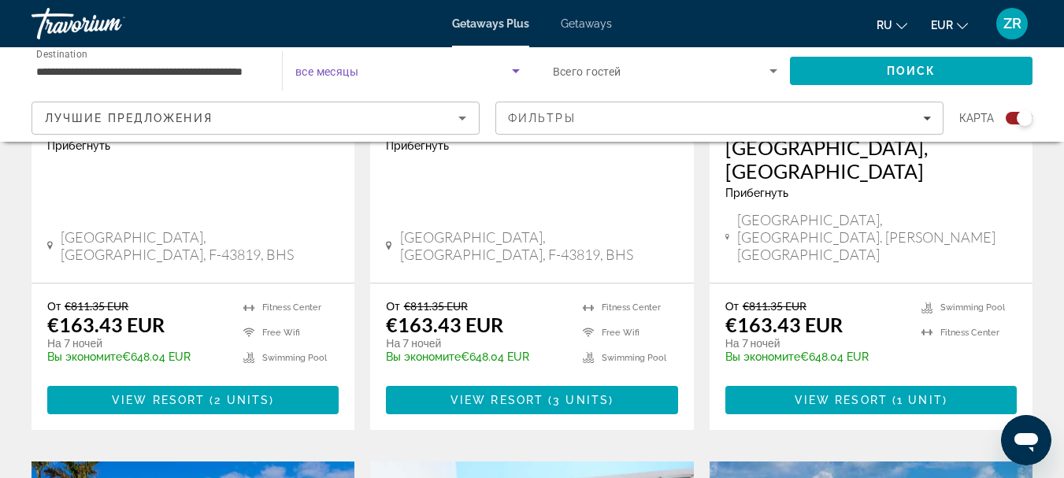
click at [511, 72] on icon "Search widget" at bounding box center [516, 70] width 19 height 19
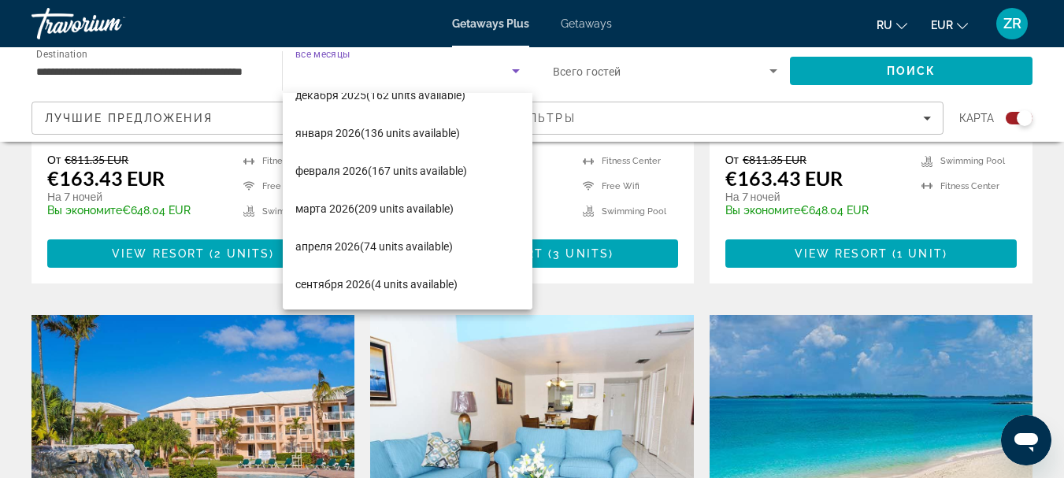
scroll to position [1576, 0]
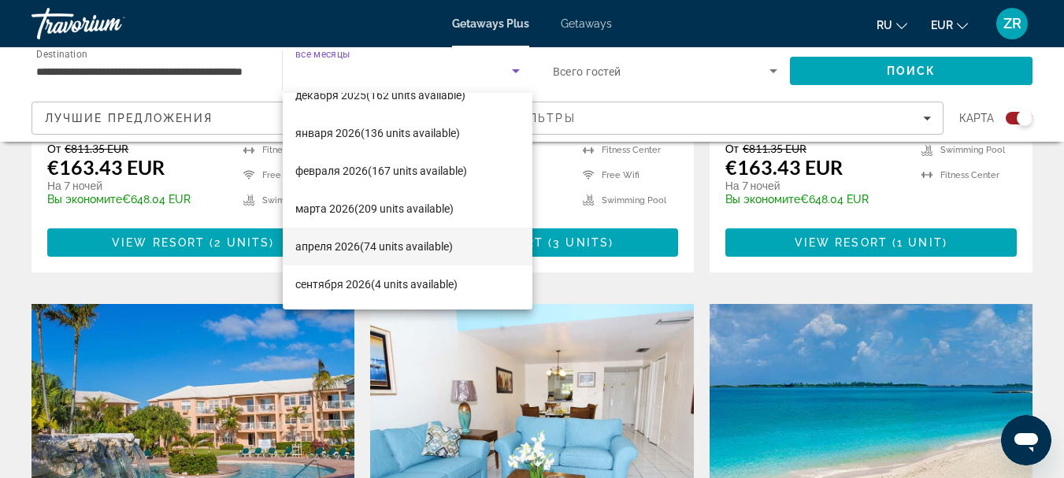
click at [354, 240] on span "апреля 2026 (74 units available)" at bounding box center [374, 246] width 158 height 19
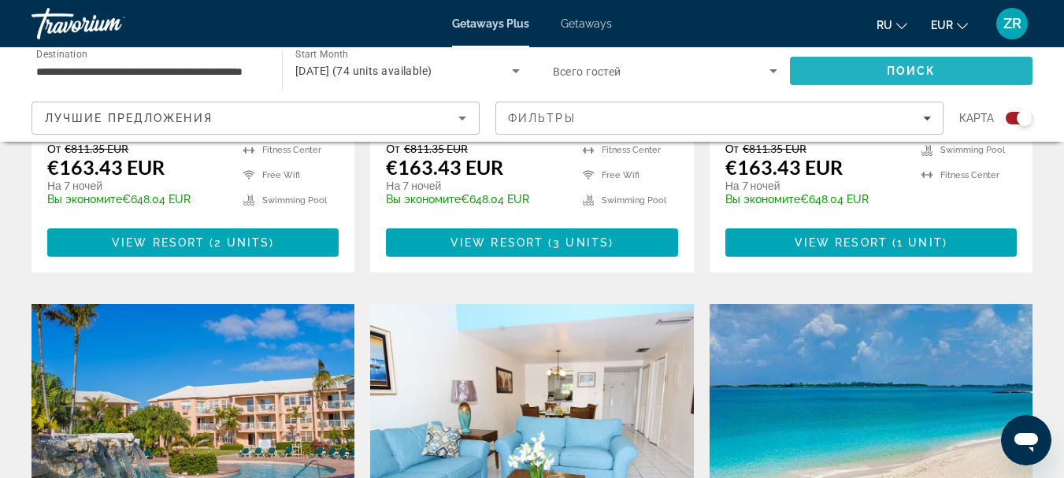
click at [831, 72] on span "Search" at bounding box center [911, 71] width 243 height 38
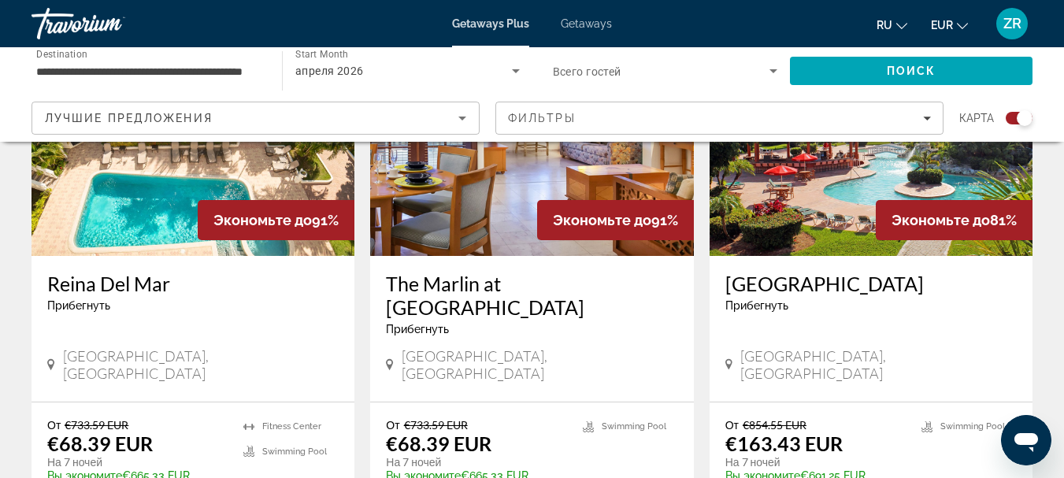
scroll to position [1261, 0]
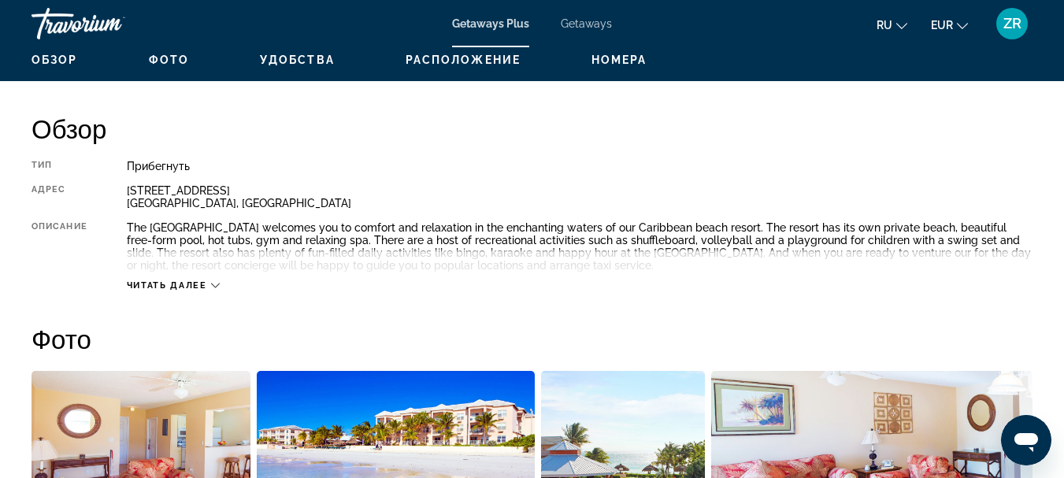
scroll to position [788, 0]
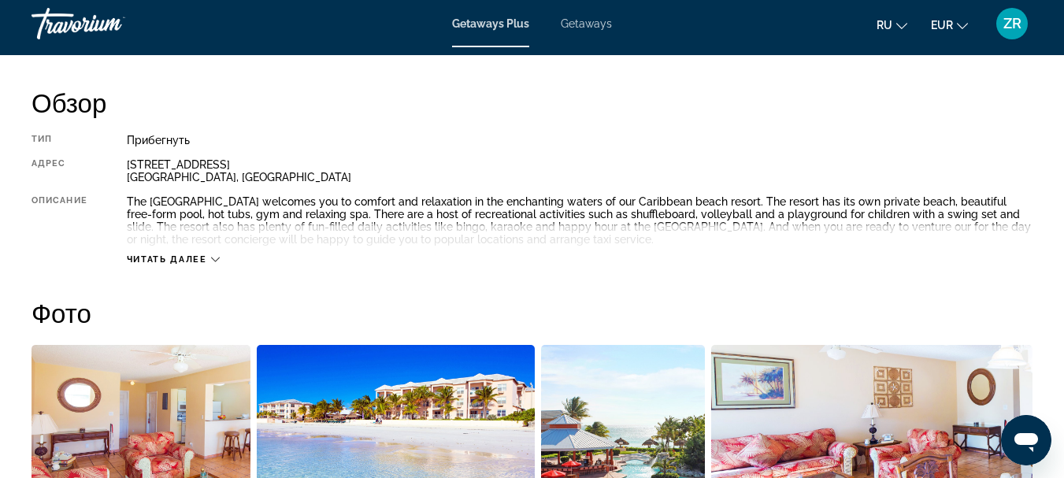
click at [218, 261] on icon "Main content" at bounding box center [215, 259] width 9 height 9
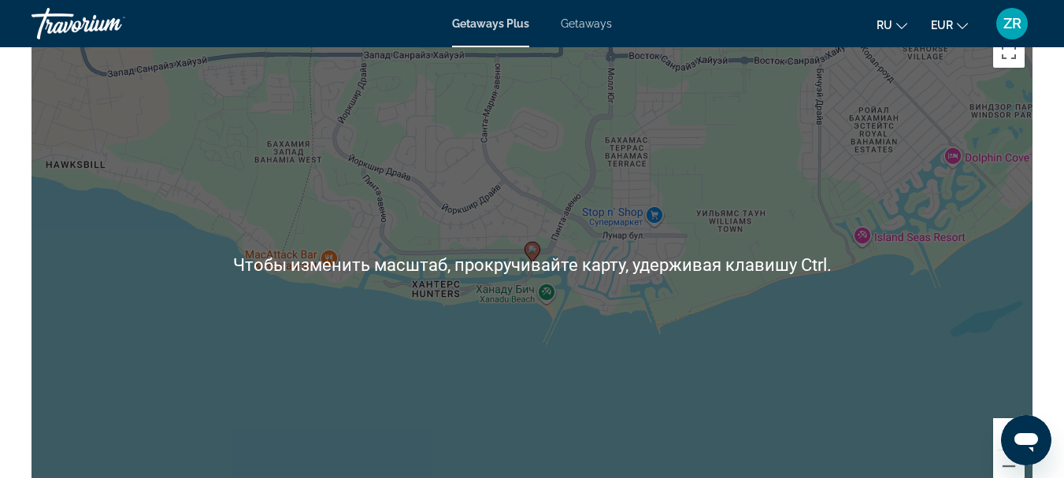
scroll to position [2206, 0]
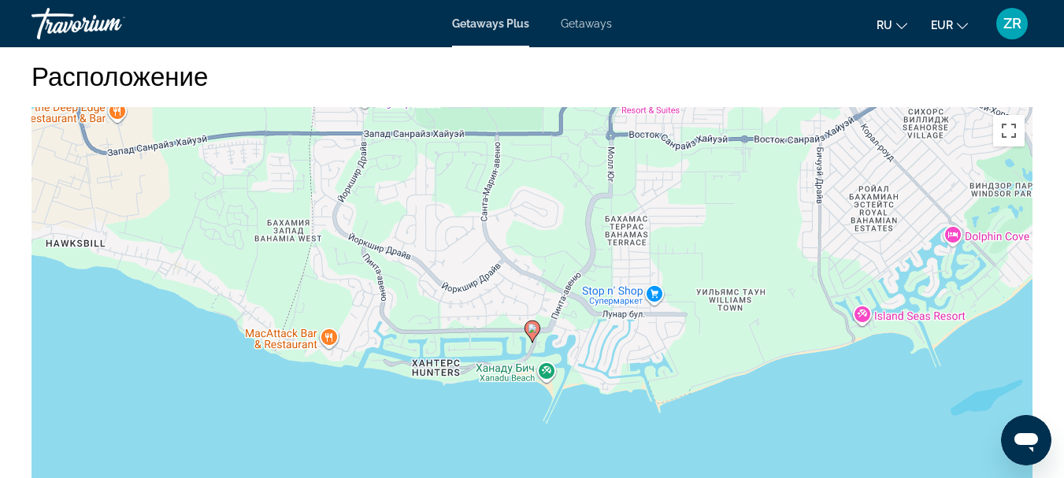
click at [371, 254] on div "Чтобы активировать перетаскивание с помощью клавиатуры, нажмите Alt + Ввод. Пос…" at bounding box center [532, 343] width 1001 height 473
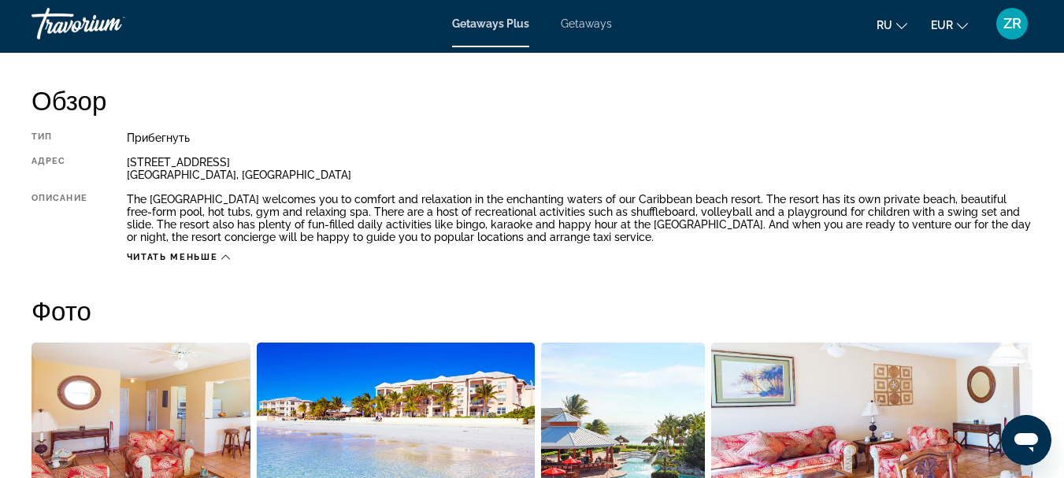
scroll to position [788, 0]
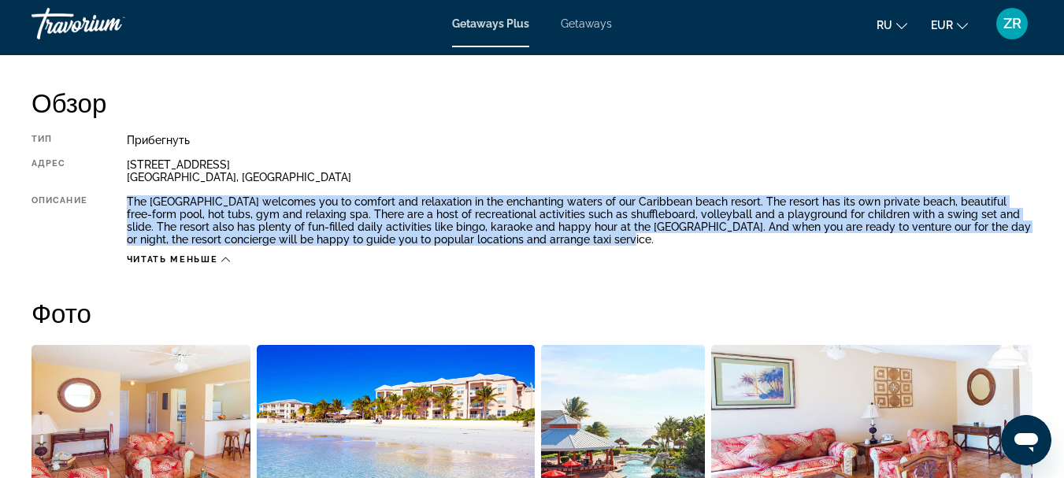
drag, startPoint x: 556, startPoint y: 240, endPoint x: 125, endPoint y: 201, distance: 432.8
click at [125, 201] on div "Тип Прибегнуть Все включено Нет «все включено» Адрес 123 Silver Point Drive Fre…" at bounding box center [532, 200] width 1001 height 132
copy div "The Island Seas Resort welcomes you to comfort and relaxation in the enchanting…"
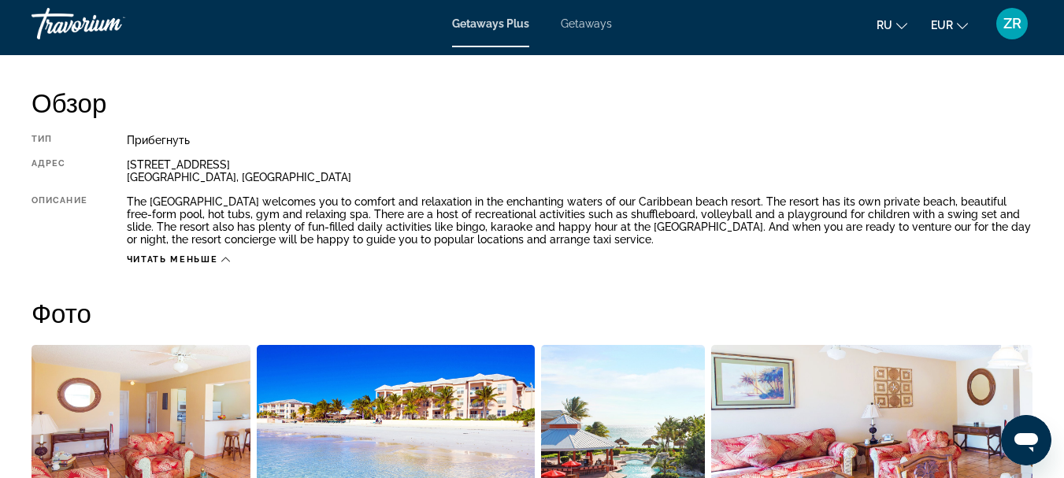
click at [503, 139] on div "Прибегнуть" at bounding box center [580, 140] width 906 height 13
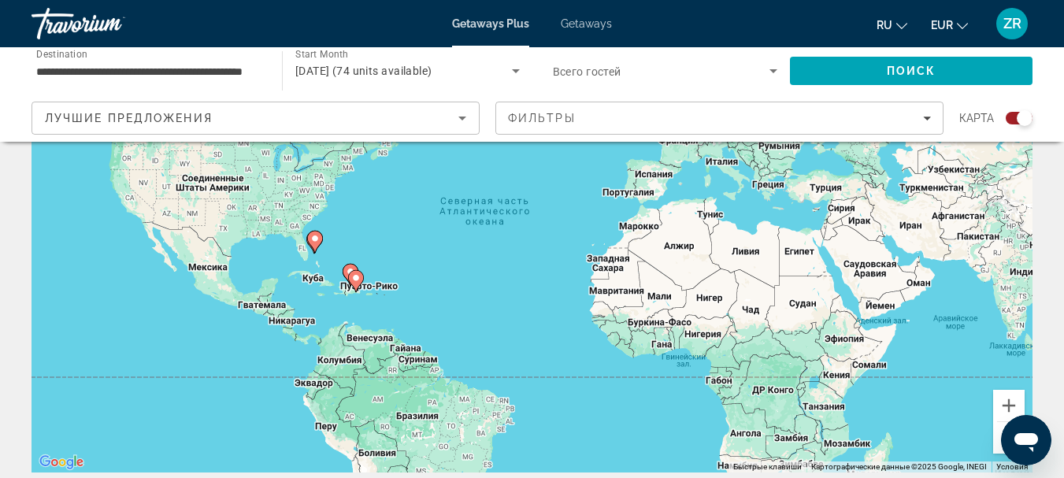
scroll to position [79, 0]
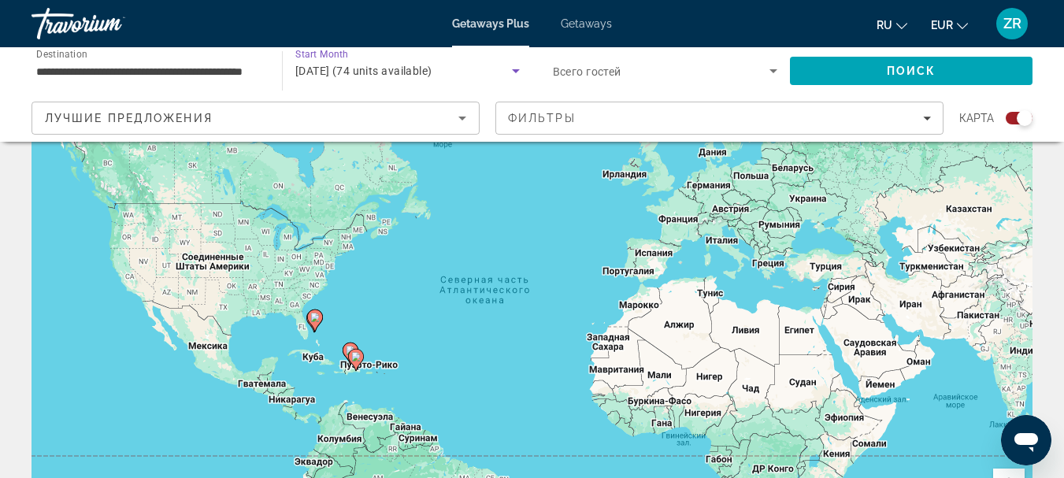
click at [517, 72] on icon "Search widget" at bounding box center [516, 71] width 8 height 4
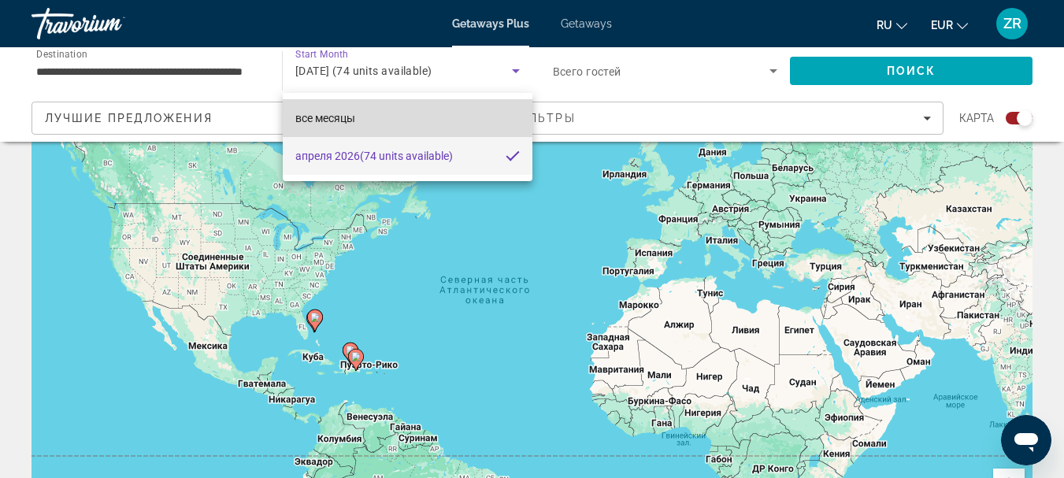
click at [496, 123] on mat-option "все месяцы" at bounding box center [408, 118] width 250 height 38
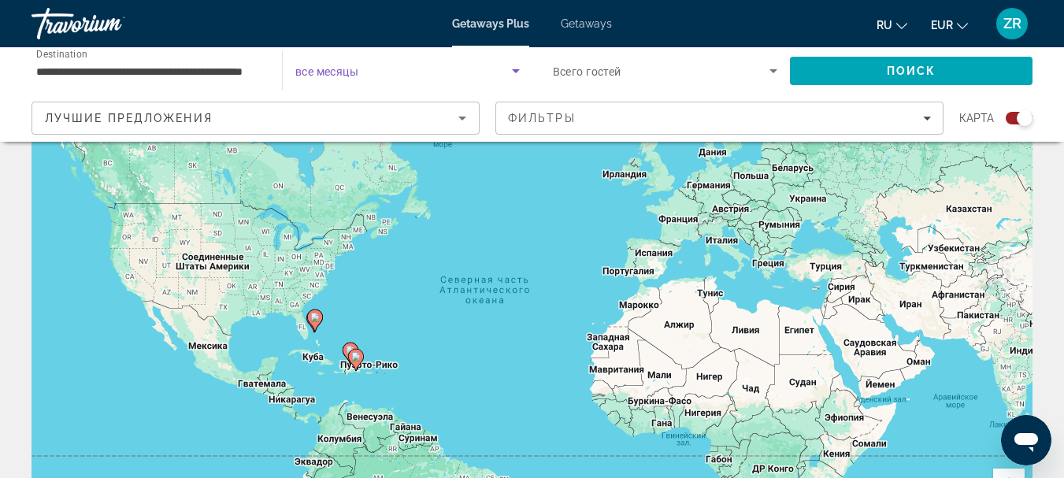
click at [514, 75] on icon "Search widget" at bounding box center [516, 70] width 19 height 19
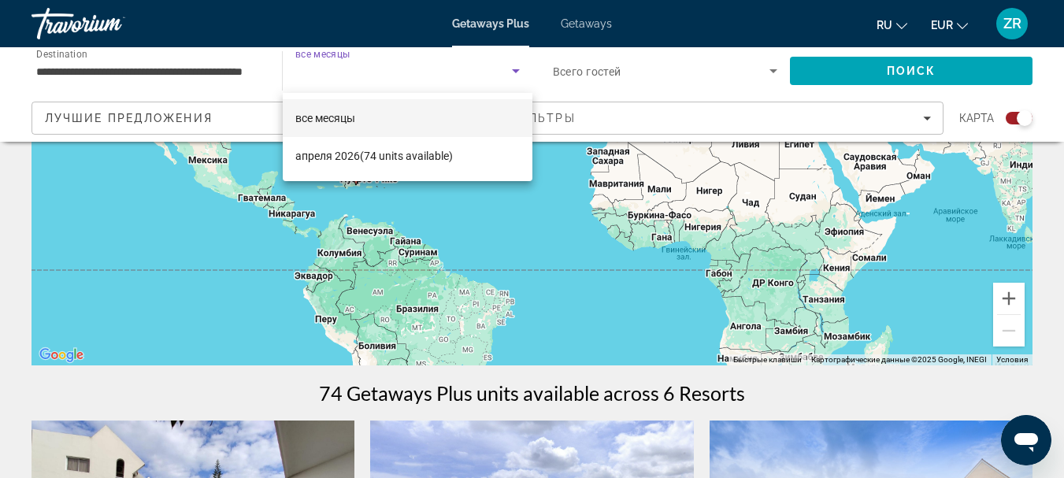
scroll to position [236, 0]
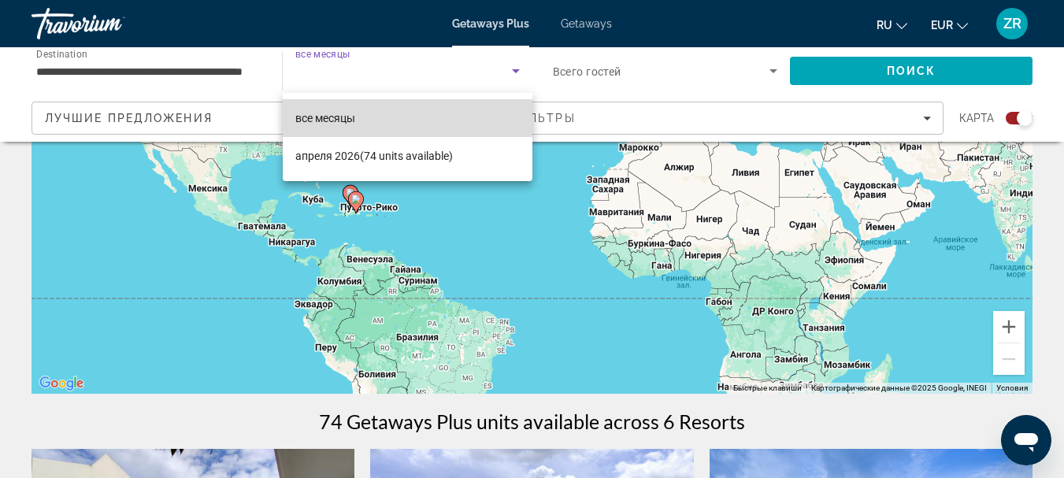
click at [326, 120] on span "все месяцы" at bounding box center [325, 118] width 60 height 13
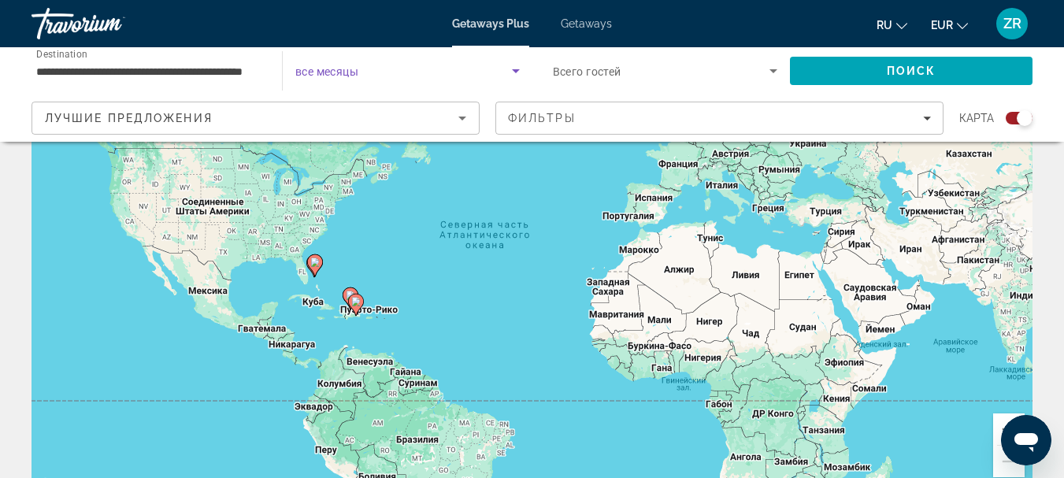
scroll to position [158, 0]
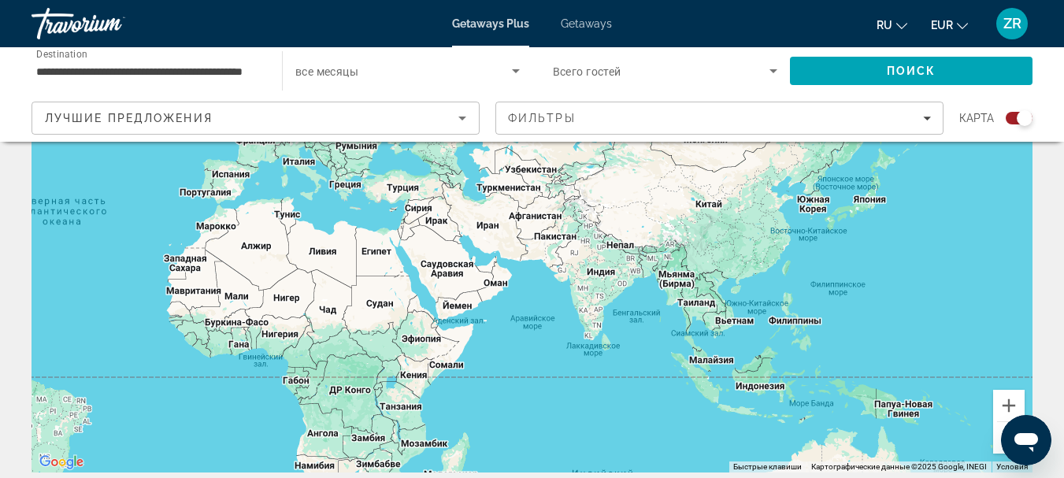
drag, startPoint x: 633, startPoint y: 291, endPoint x: 202, endPoint y: 292, distance: 430.2
click at [202, 292] on div "Чтобы активировать перетаскивание с помощью клавиатуры, нажмите Alt + Ввод. Пос…" at bounding box center [532, 236] width 1001 height 473
click at [260, 72] on input "**********" at bounding box center [148, 71] width 225 height 19
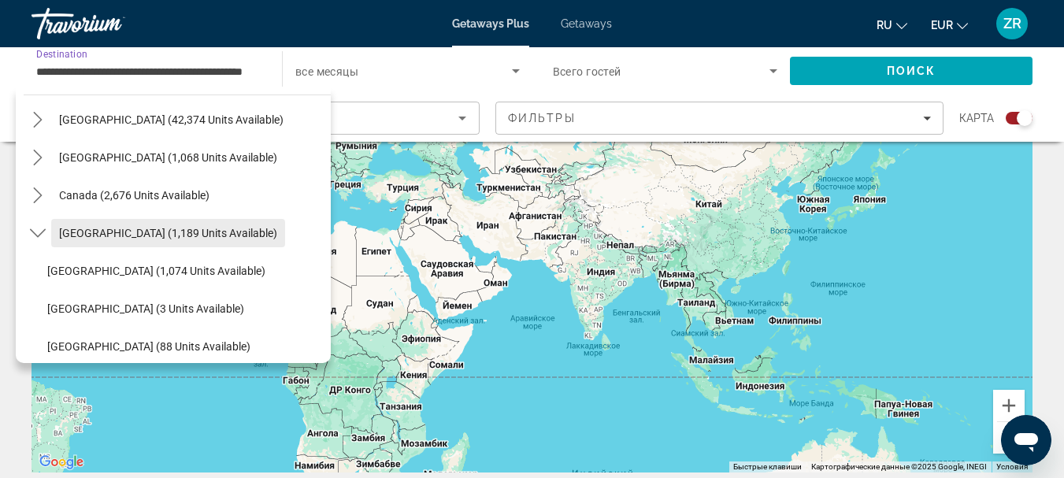
scroll to position [135, 0]
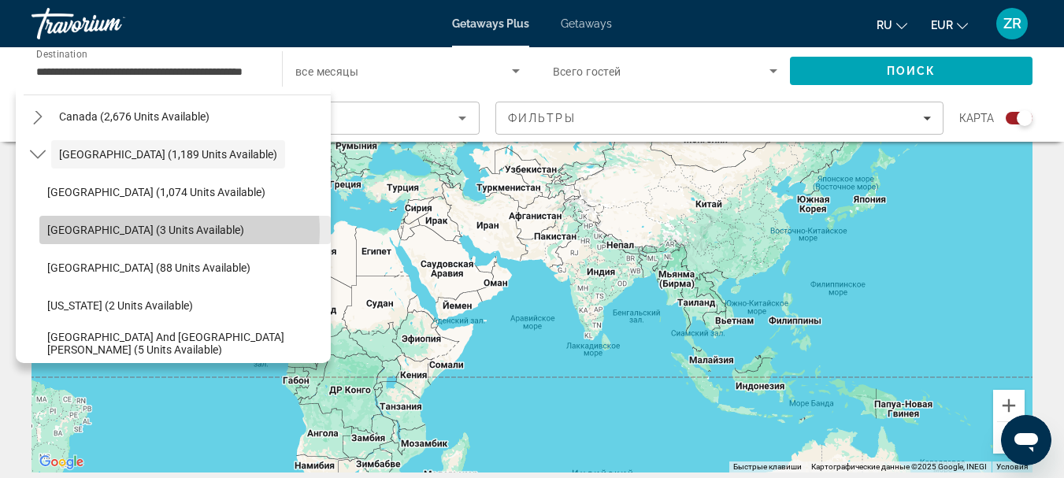
click at [169, 231] on span "Cayman Islands (3 units available)" at bounding box center [145, 230] width 197 height 13
type input "**********"
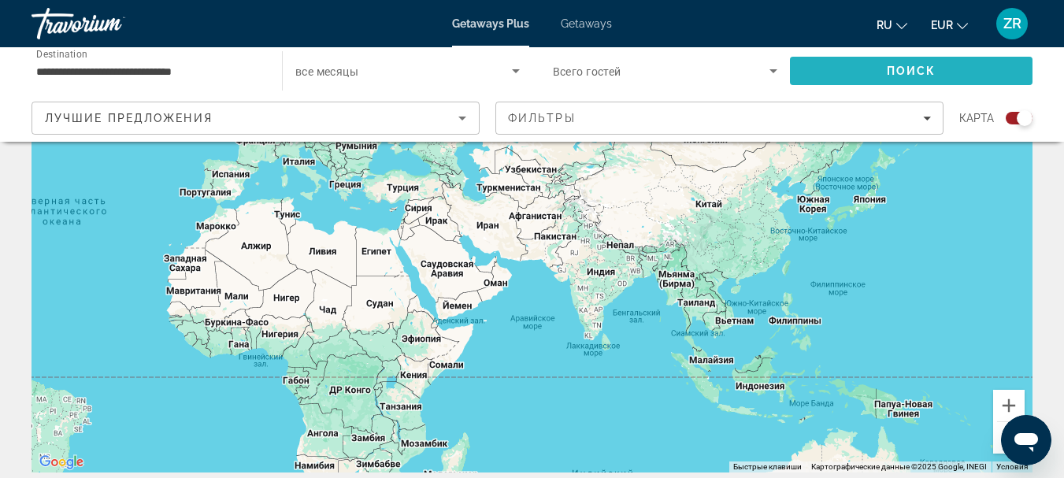
click at [834, 70] on span "Search" at bounding box center [911, 71] width 243 height 38
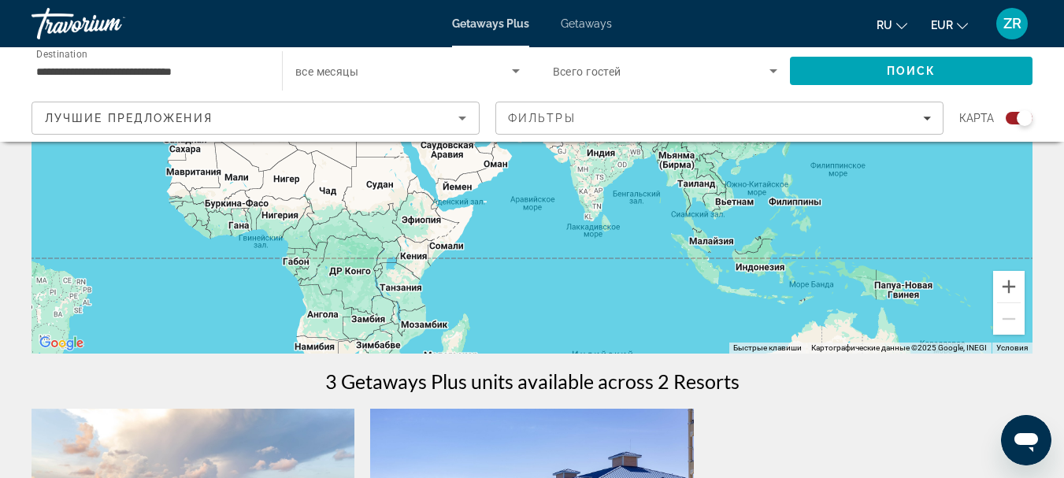
scroll to position [315, 0]
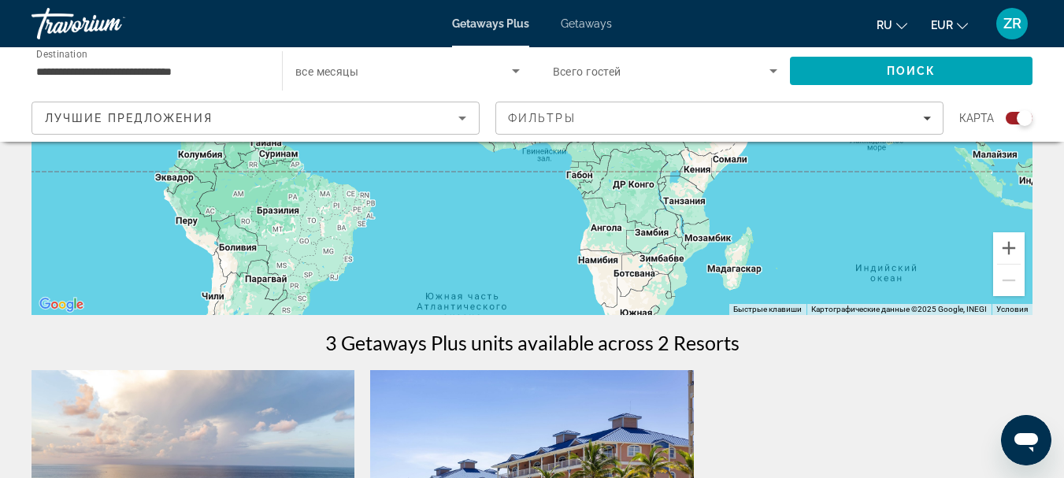
drag, startPoint x: 621, startPoint y: 273, endPoint x: 916, endPoint y: 225, distance: 299.3
click at [916, 225] on div "Main content" at bounding box center [532, 78] width 1001 height 473
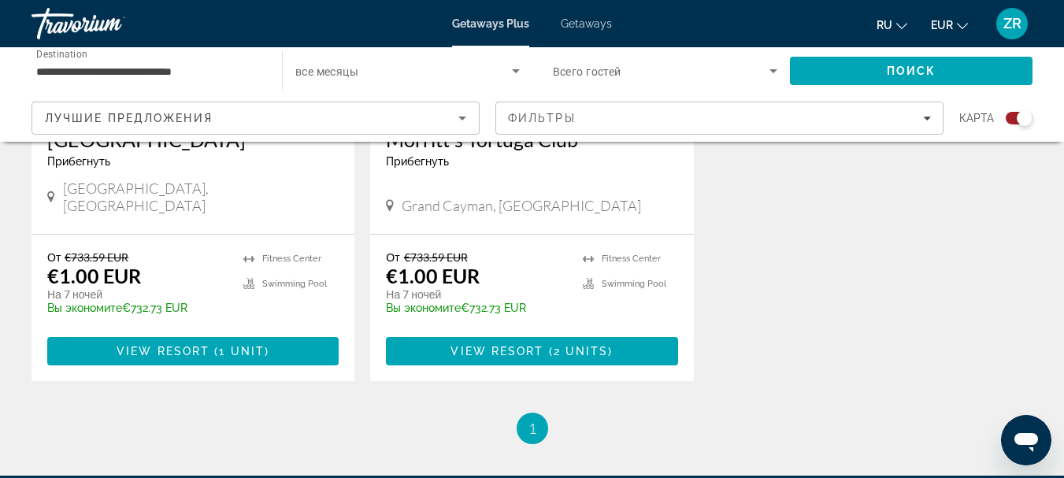
scroll to position [867, 0]
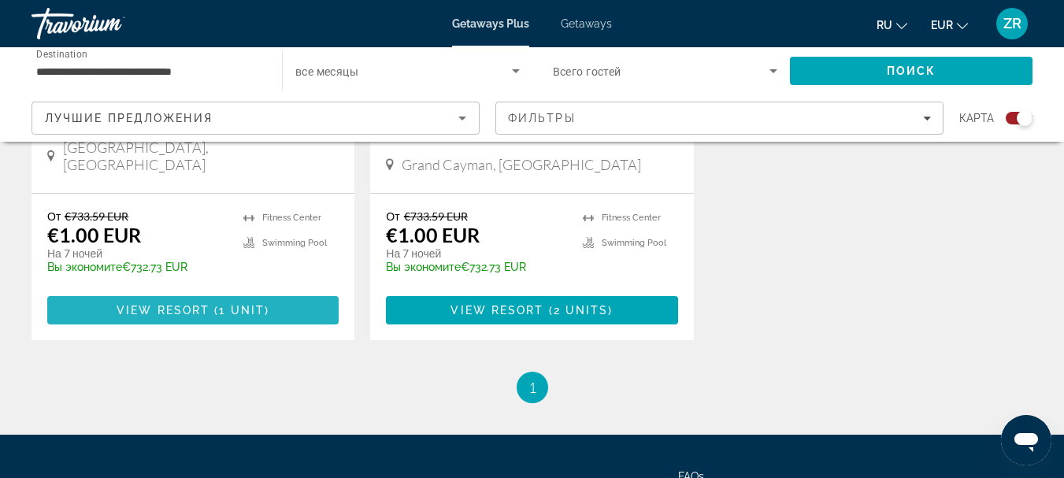
click at [266, 292] on span "Main content" at bounding box center [193, 311] width 292 height 38
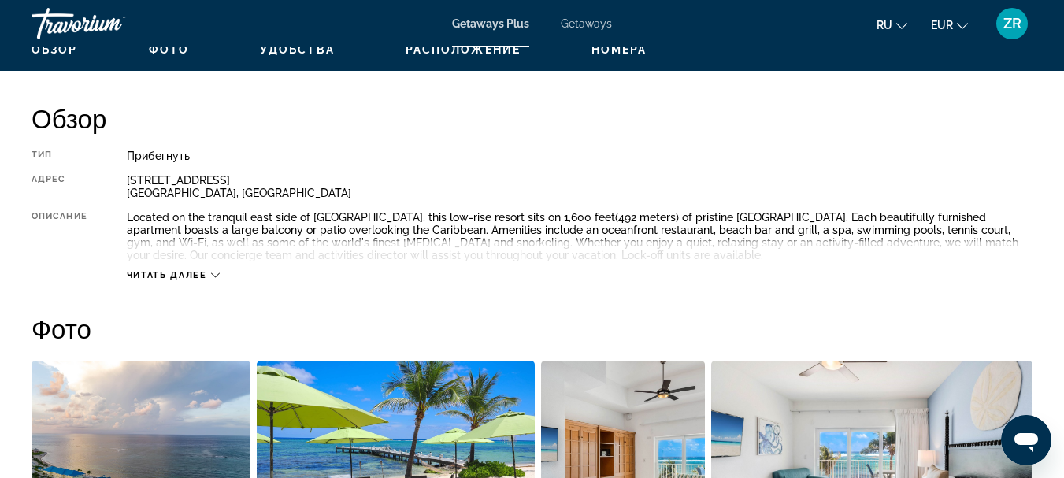
scroll to position [788, 0]
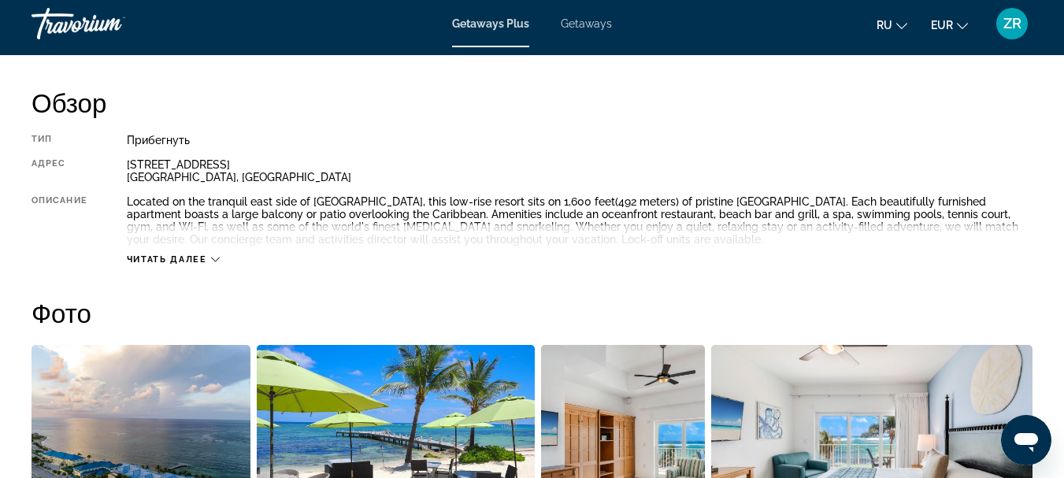
click at [218, 262] on icon "Main content" at bounding box center [215, 259] width 9 height 9
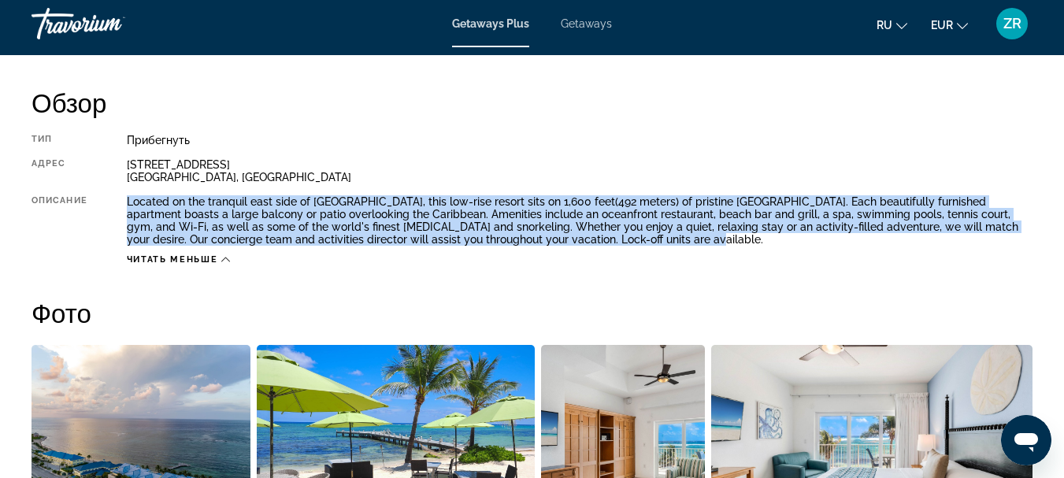
drag, startPoint x: 622, startPoint y: 243, endPoint x: 129, endPoint y: 199, distance: 494.4
click at [129, 199] on div "Located on the tranquil east side of Grand Cayman, this low-rise resort sits on…" at bounding box center [580, 220] width 906 height 50
copy div "Located on the tranquil east side of Grand Cayman, this low-rise resort sits on…"
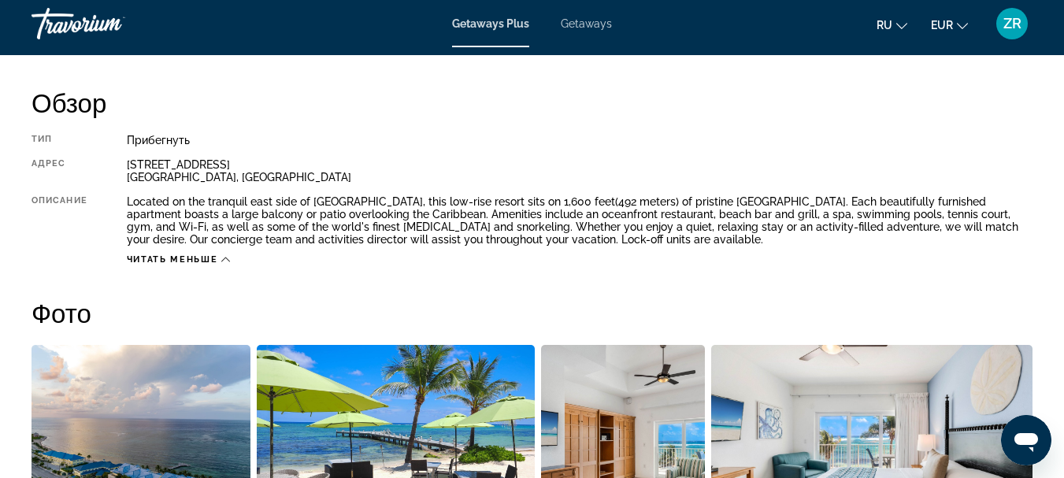
click at [734, 263] on div "Читать меньше" at bounding box center [580, 256] width 906 height 20
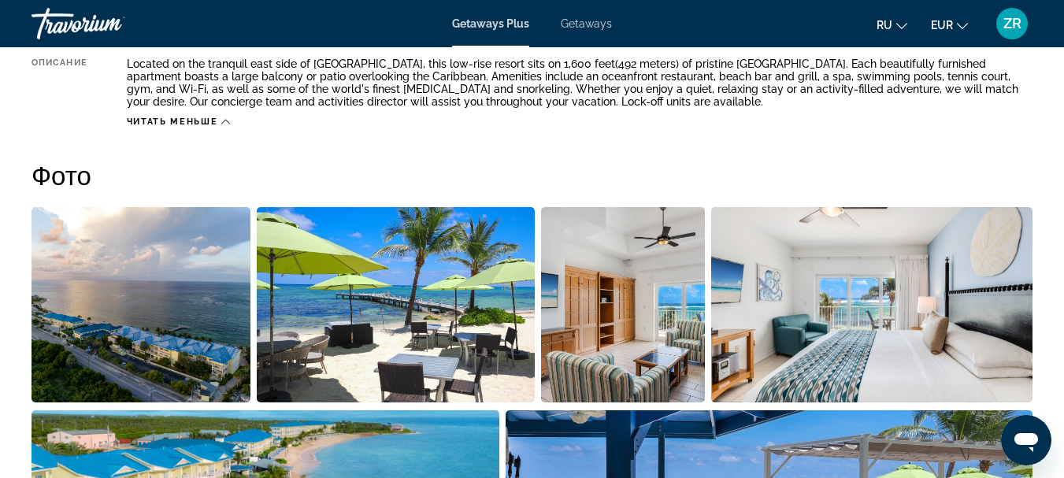
scroll to position [945, 0]
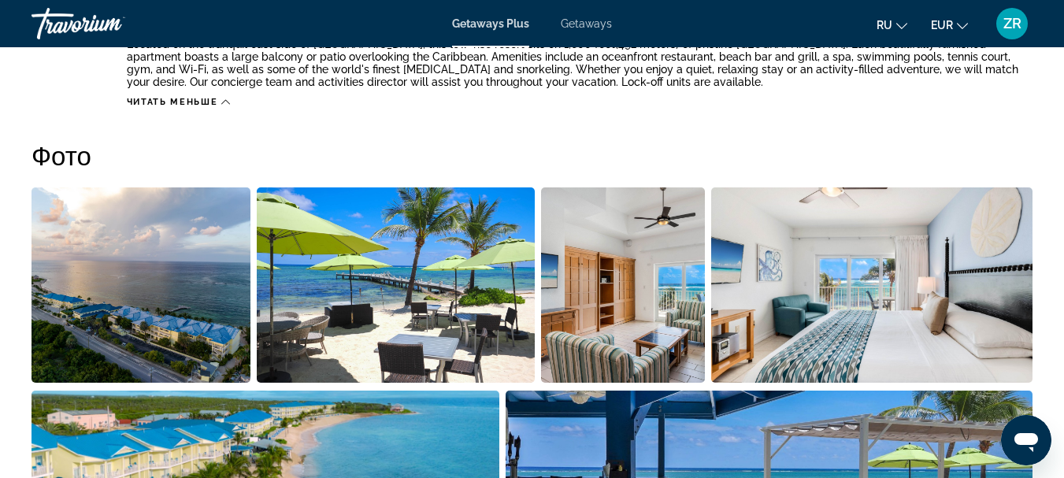
click at [239, 277] on img "Open full-screen image slider" at bounding box center [141, 285] width 219 height 195
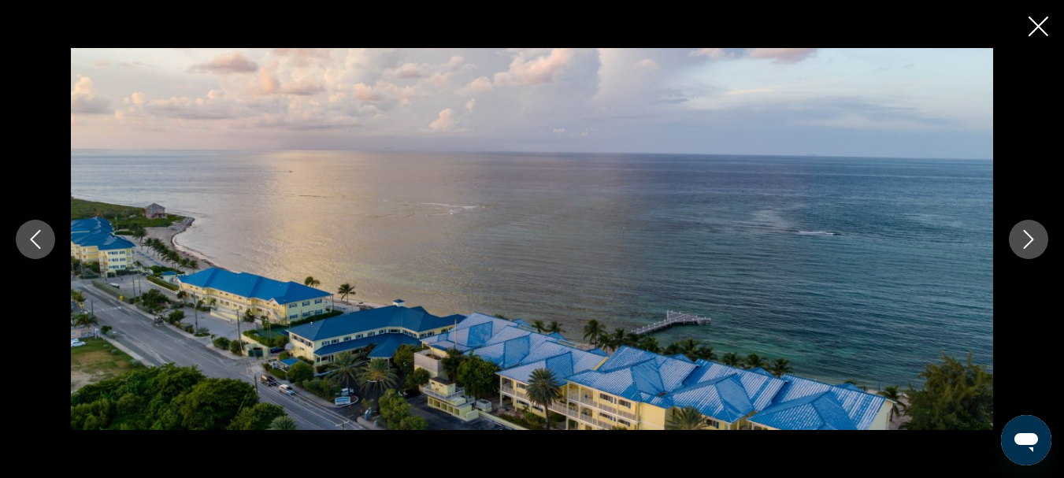
click at [1033, 246] on icon "Next image" at bounding box center [1029, 239] width 19 height 19
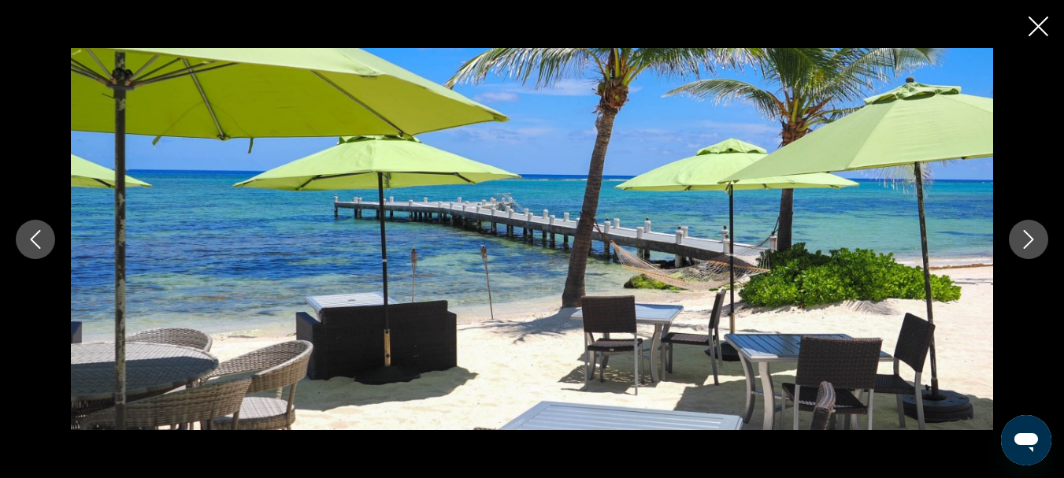
click at [1033, 246] on icon "Next image" at bounding box center [1029, 239] width 19 height 19
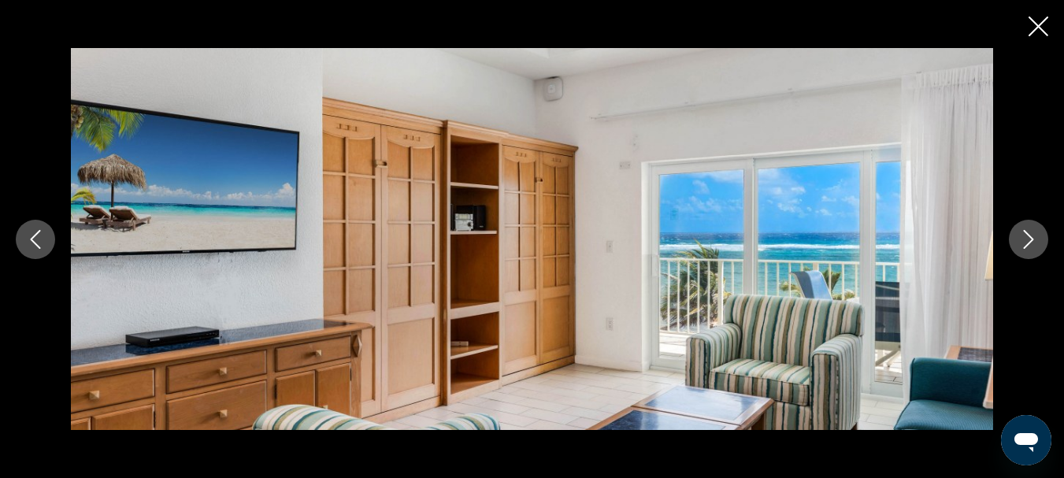
click at [1033, 246] on icon "Next image" at bounding box center [1029, 239] width 19 height 19
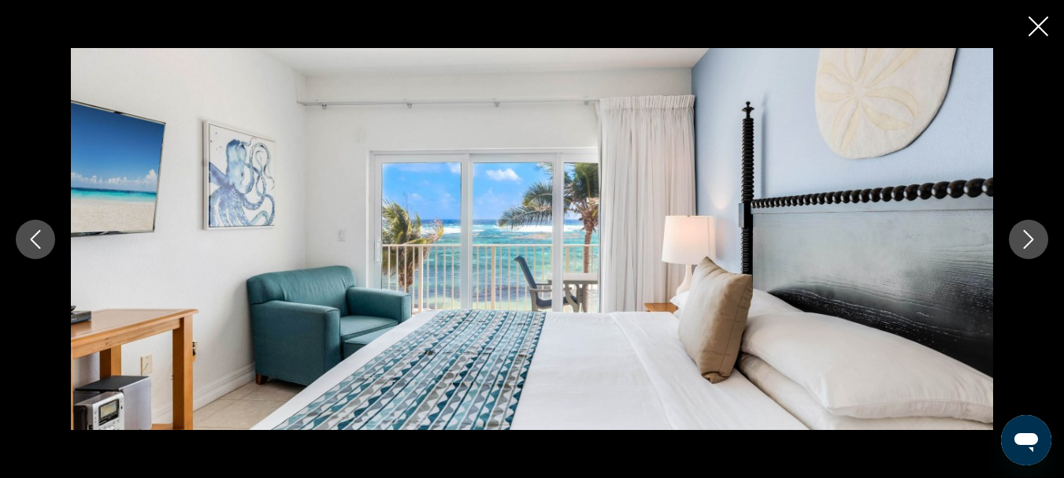
click at [1033, 246] on icon "Next image" at bounding box center [1029, 239] width 19 height 19
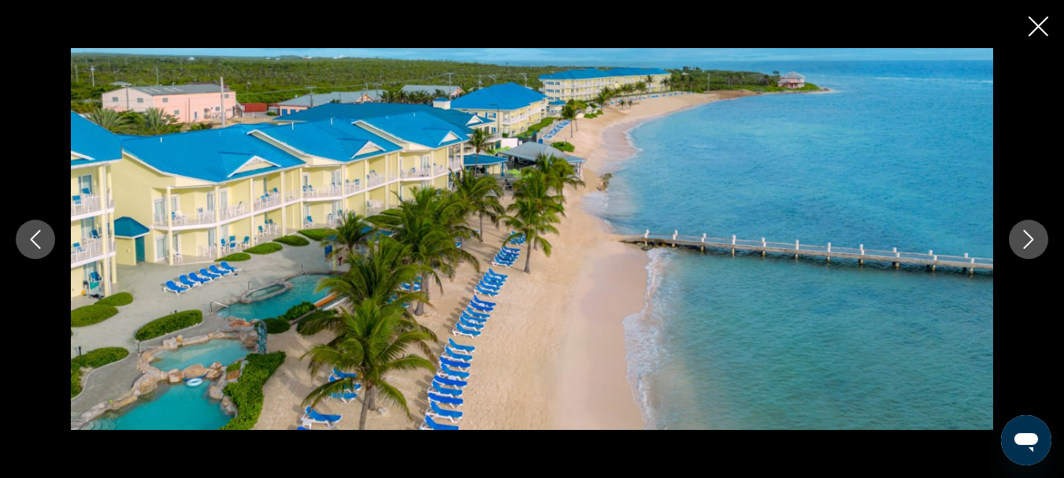
click at [1033, 246] on icon "Next image" at bounding box center [1029, 239] width 19 height 19
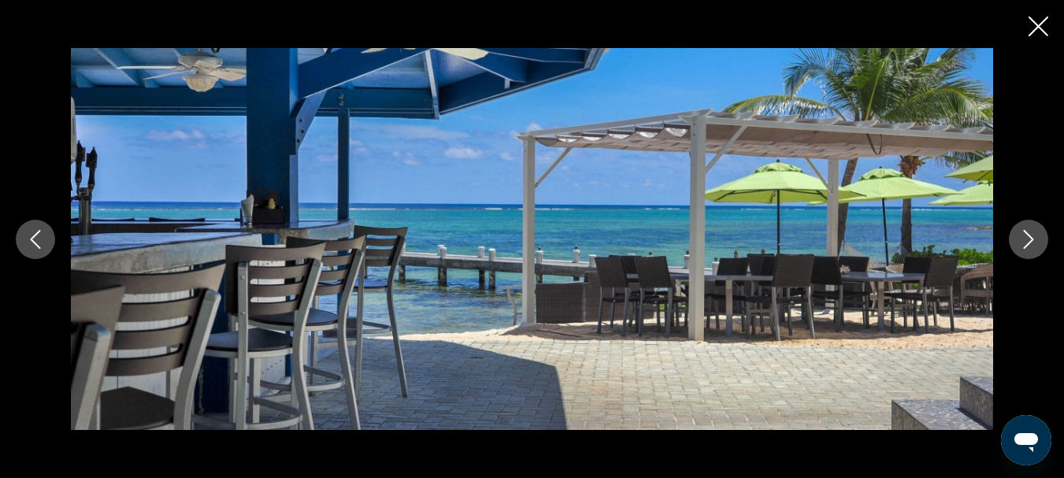
click at [1033, 246] on icon "Next image" at bounding box center [1029, 239] width 19 height 19
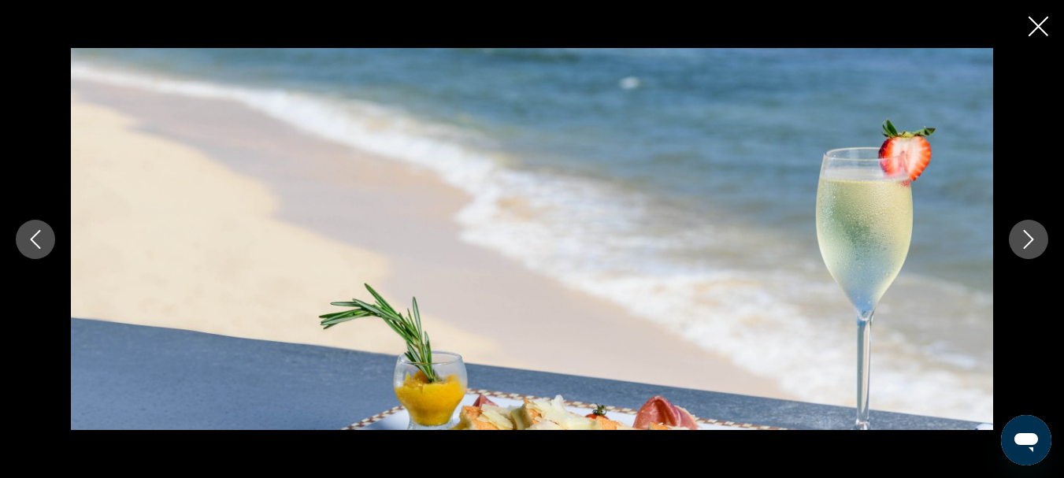
click at [1033, 246] on icon "Next image" at bounding box center [1029, 239] width 19 height 19
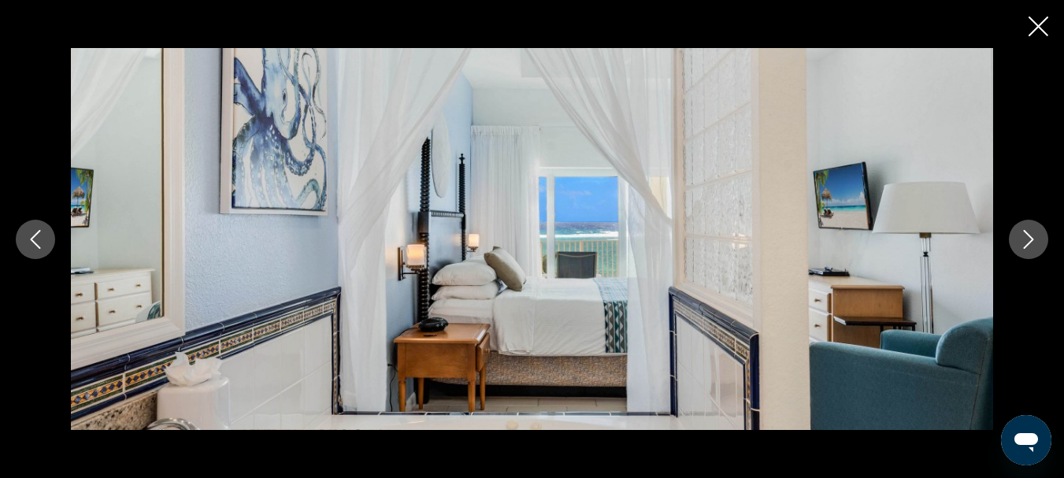
click at [1033, 246] on icon "Next image" at bounding box center [1029, 239] width 19 height 19
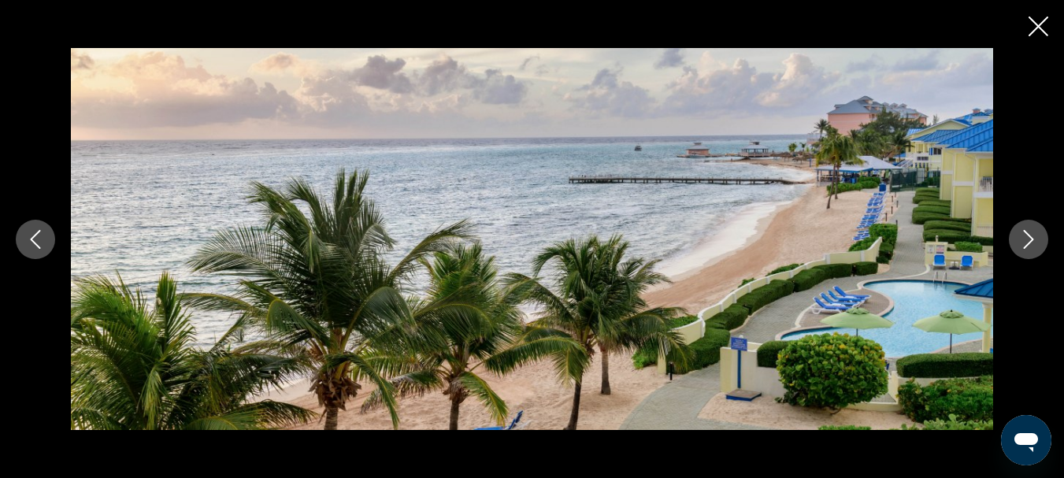
click at [1033, 246] on icon "Next image" at bounding box center [1029, 239] width 19 height 19
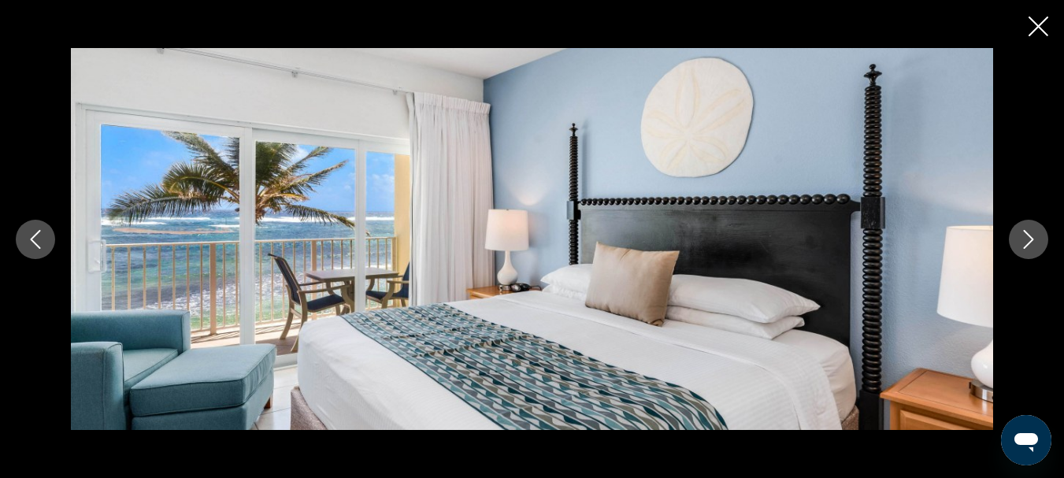
click at [1033, 246] on icon "Next image" at bounding box center [1029, 239] width 19 height 19
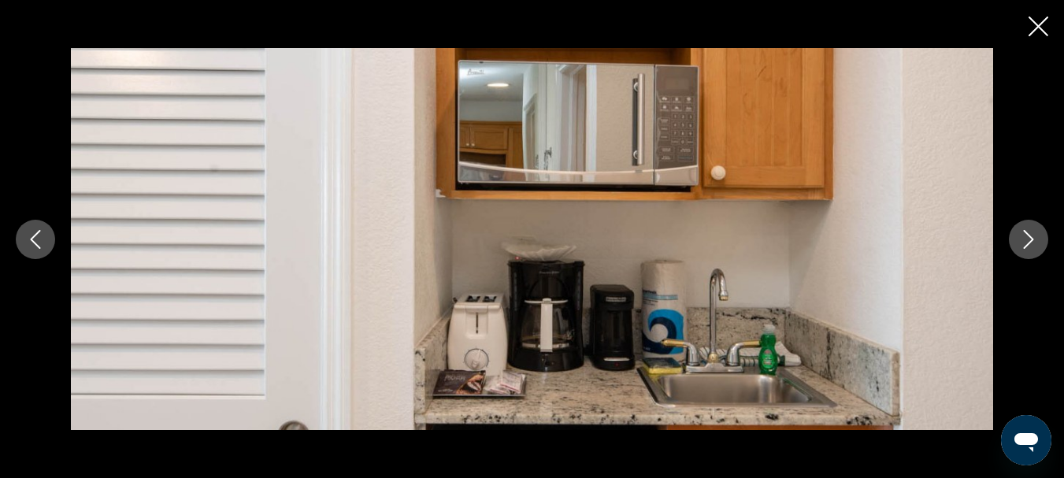
click at [1033, 246] on icon "Next image" at bounding box center [1029, 239] width 19 height 19
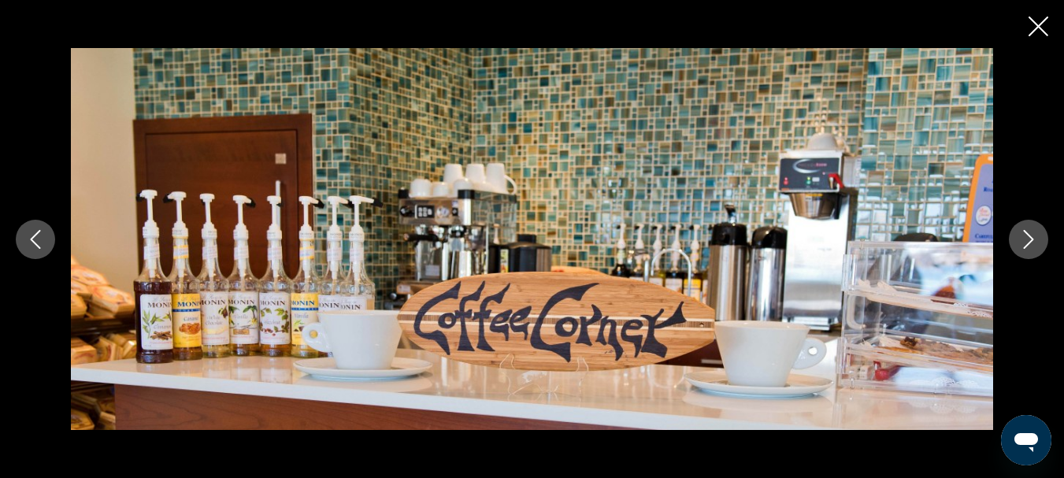
click at [1033, 246] on icon "Next image" at bounding box center [1029, 239] width 19 height 19
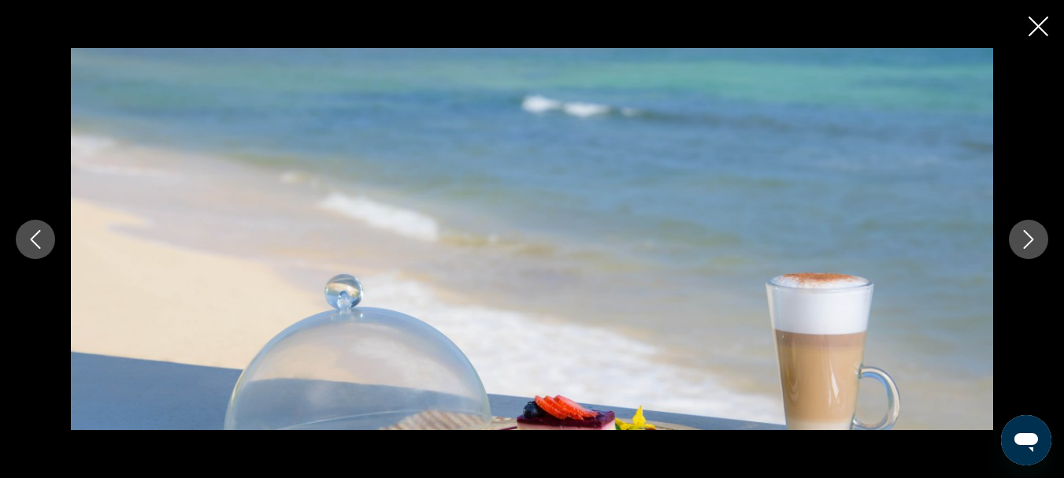
click at [1033, 246] on icon "Next image" at bounding box center [1029, 239] width 19 height 19
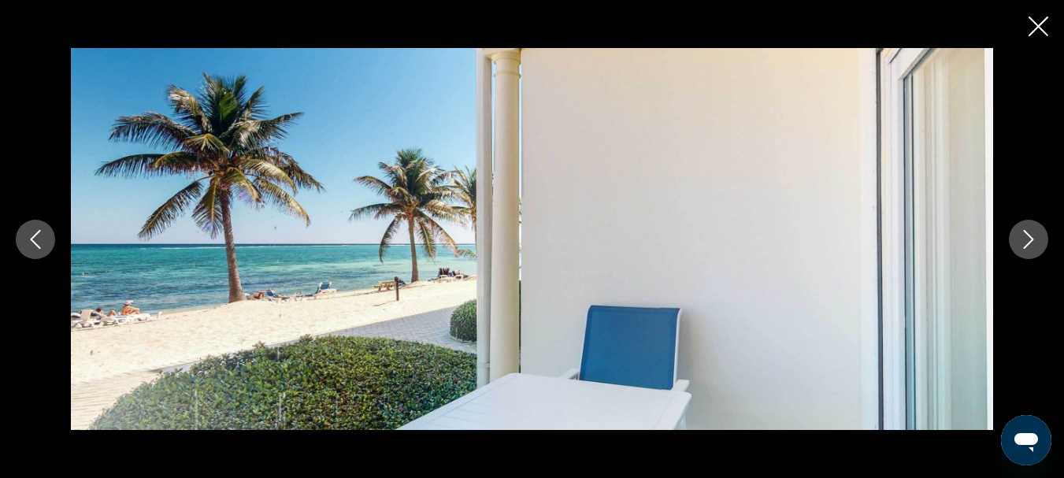
click at [1033, 246] on icon "Next image" at bounding box center [1029, 239] width 19 height 19
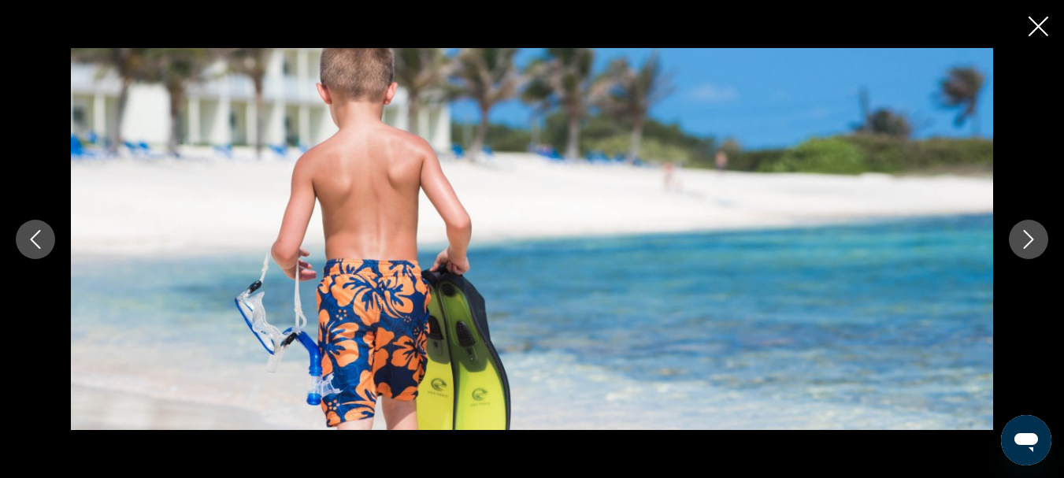
click at [1033, 246] on icon "Next image" at bounding box center [1029, 239] width 19 height 19
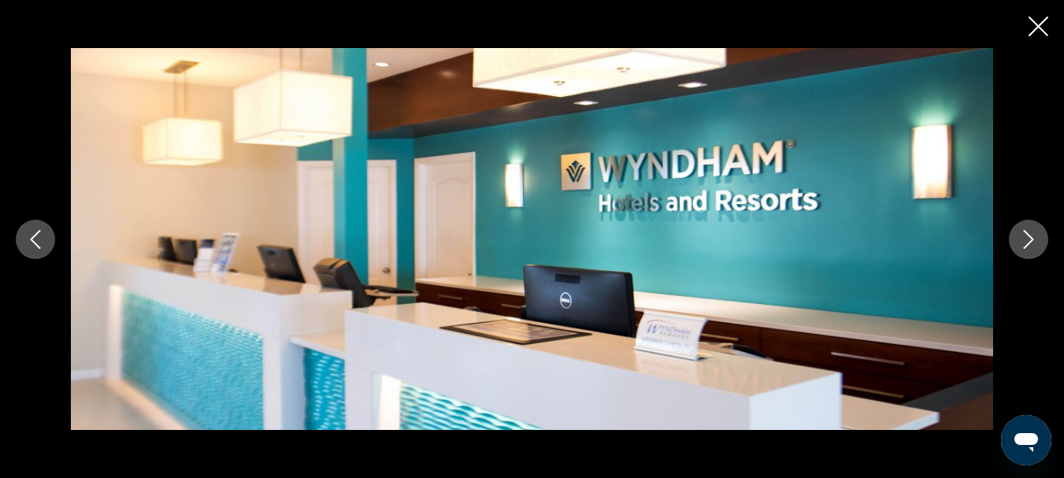
click at [1033, 246] on icon "Next image" at bounding box center [1029, 239] width 19 height 19
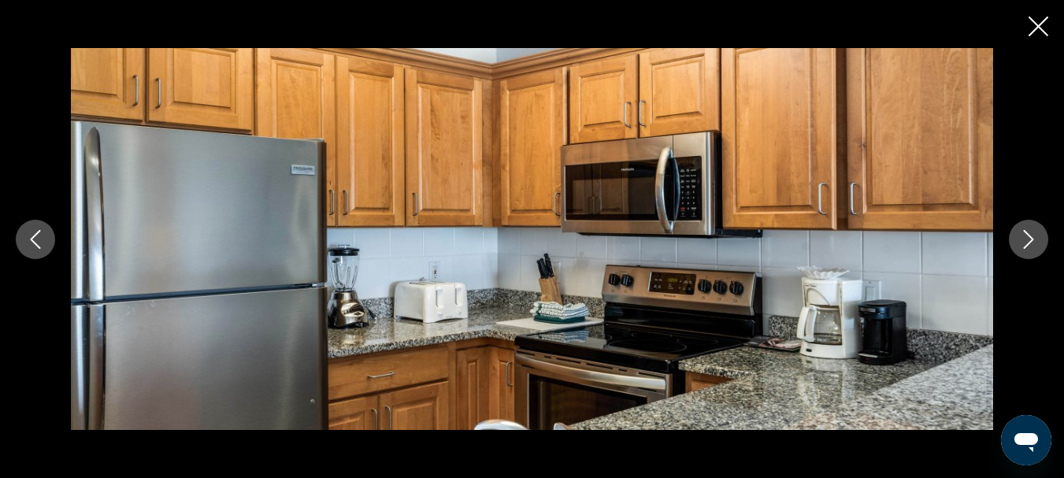
click at [1033, 246] on icon "Next image" at bounding box center [1029, 239] width 19 height 19
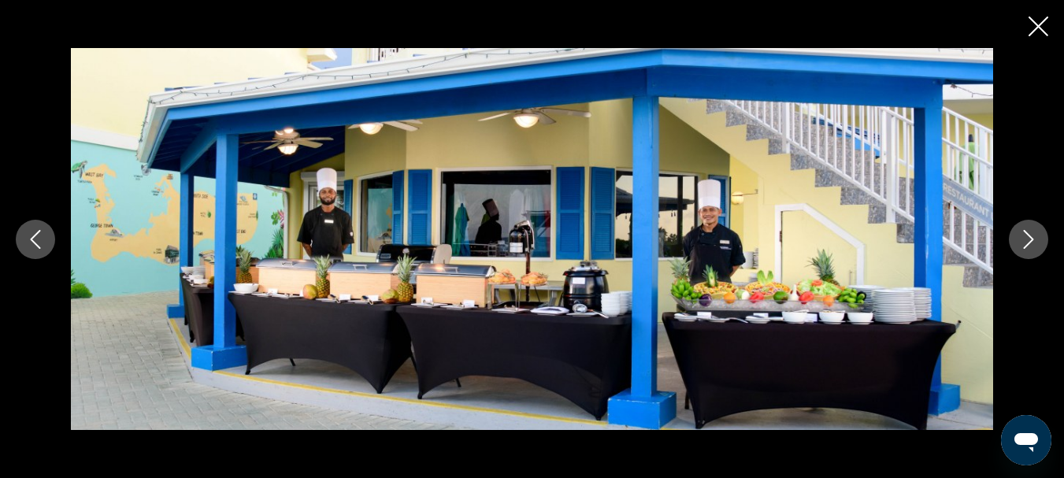
click at [1033, 246] on icon "Next image" at bounding box center [1029, 239] width 19 height 19
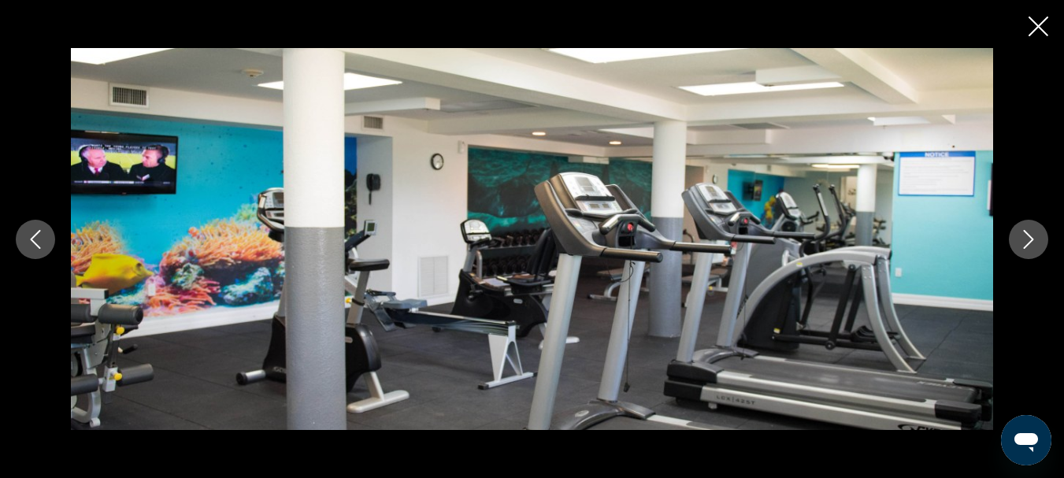
click at [1033, 246] on icon "Next image" at bounding box center [1029, 239] width 19 height 19
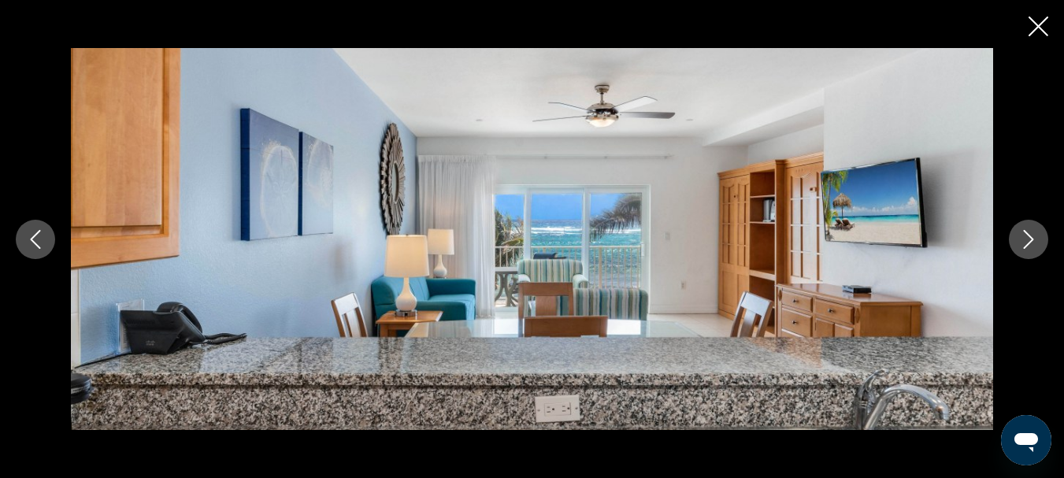
click at [1033, 246] on icon "Next image" at bounding box center [1029, 239] width 19 height 19
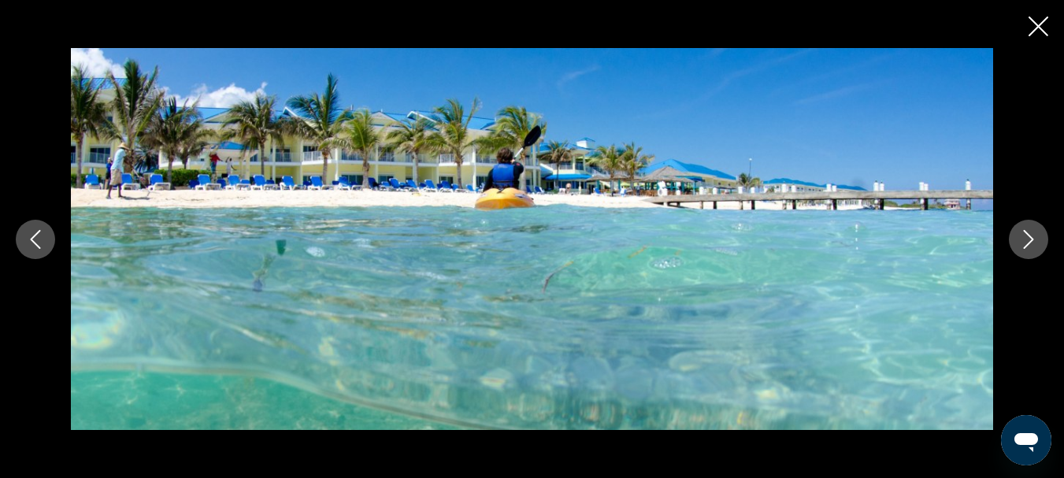
click at [1033, 246] on icon "Next image" at bounding box center [1029, 239] width 19 height 19
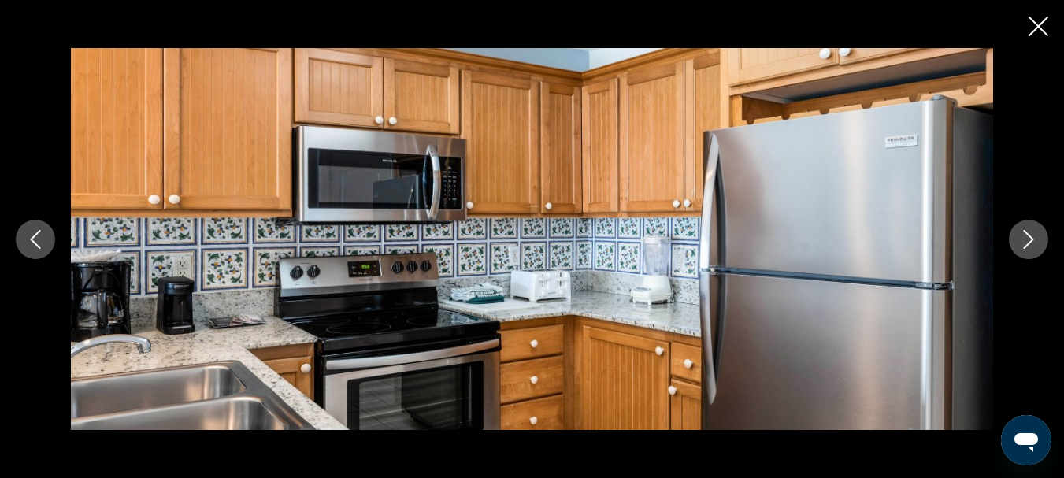
click at [1033, 246] on icon "Next image" at bounding box center [1029, 239] width 19 height 19
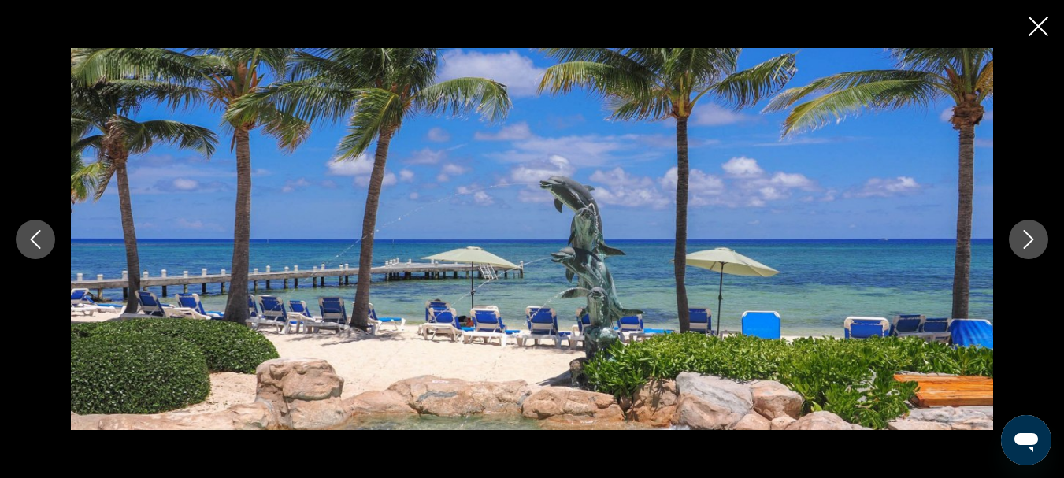
click at [1033, 246] on icon "Next image" at bounding box center [1029, 239] width 19 height 19
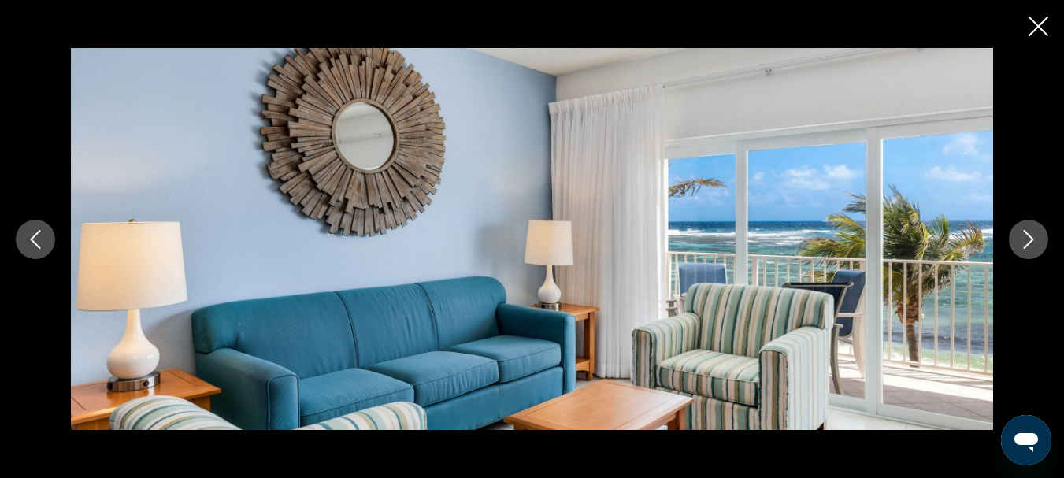
click at [1033, 246] on icon "Next image" at bounding box center [1029, 239] width 19 height 19
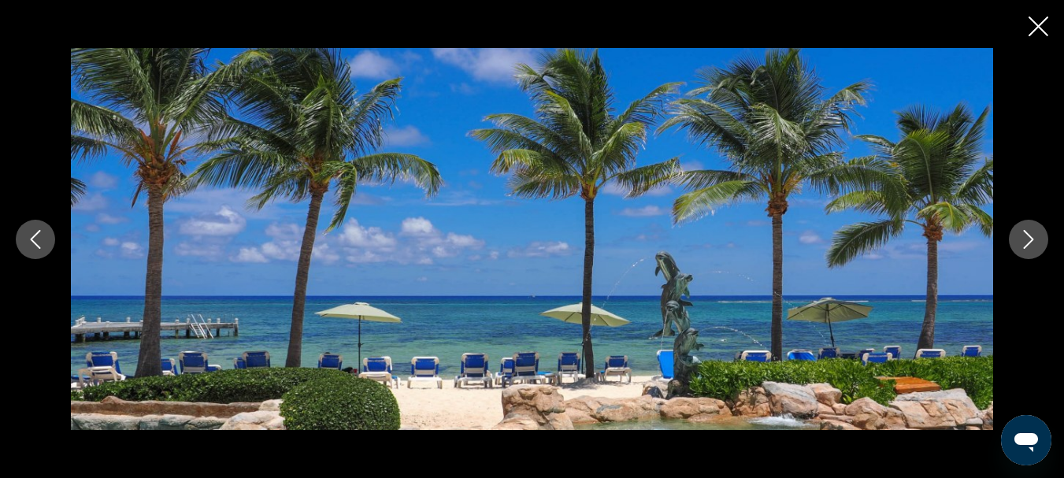
click at [1033, 246] on icon "Next image" at bounding box center [1029, 239] width 19 height 19
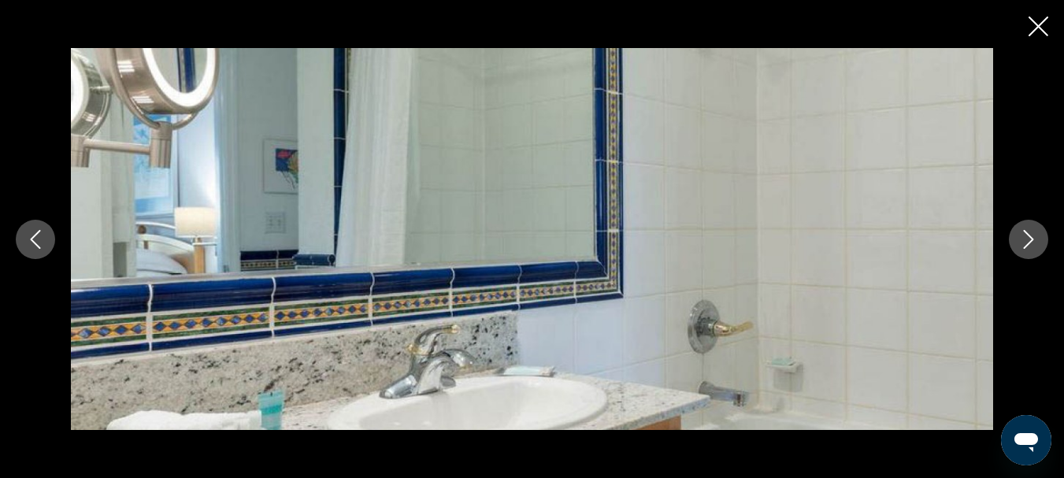
click at [1036, 30] on icon "Close slideshow" at bounding box center [1039, 27] width 20 height 20
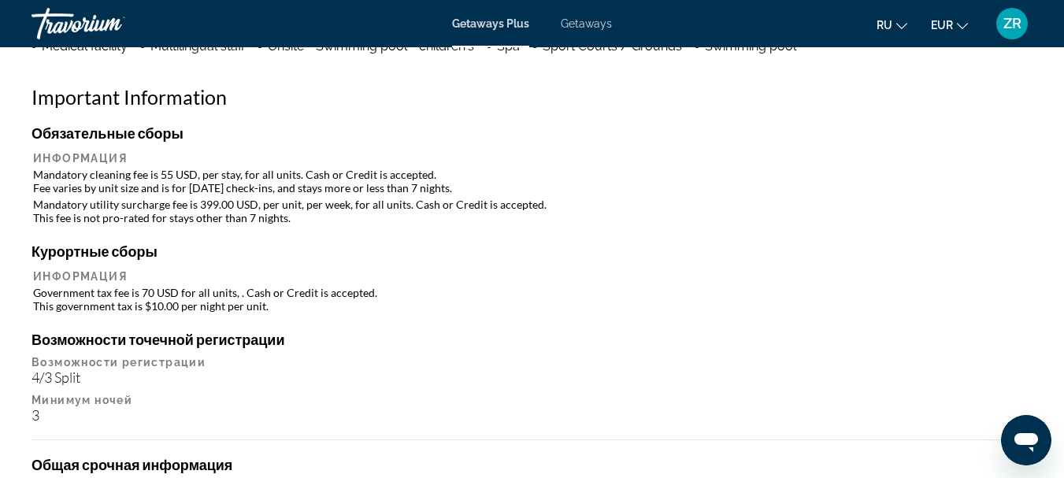
scroll to position [1733, 0]
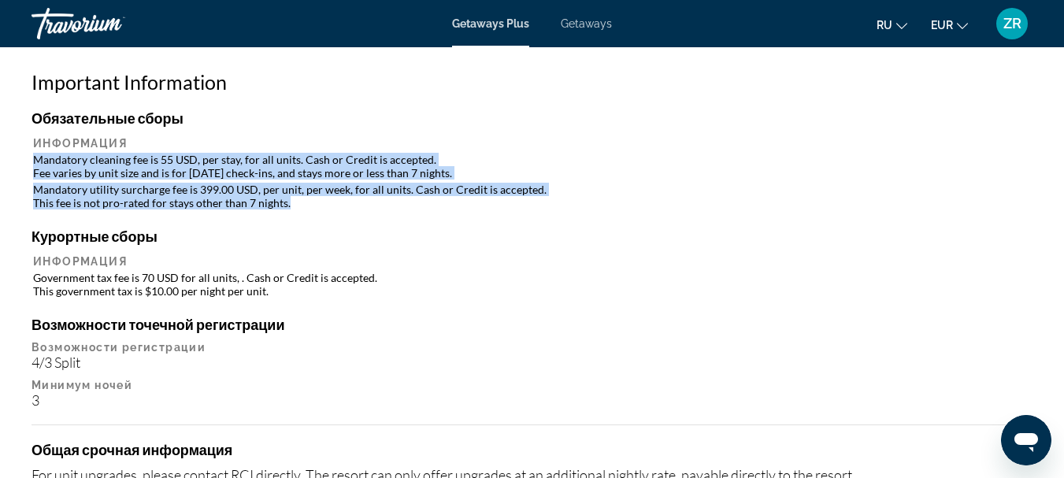
drag, startPoint x: 319, startPoint y: 204, endPoint x: 35, endPoint y: 158, distance: 287.4
click at [35, 158] on table "Информация Mandatory cleaning fee is 55 USD, per stay, for all units. Cash or C…" at bounding box center [532, 173] width 1001 height 77
copy table "Mandatory cleaning fee is 55 USD, per stay, for all units. Cash or Credit is ac…"
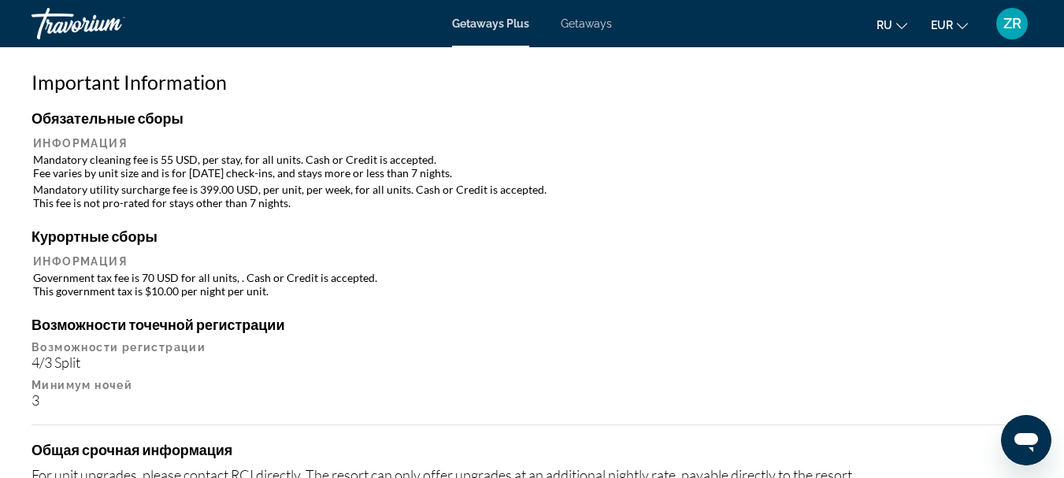
click at [600, 245] on div "Курортные сборы Информация Government tax fee is 70 USD for all units, . Cash o…" at bounding box center [532, 264] width 1001 height 72
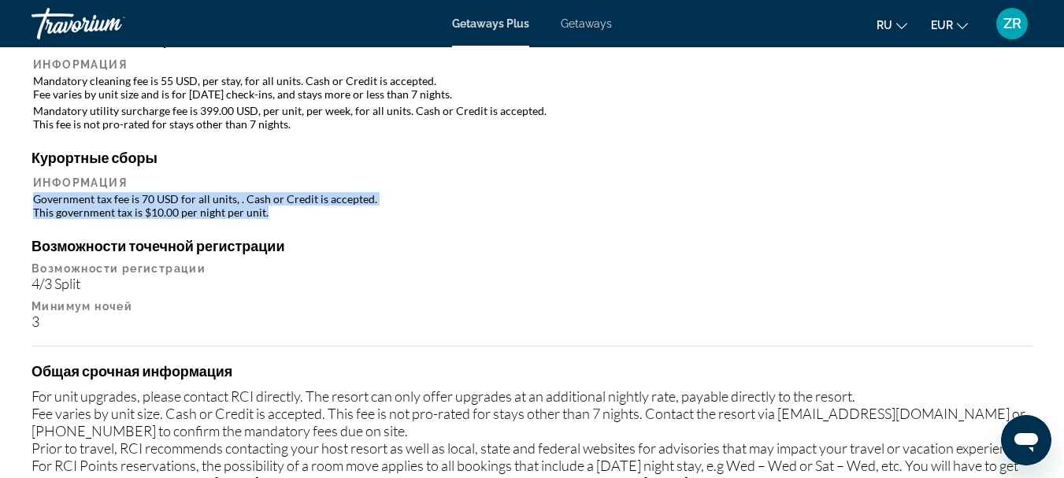
drag, startPoint x: 309, startPoint y: 216, endPoint x: 32, endPoint y: 195, distance: 278.1
click at [32, 195] on table "Информация Government tax fee is 70 USD for all units, . Cash or Credit is acce…" at bounding box center [532, 197] width 1001 height 47
copy td "Government tax fee is 70 USD for all units, . Cash or Credit is accepted. This …"
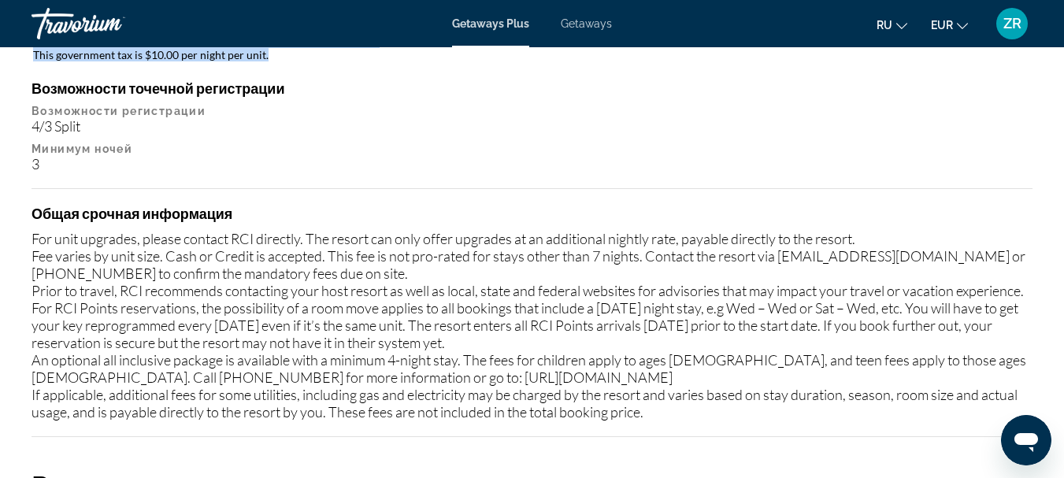
scroll to position [2048, 0]
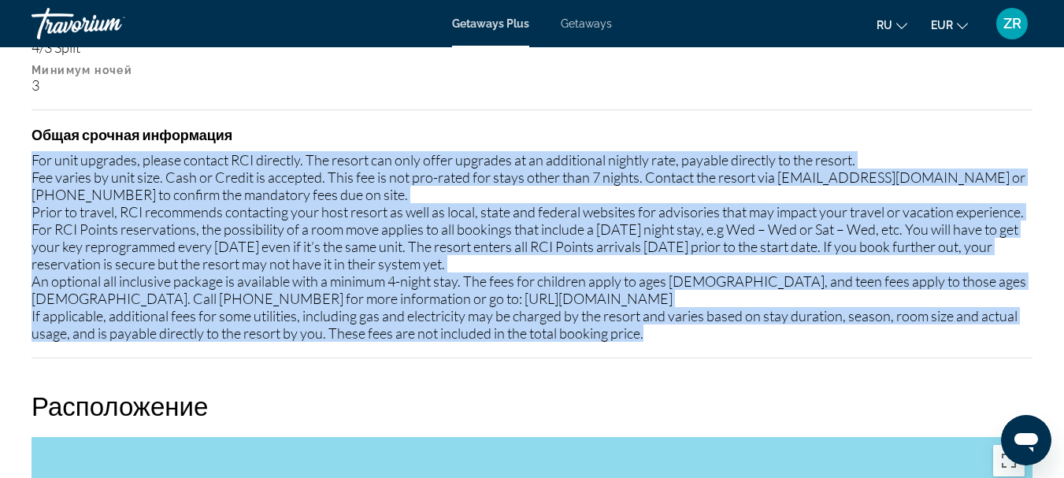
drag, startPoint x: 657, startPoint y: 347, endPoint x: 25, endPoint y: 147, distance: 662.8
click at [25, 147] on div "Обзор Тип Прибегнуть Все включено Нет «все включено» Адрес 2221 Queens Highway …" at bounding box center [532, 193] width 1017 height 2735
copy div "For unit upgrades, please contact RCI directly. The resort can only offer upgra…"
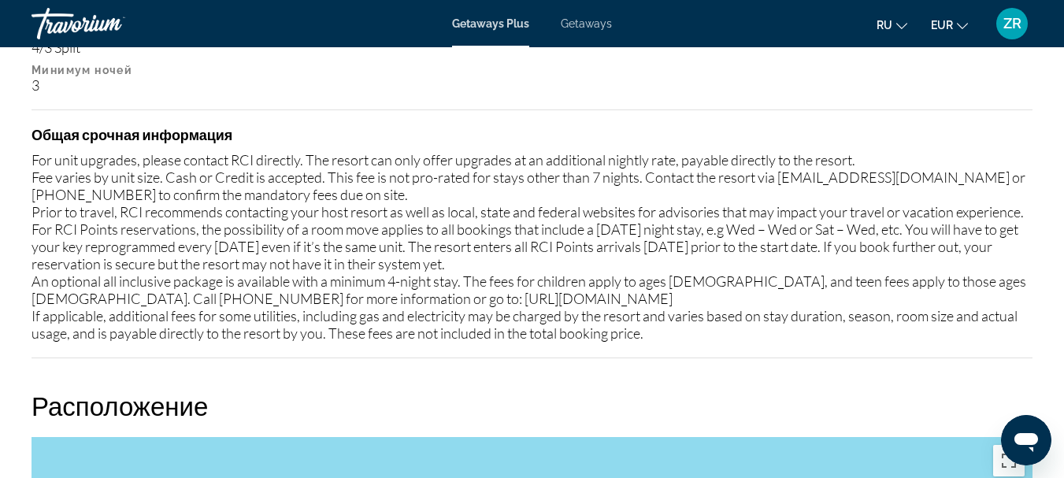
click at [737, 358] on div "Обязательные сборы Информация Mandatory cleaning fee is 55 USD, per stay, for a…" at bounding box center [532, 76] width 1001 height 564
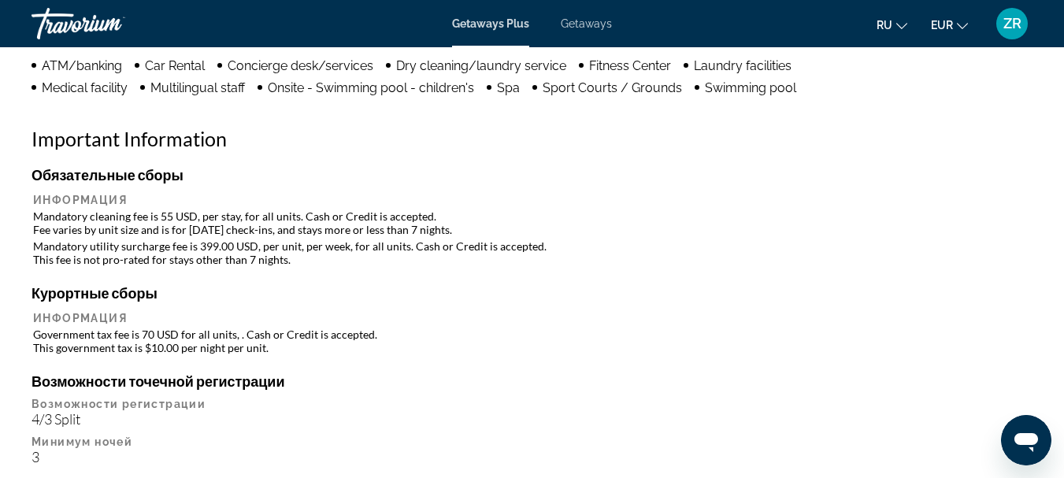
scroll to position [1655, 0]
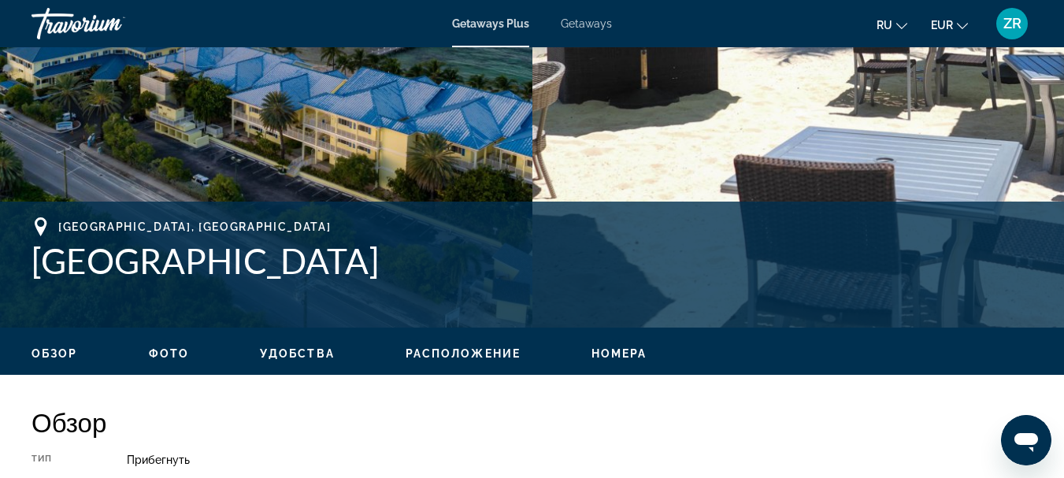
scroll to position [473, 0]
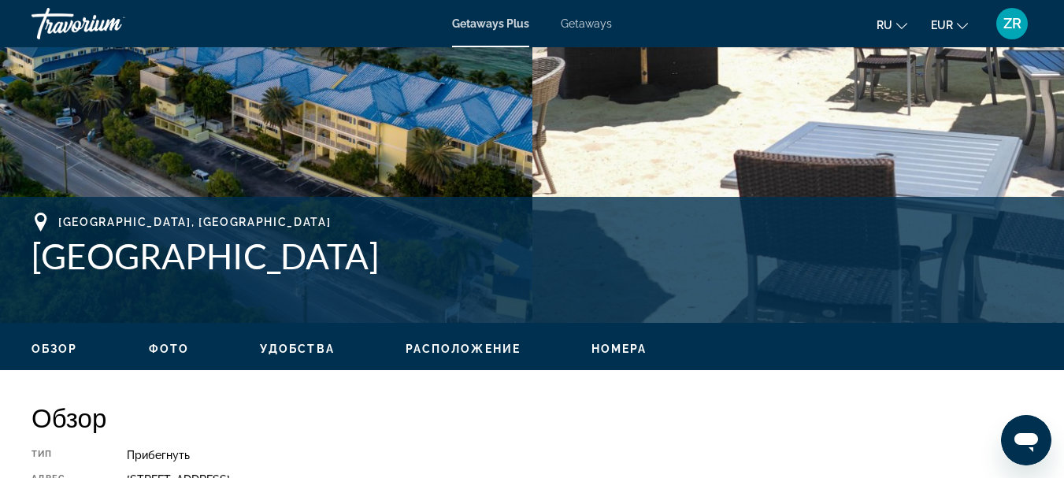
drag, startPoint x: 410, startPoint y: 257, endPoint x: 87, endPoint y: 210, distance: 325.6
click at [87, 210] on div "Collier's Bay, Cayman Islands Wyndham Reef Resort Адрес 2221 Queens Highway Col…" at bounding box center [532, 260] width 1064 height 126
drag, startPoint x: 94, startPoint y: 212, endPoint x: 422, endPoint y: 270, distance: 332.9
click at [422, 271] on h1 "Wyndham Reef Resort" at bounding box center [532, 256] width 1001 height 41
drag, startPoint x: 403, startPoint y: 262, endPoint x: 58, endPoint y: 220, distance: 346.9
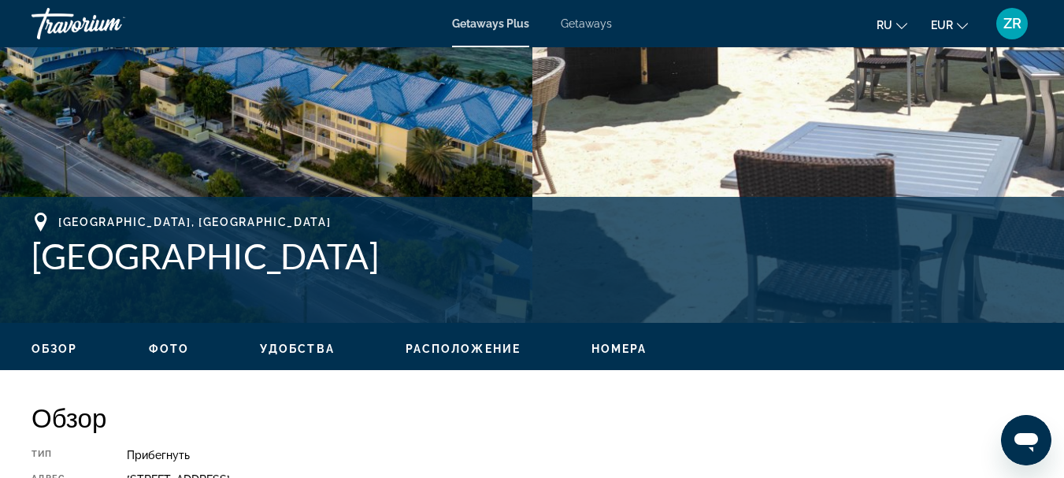
click at [58, 220] on div "Collier's Bay, Cayman Islands Wyndham Reef Resort" at bounding box center [532, 245] width 1001 height 64
copy div "Collier's Bay, Cayman Islands Wyndham Reef Resort"
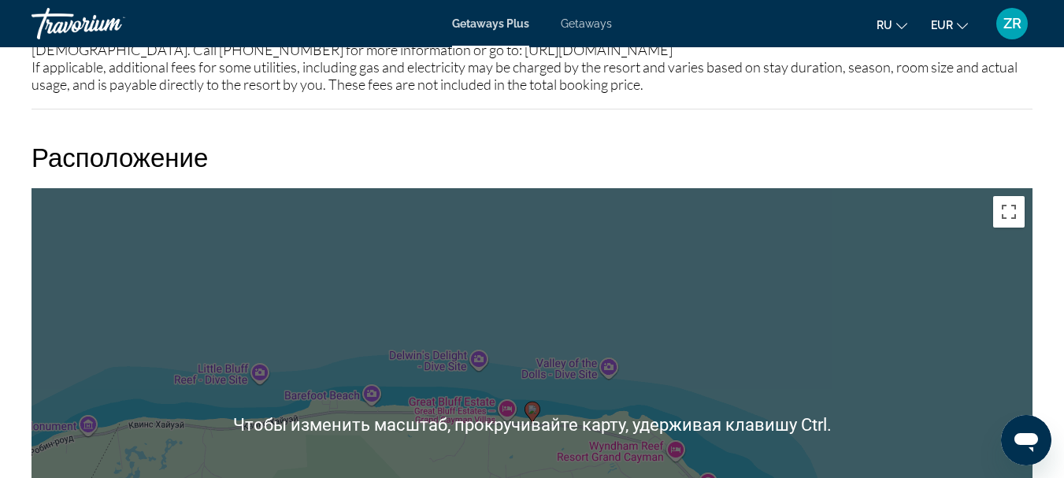
scroll to position [2285, 0]
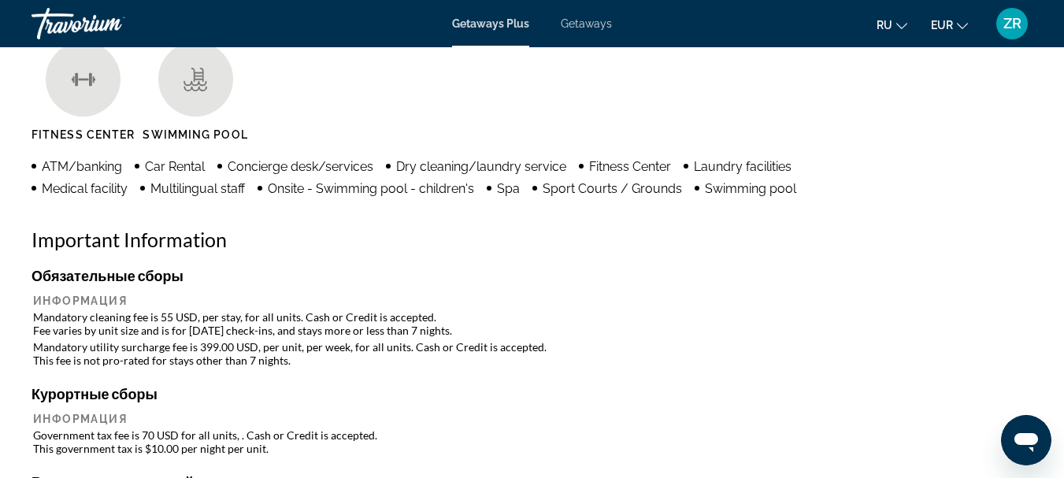
scroll to position [42, 0]
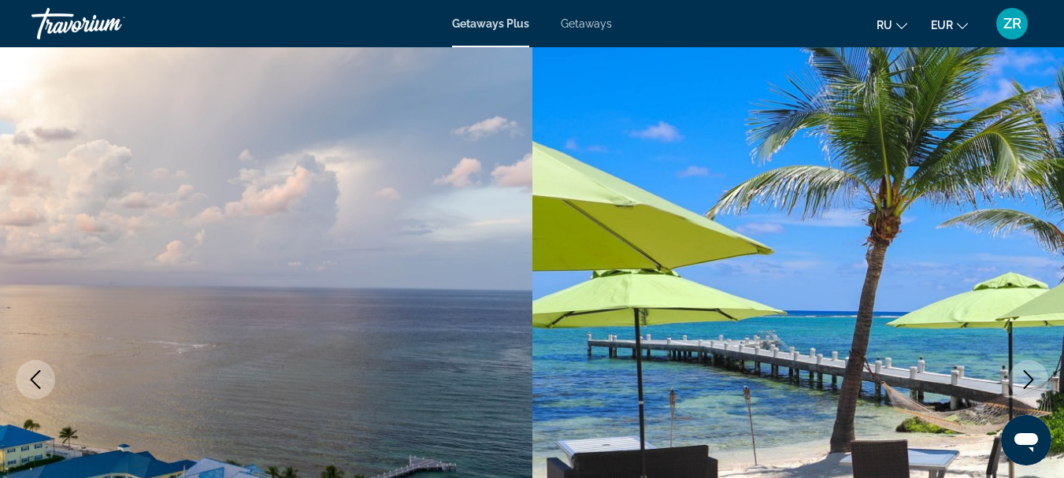
click at [1020, 377] on icon "Next image" at bounding box center [1029, 379] width 19 height 19
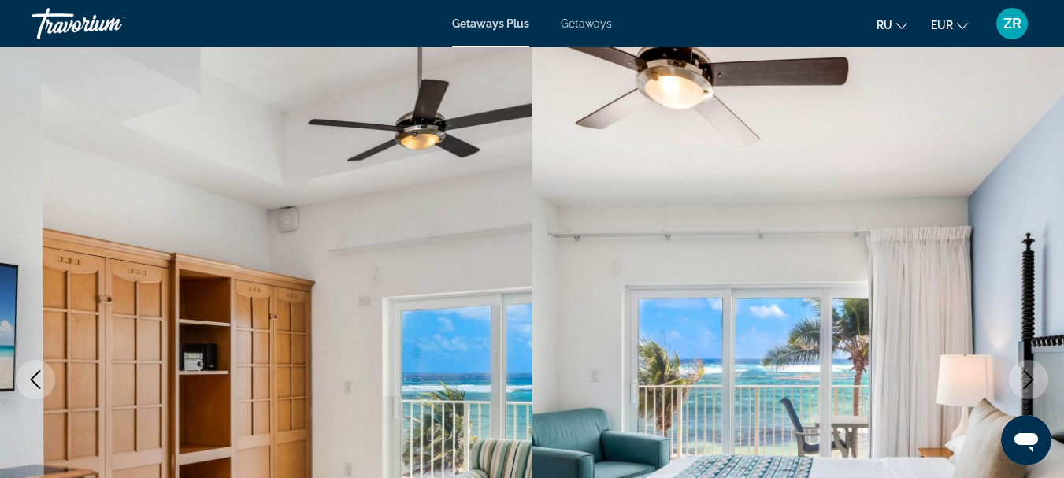
click at [1022, 376] on icon "Next image" at bounding box center [1029, 379] width 19 height 19
